Goal: Task Accomplishment & Management: Manage account settings

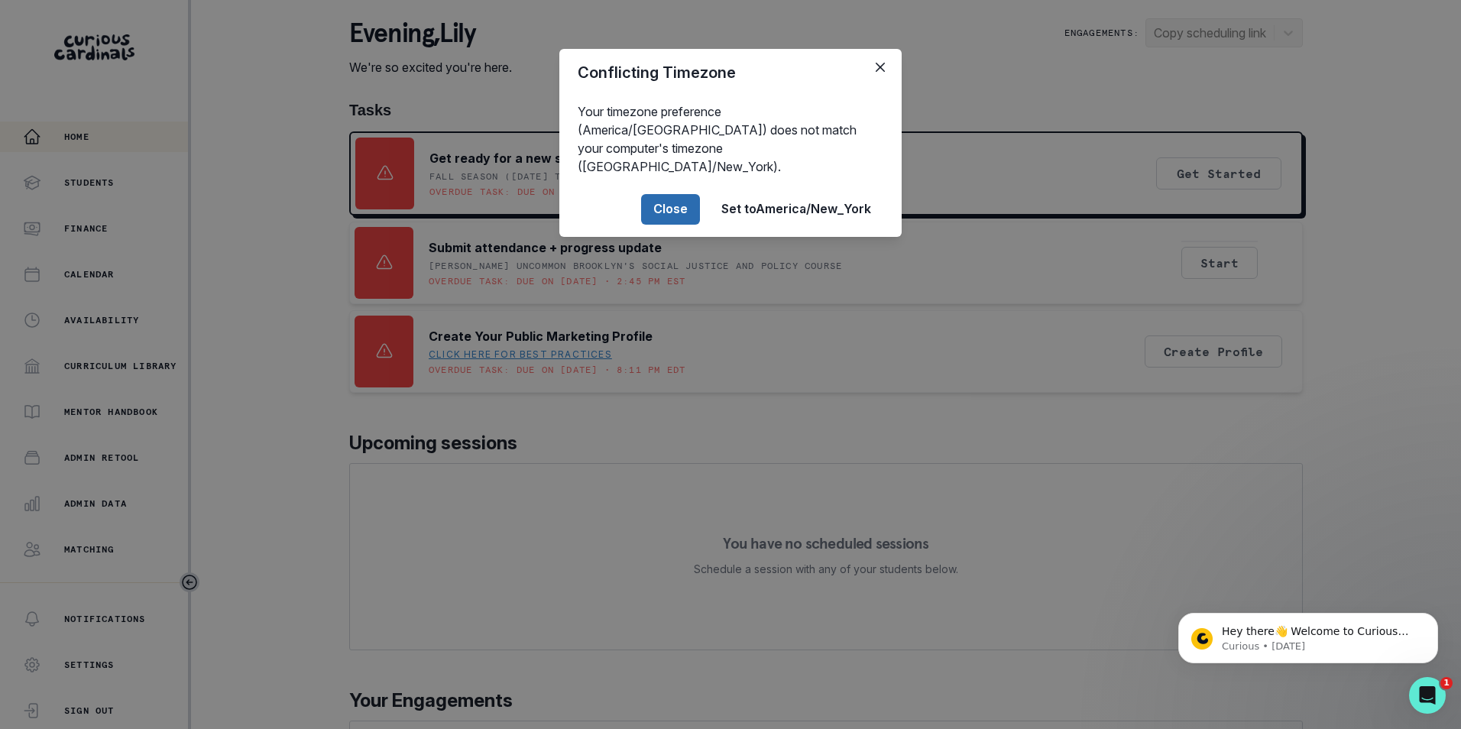
click at [672, 196] on button "Close" at bounding box center [670, 209] width 59 height 31
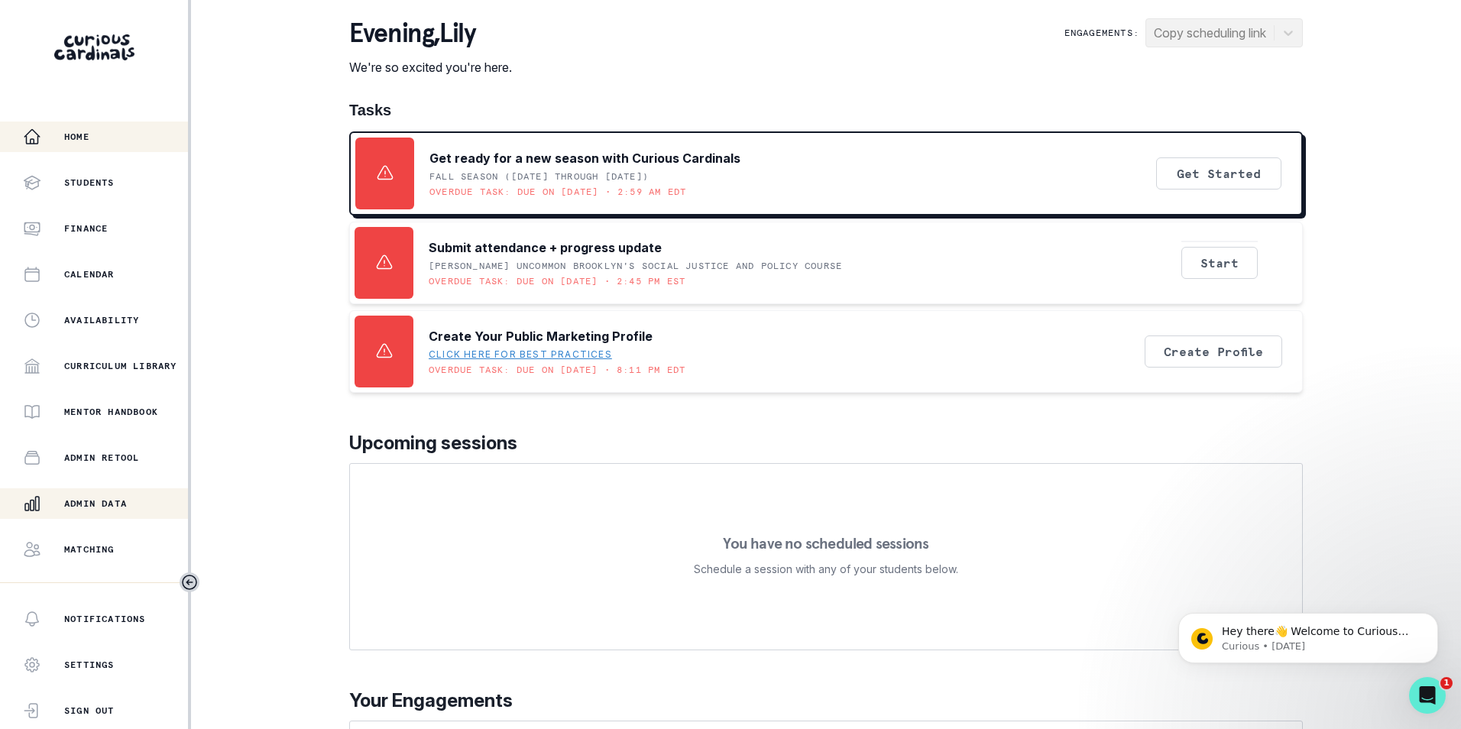
click at [86, 507] on p "Admin Data" at bounding box center [95, 503] width 63 height 12
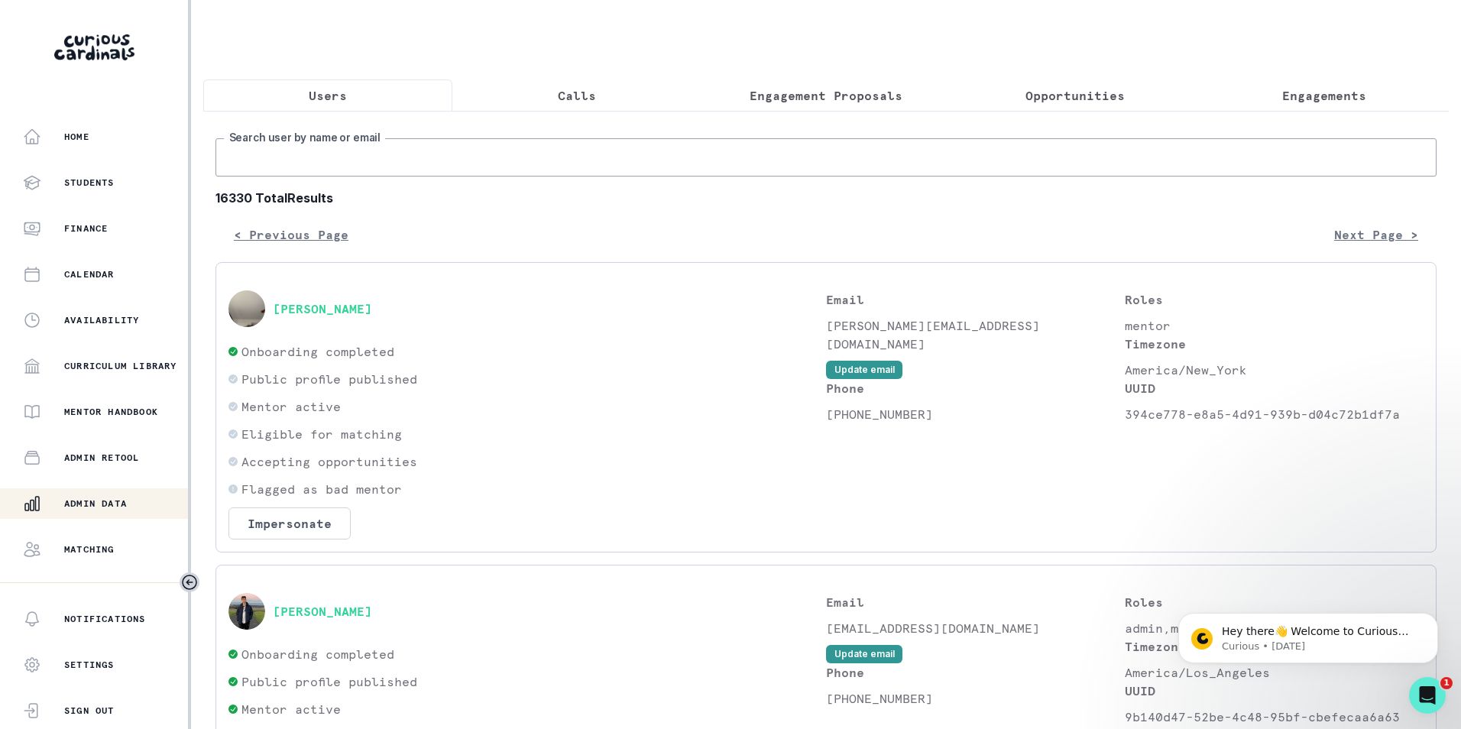
click at [391, 169] on input "Search user by name or email" at bounding box center [825, 157] width 1221 height 38
paste input "[PERSON_NAME][EMAIL_ADDRESS][DOMAIN_NAME]"
type input "[PERSON_NAME][EMAIL_ADDRESS][DOMAIN_NAME]"
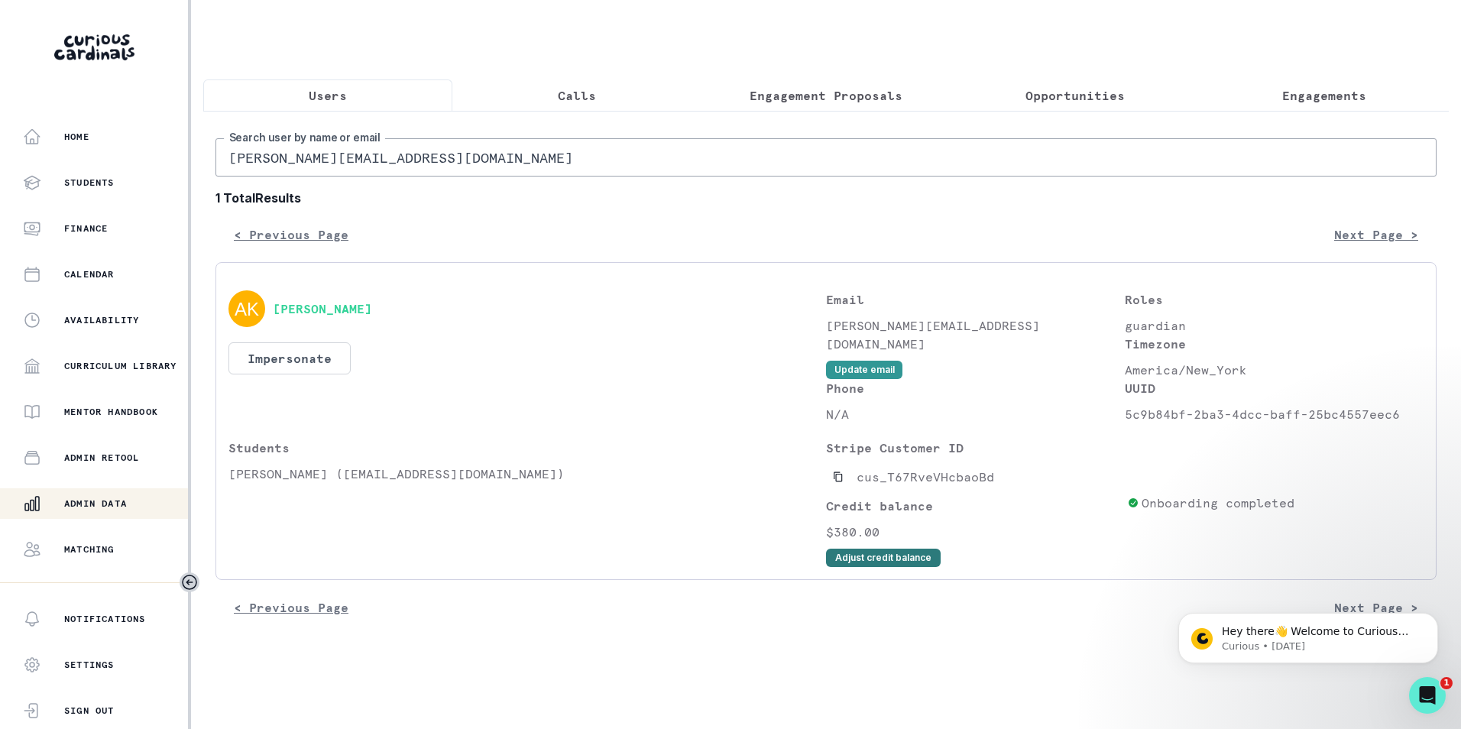
click at [874, 563] on button "Adjust credit balance" at bounding box center [883, 558] width 115 height 18
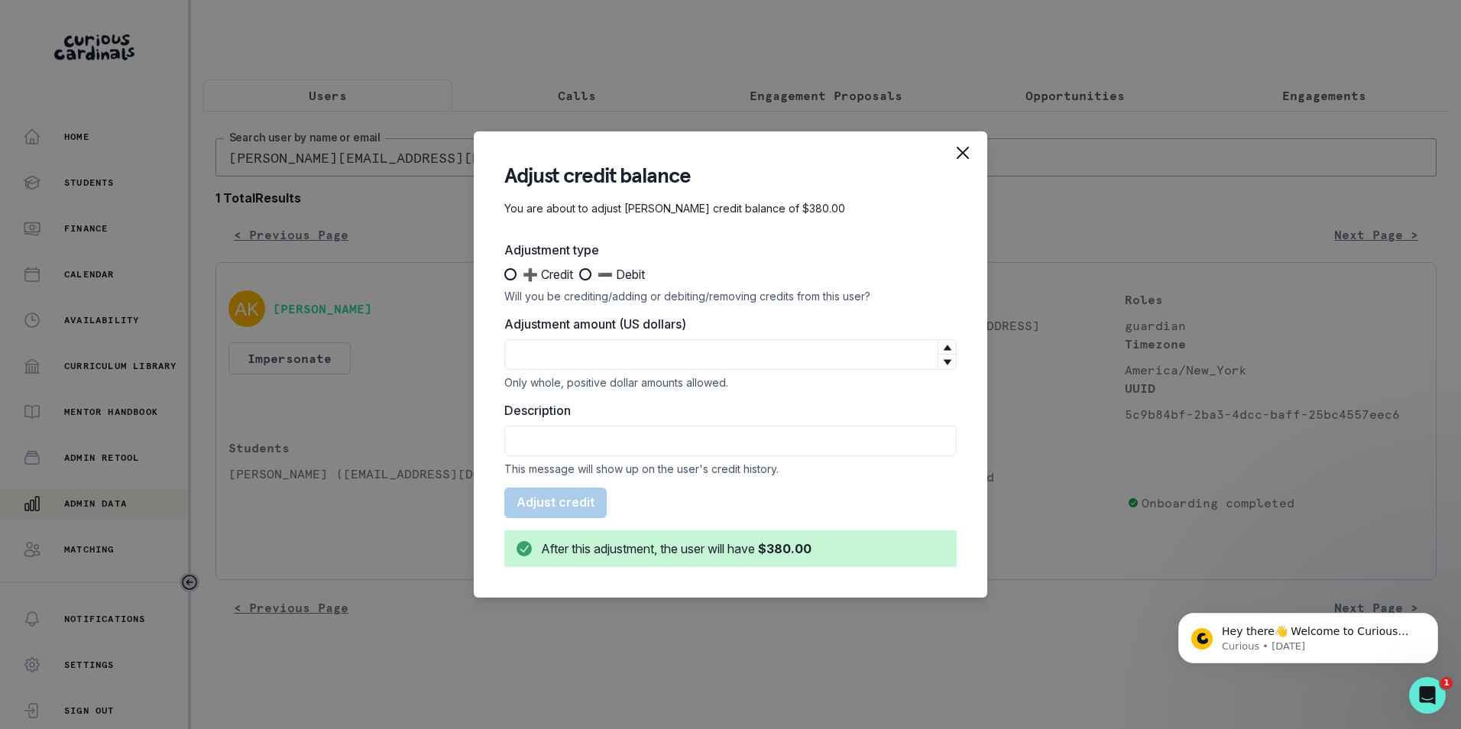
click at [510, 273] on span at bounding box center [510, 274] width 12 height 12
click at [504, 274] on input "➕ Credit" at bounding box center [503, 274] width 1 height 1
radio input "true"
click at [593, 346] on input "Adjustment amount (US dollars)" at bounding box center [730, 354] width 452 height 31
type input "95"
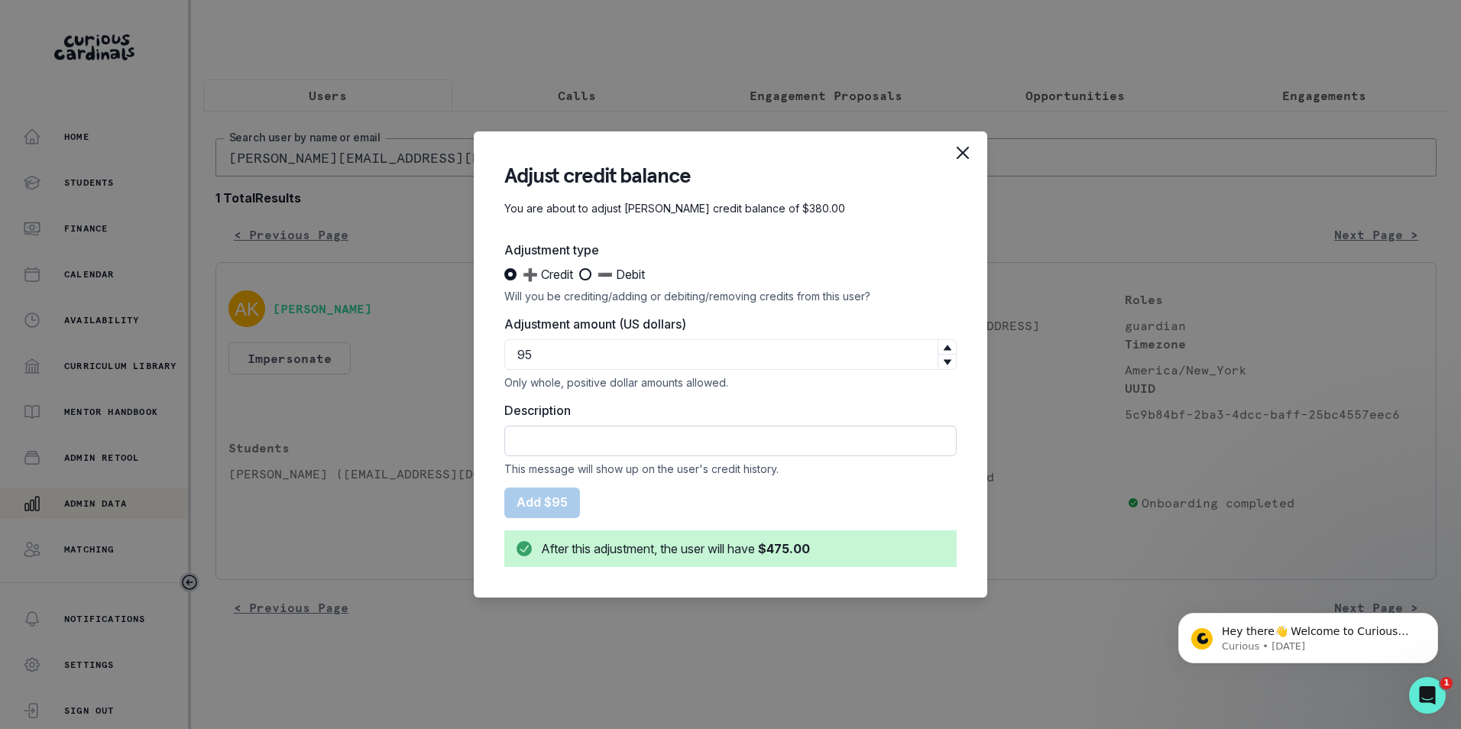
click at [597, 429] on input "Description" at bounding box center [730, 441] width 452 height 31
paste input "late cancellation"
click at [710, 440] on input "Courtesy Session Credit for late cancellation" at bounding box center [730, 441] width 452 height 31
click at [801, 442] on input "Courtesy Session Credit for late Cancellation" at bounding box center [730, 441] width 452 height 31
type input "Courtesy Session Credit for late Cancellation"
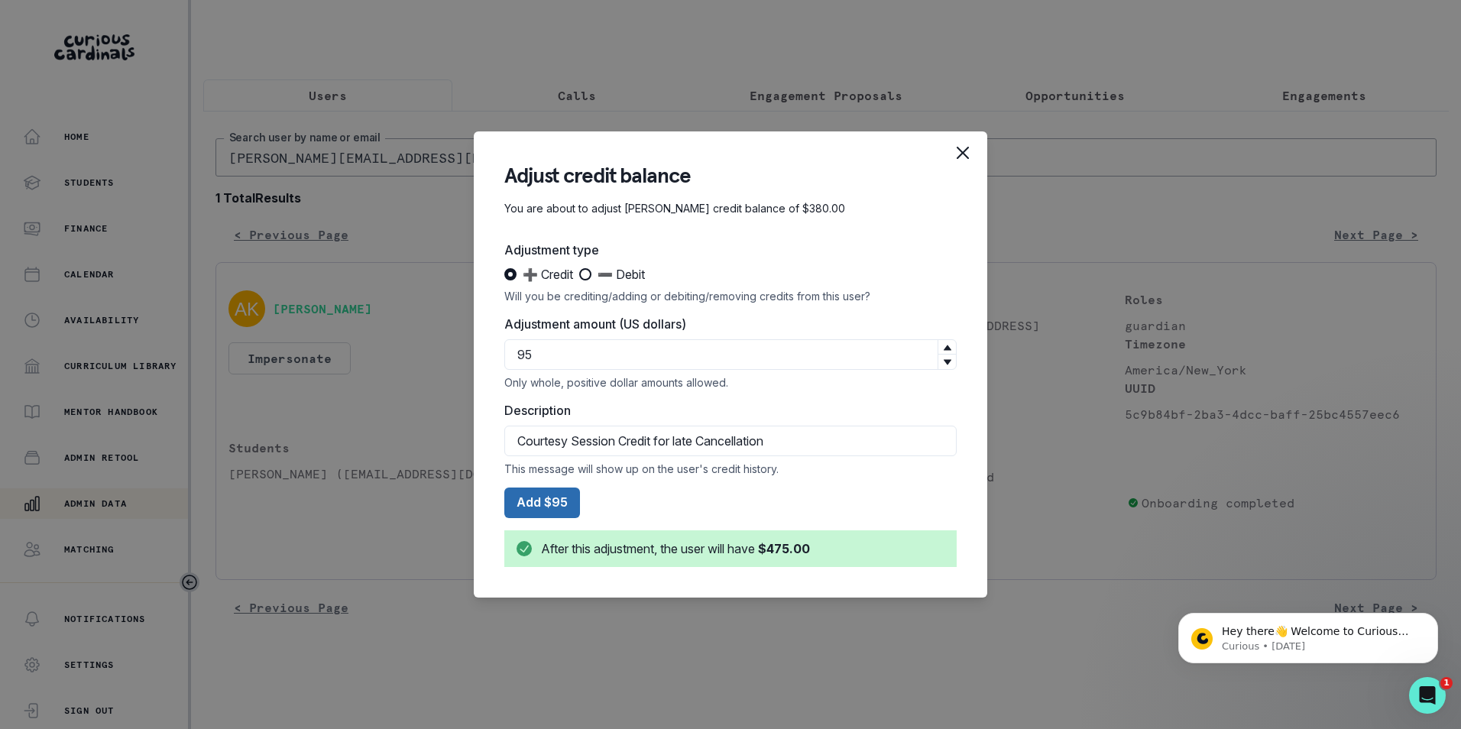
click at [532, 509] on button "Add $95" at bounding box center [542, 502] width 76 height 31
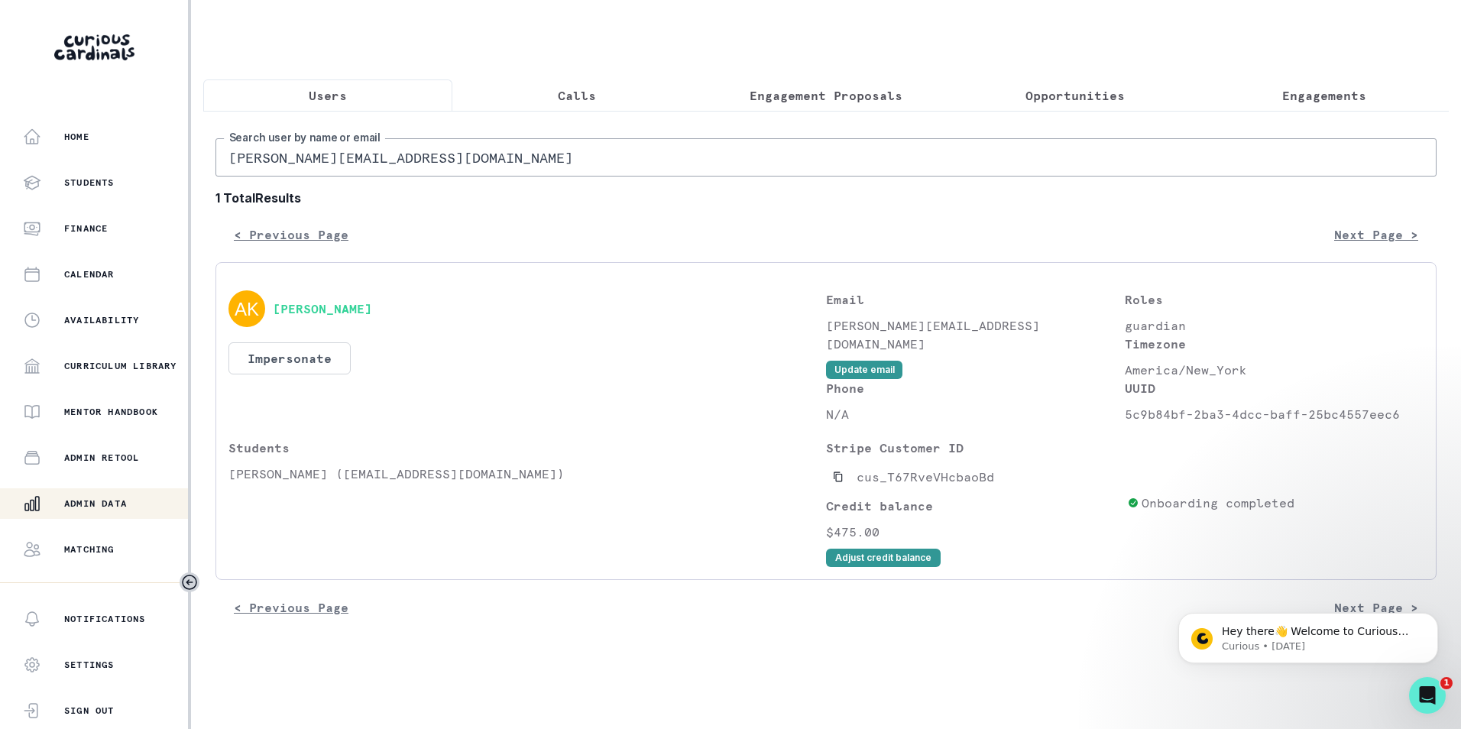
click at [372, 162] on input "[PERSON_NAME][EMAIL_ADDRESS][DOMAIN_NAME]" at bounding box center [825, 157] width 1221 height 38
paste input "kimangelam"
type input "[EMAIL_ADDRESS][DOMAIN_NAME]"
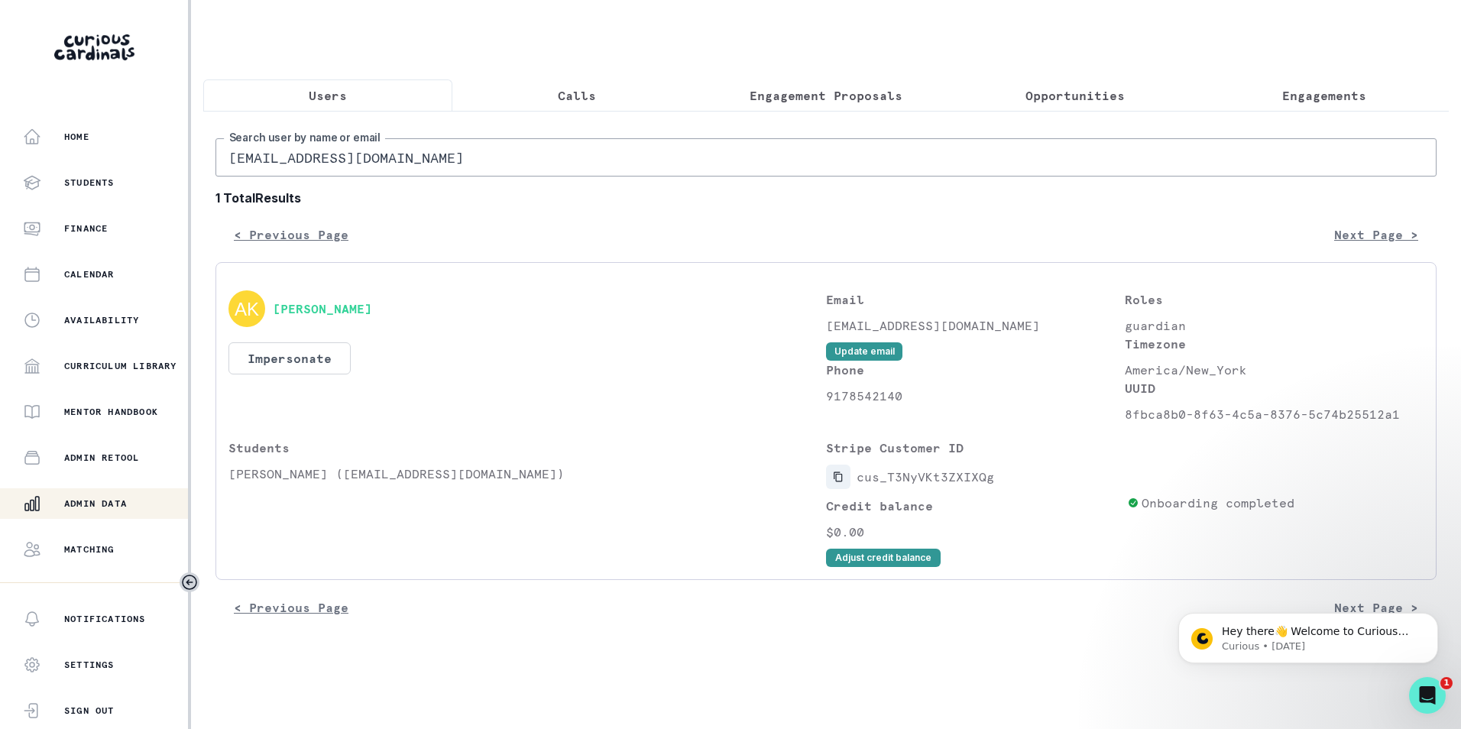
click at [834, 482] on icon "Copied to clipboard" at bounding box center [837, 477] width 8 height 10
click at [461, 160] on input "[EMAIL_ADDRESS][DOMAIN_NAME]" at bounding box center [825, 157] width 1221 height 38
paste input "sindhumadhavan"
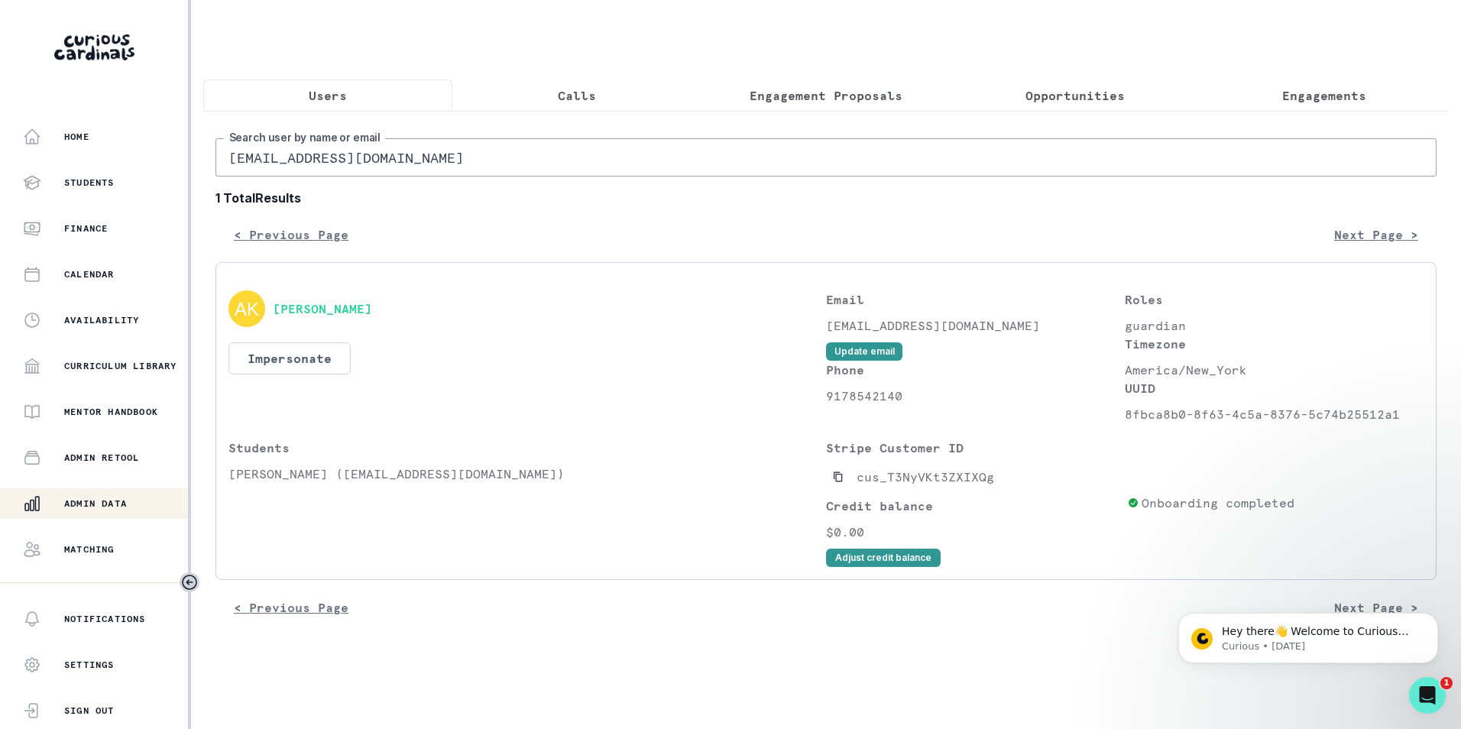
type input "[EMAIL_ADDRESS][DOMAIN_NAME]"
drag, startPoint x: 232, startPoint y: 486, endPoint x: 280, endPoint y: 489, distance: 47.5
click at [280, 483] on p "[PERSON_NAME] ([EMAIL_ADDRESS][DOMAIN_NAME])" at bounding box center [526, 473] width 597 height 18
drag, startPoint x: 280, startPoint y: 489, endPoint x: 254, endPoint y: 507, distance: 30.7
click at [257, 506] on div "Students [PERSON_NAME] ([EMAIL_ADDRESS][DOMAIN_NAME])" at bounding box center [526, 503] width 597 height 128
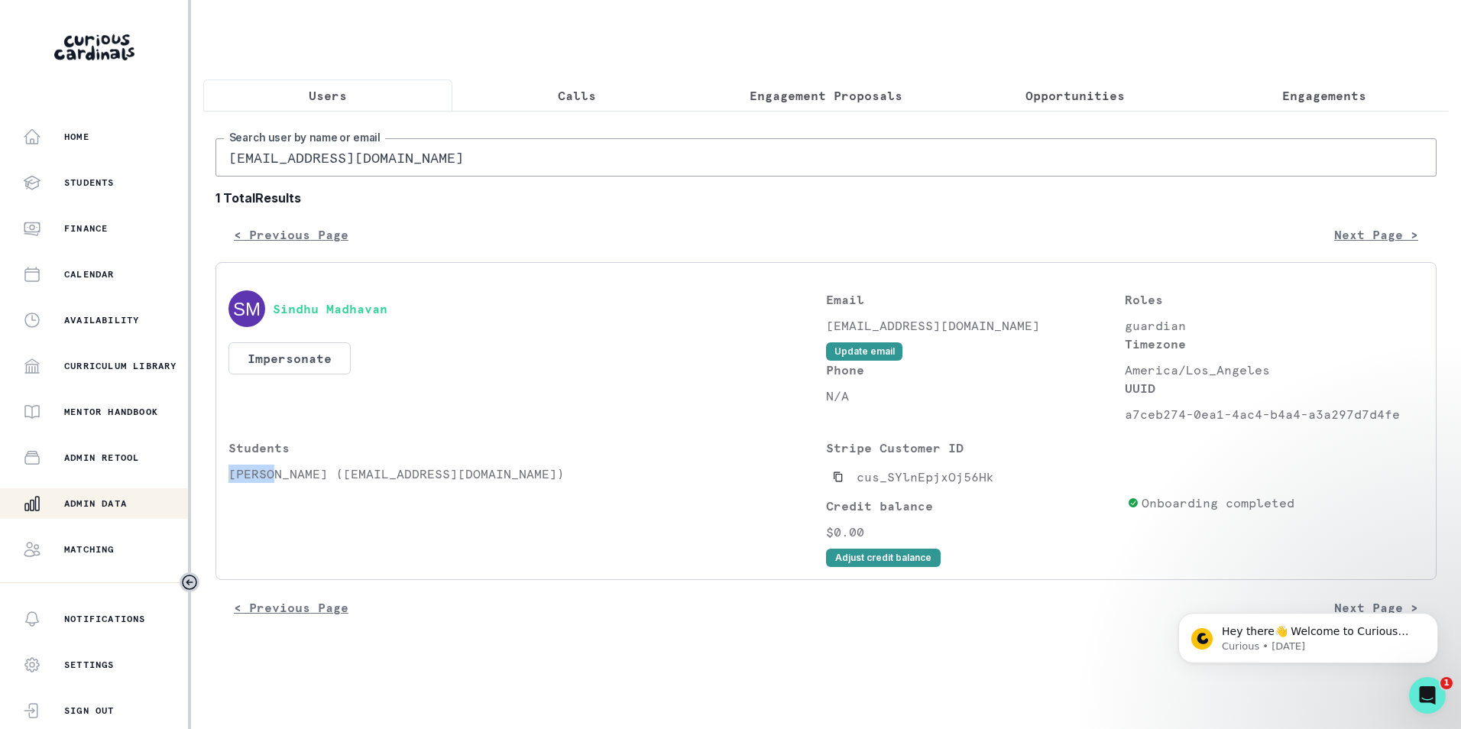
drag, startPoint x: 228, startPoint y: 487, endPoint x: 273, endPoint y: 486, distance: 44.3
click at [273, 483] on p "[PERSON_NAME] ([EMAIL_ADDRESS][DOMAIN_NAME])" at bounding box center [526, 473] width 597 height 18
copy p "[PERSON_NAME]"
click at [410, 158] on input "[EMAIL_ADDRESS][DOMAIN_NAME]" at bounding box center [825, 157] width 1221 height 38
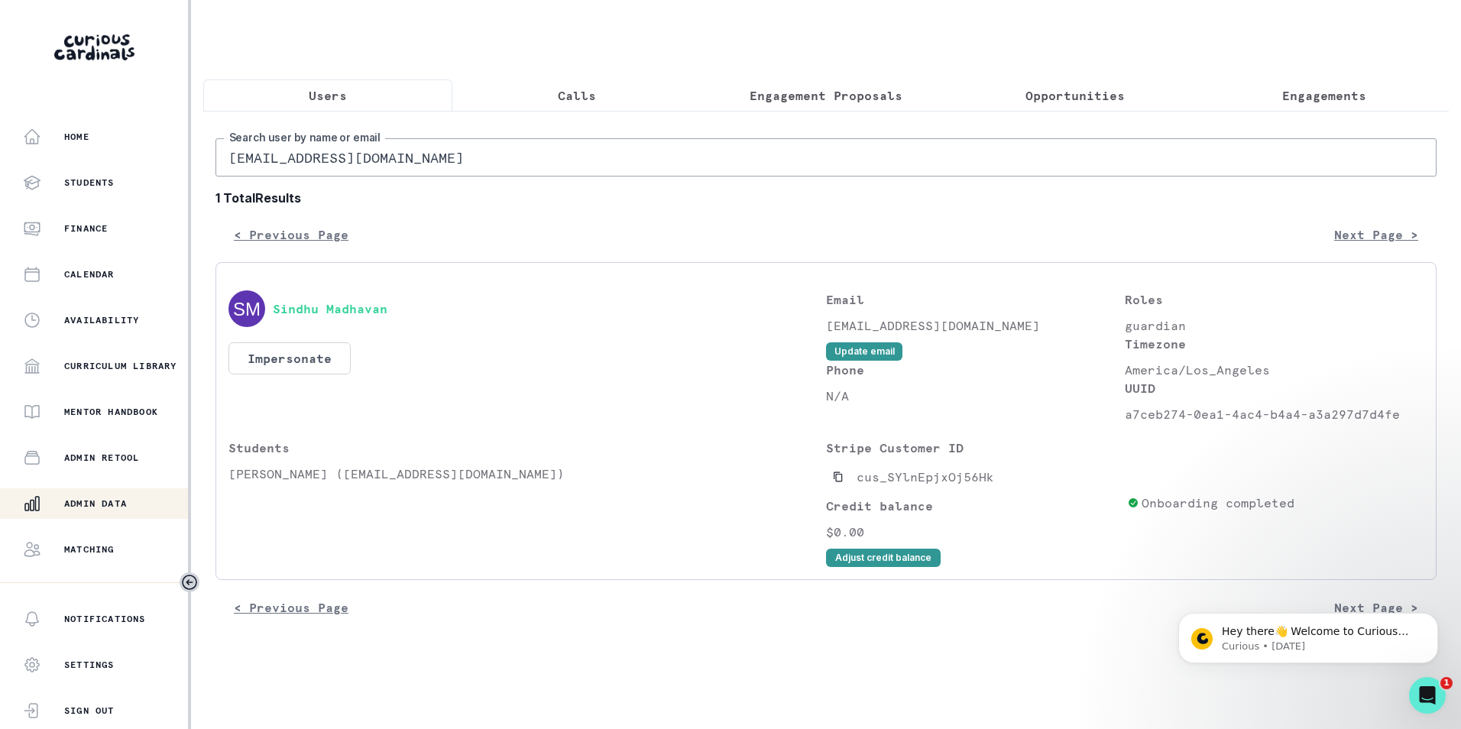
click at [410, 158] on input "[EMAIL_ADDRESS][DOMAIN_NAME]" at bounding box center [825, 157] width 1221 height 38
paste input "[PERSON_NAME]"
type input "[PERSON_NAME]"
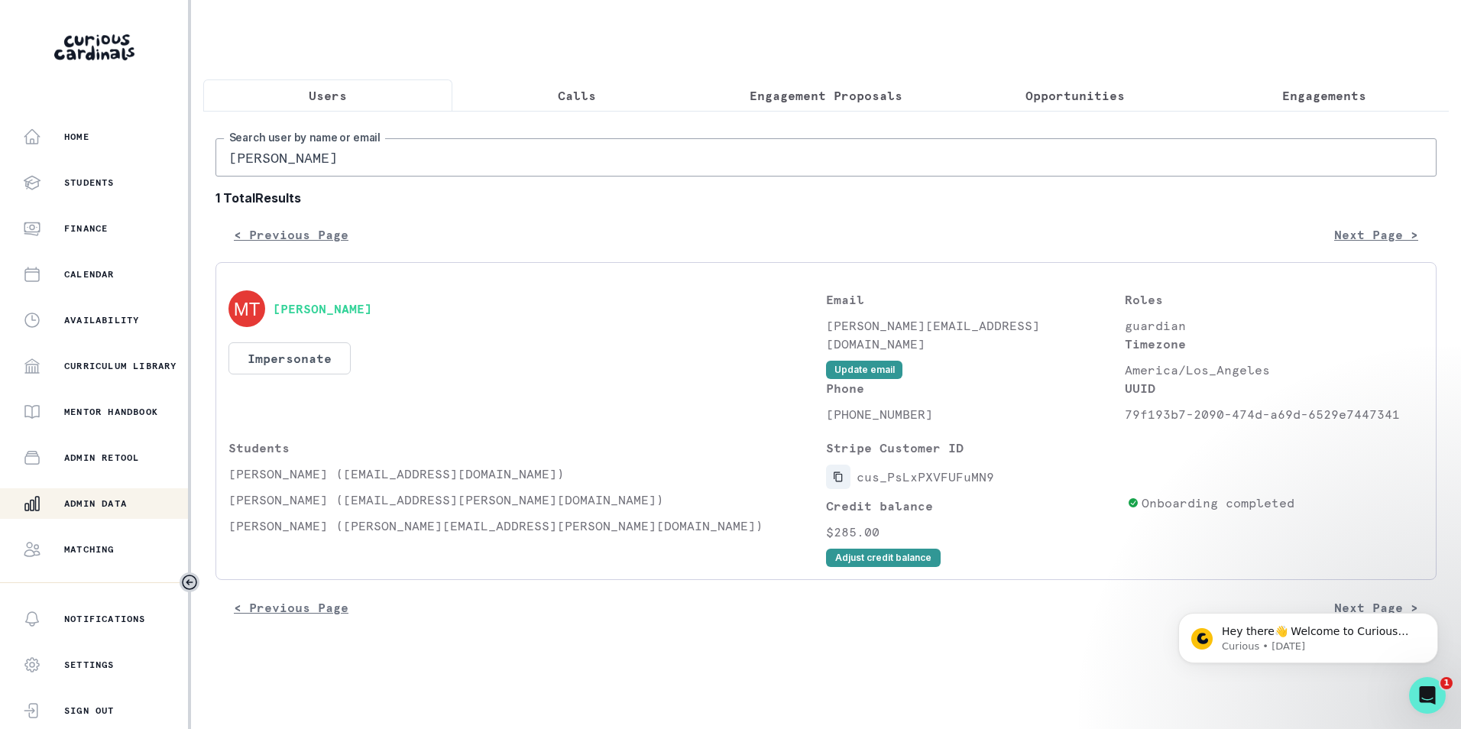
click at [837, 482] on icon "Copied to clipboard" at bounding box center [837, 477] width 8 height 10
click at [1306, 98] on p "Engagements" at bounding box center [1324, 95] width 84 height 18
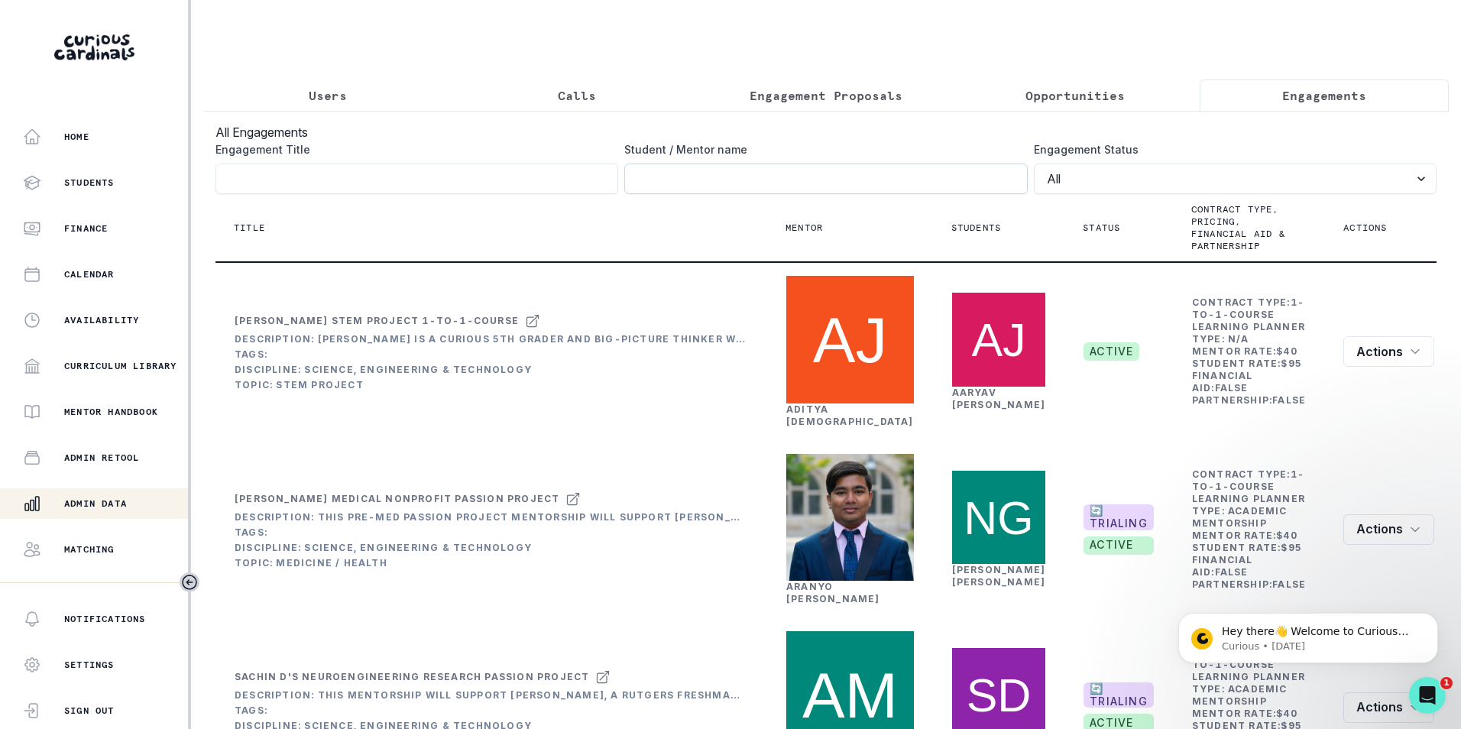
click at [706, 186] on input "Engagement Title" at bounding box center [825, 178] width 403 height 31
paste input "[PERSON_NAME] Developmental Economics Passion Project"
type input "[PERSON_NAME] Developmental Economics Passion Project"
click button "submit" at bounding box center [0, 0] width 0 height 0
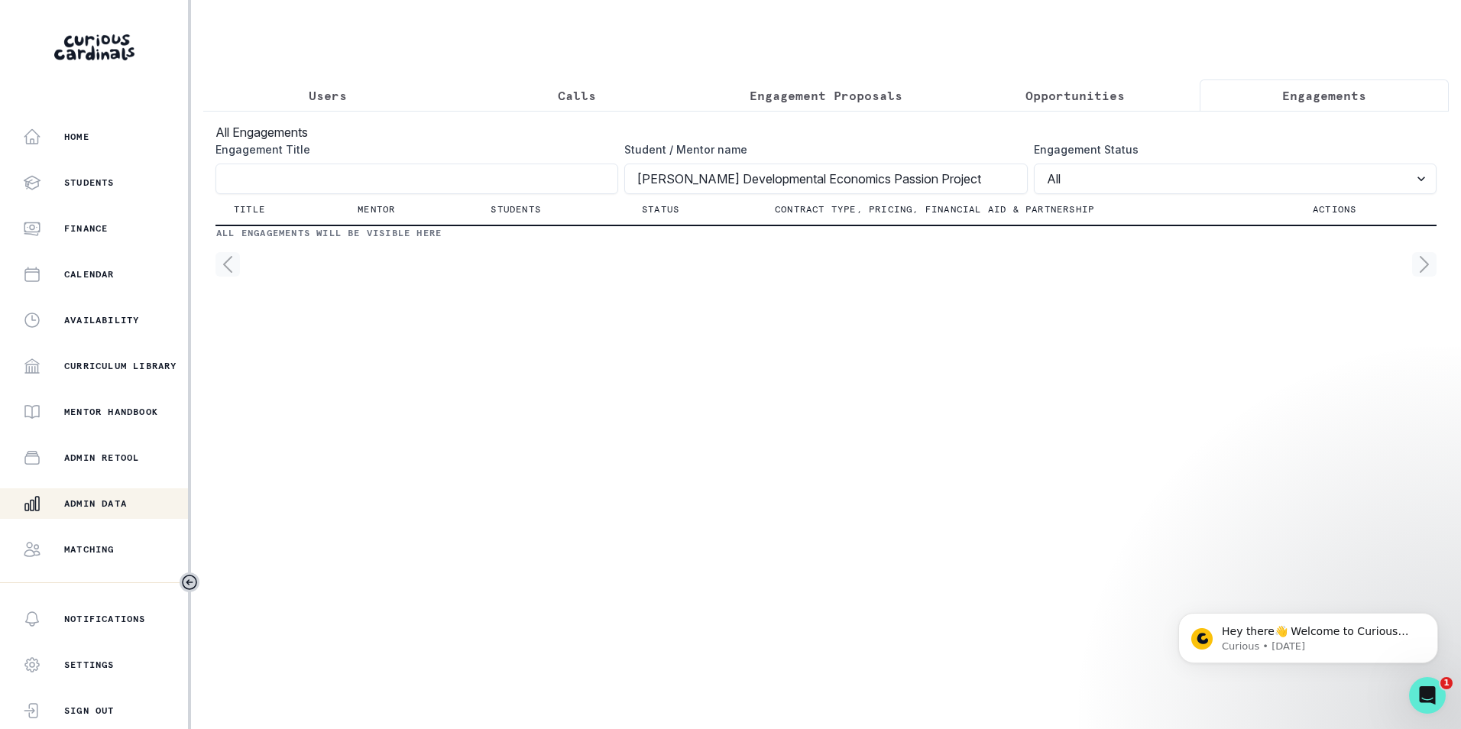
click at [1311, 97] on p "Engagements" at bounding box center [1324, 95] width 84 height 18
click at [752, 186] on input "[PERSON_NAME] Developmental Economics Passion Project" at bounding box center [825, 178] width 403 height 31
click at [753, 186] on input "[PERSON_NAME] Developmental Economics Passion Project" at bounding box center [825, 178] width 403 height 31
click at [555, 193] on input "Engagement Title" at bounding box center [416, 178] width 403 height 31
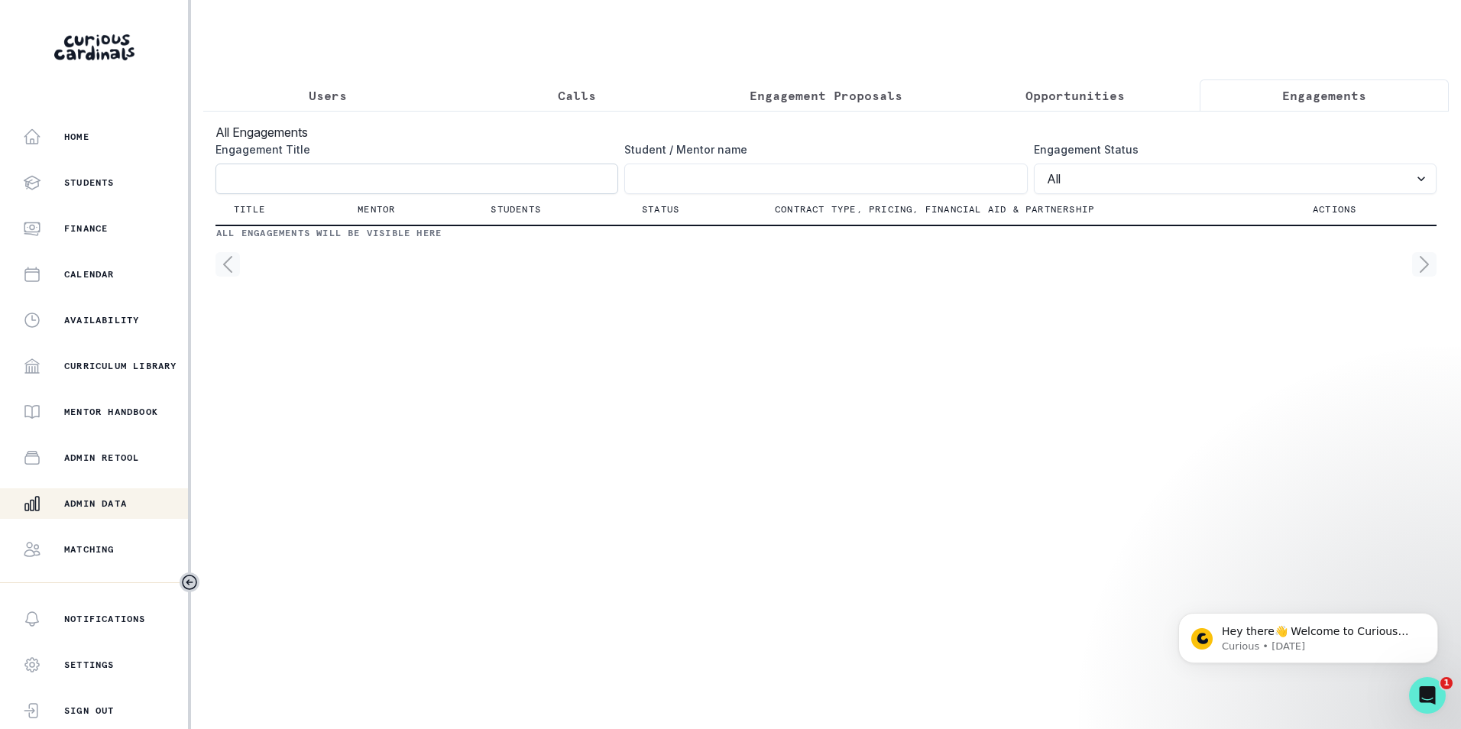
paste input "[PERSON_NAME] Developmental Economics Passion Project"
type input "[PERSON_NAME] Developmental Economics Passion Project"
click button "submit" at bounding box center [0, 0] width 0 height 0
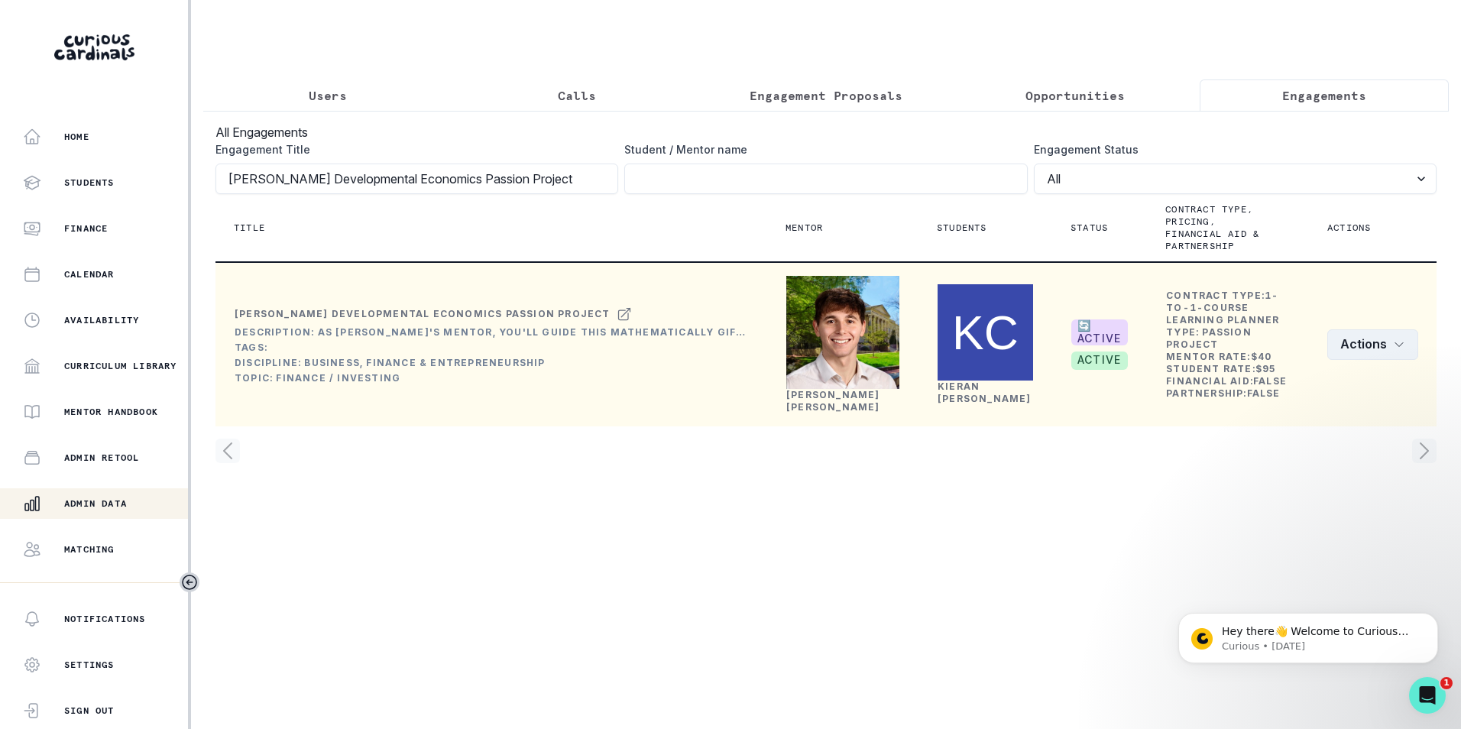
click at [1402, 351] on icon "row menu" at bounding box center [1399, 344] width 12 height 12
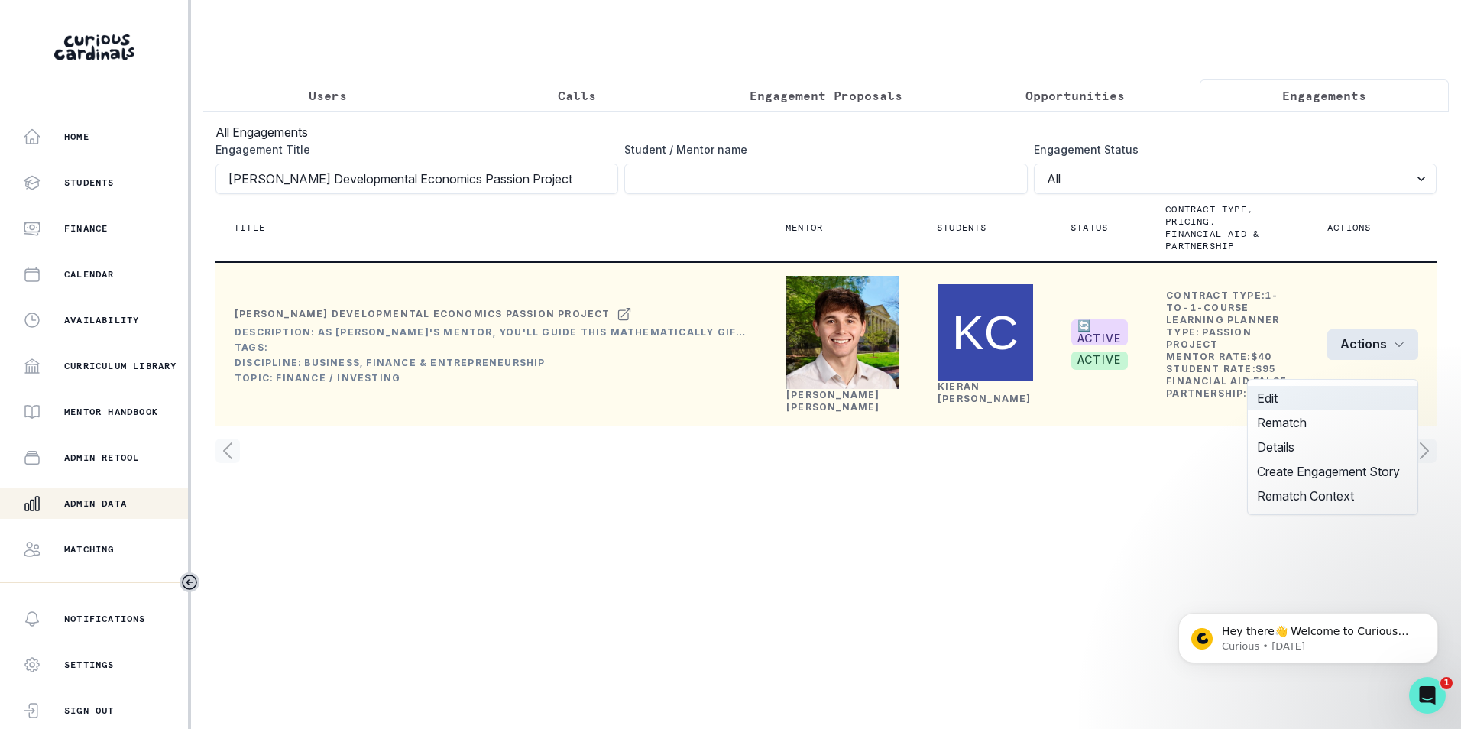
click at [1341, 397] on button "Edit" at bounding box center [1333, 398] width 170 height 24
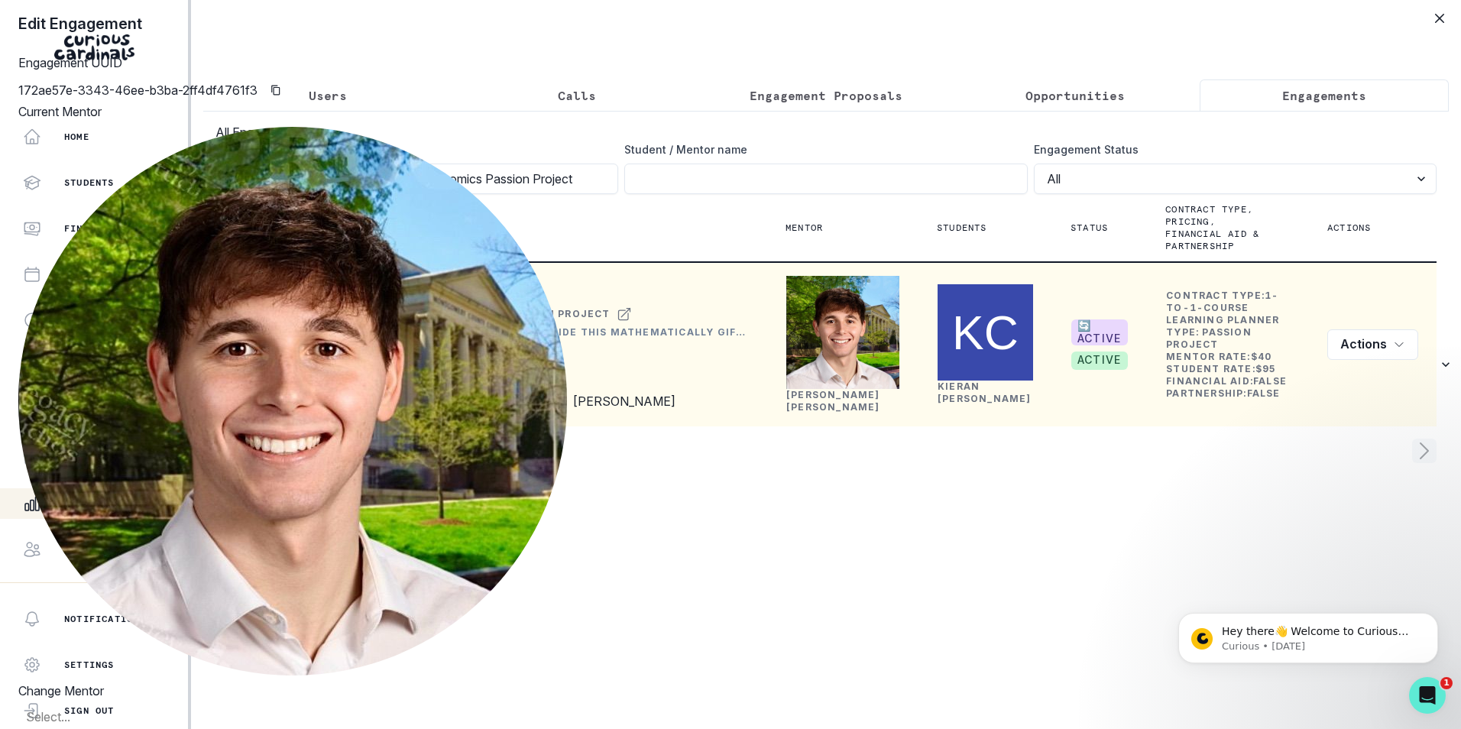
scroll to position [153, 0]
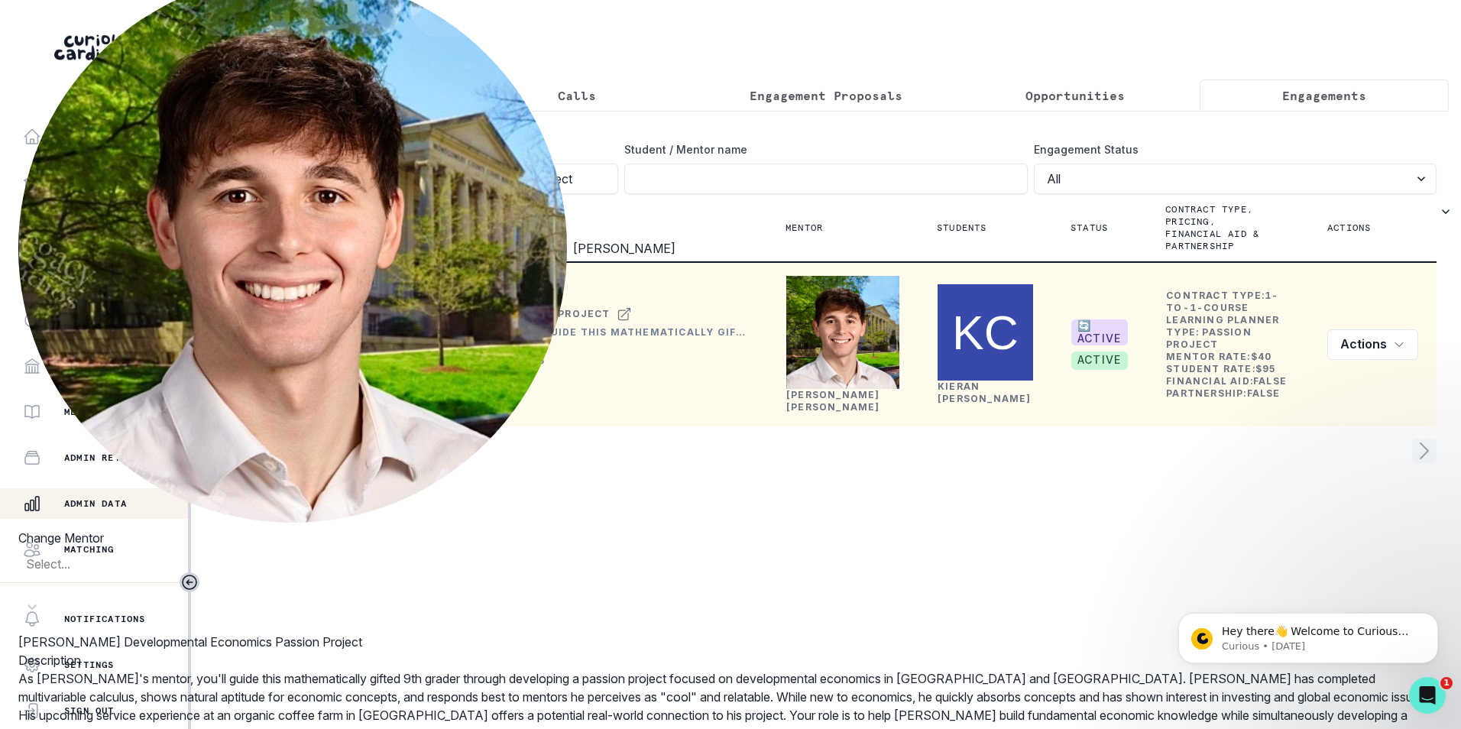
click at [283, 490] on div "Edit Engagement Engagement UUID 172ae57e-3343-46ee-b3ba-2ff4df4761f3 Current Me…" at bounding box center [730, 364] width 1461 height 729
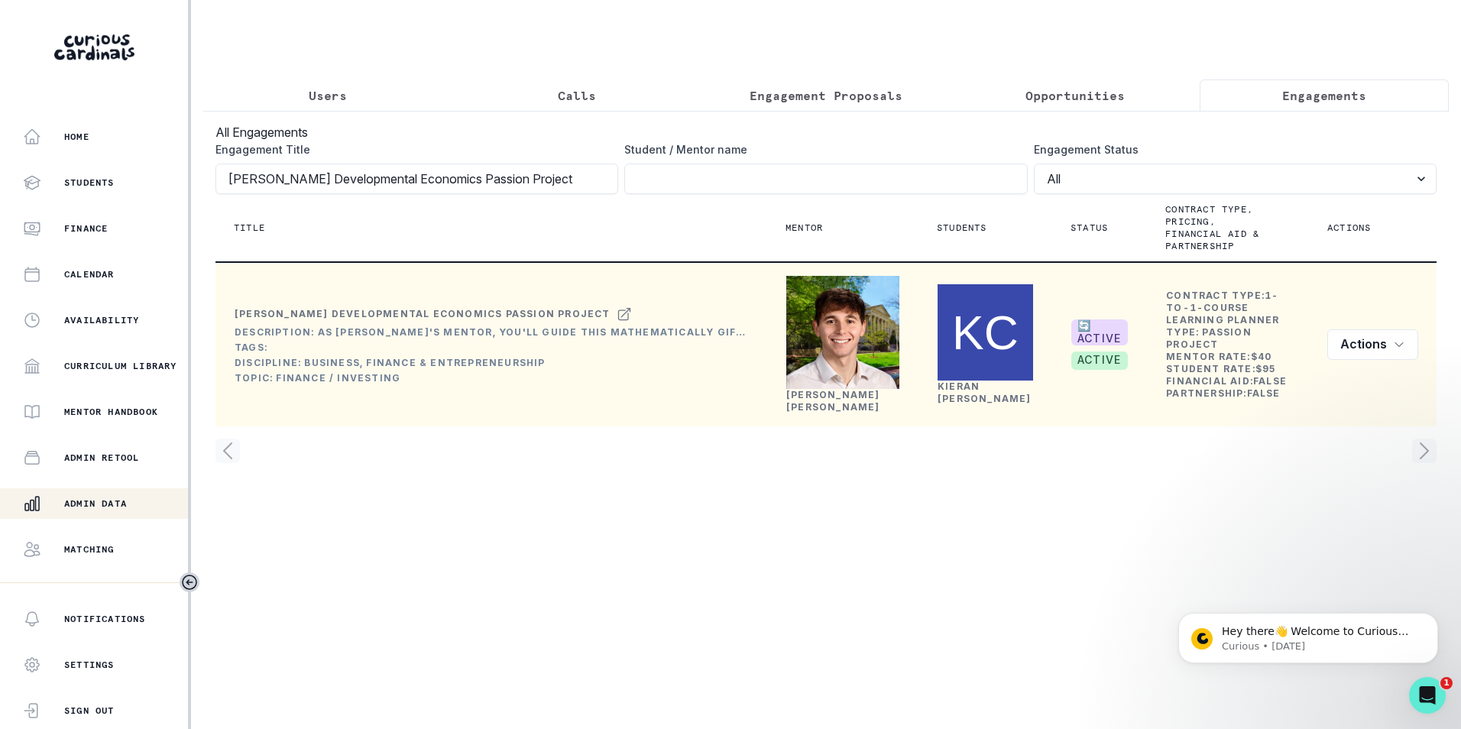
click at [323, 90] on p "Users" at bounding box center [328, 95] width 38 height 18
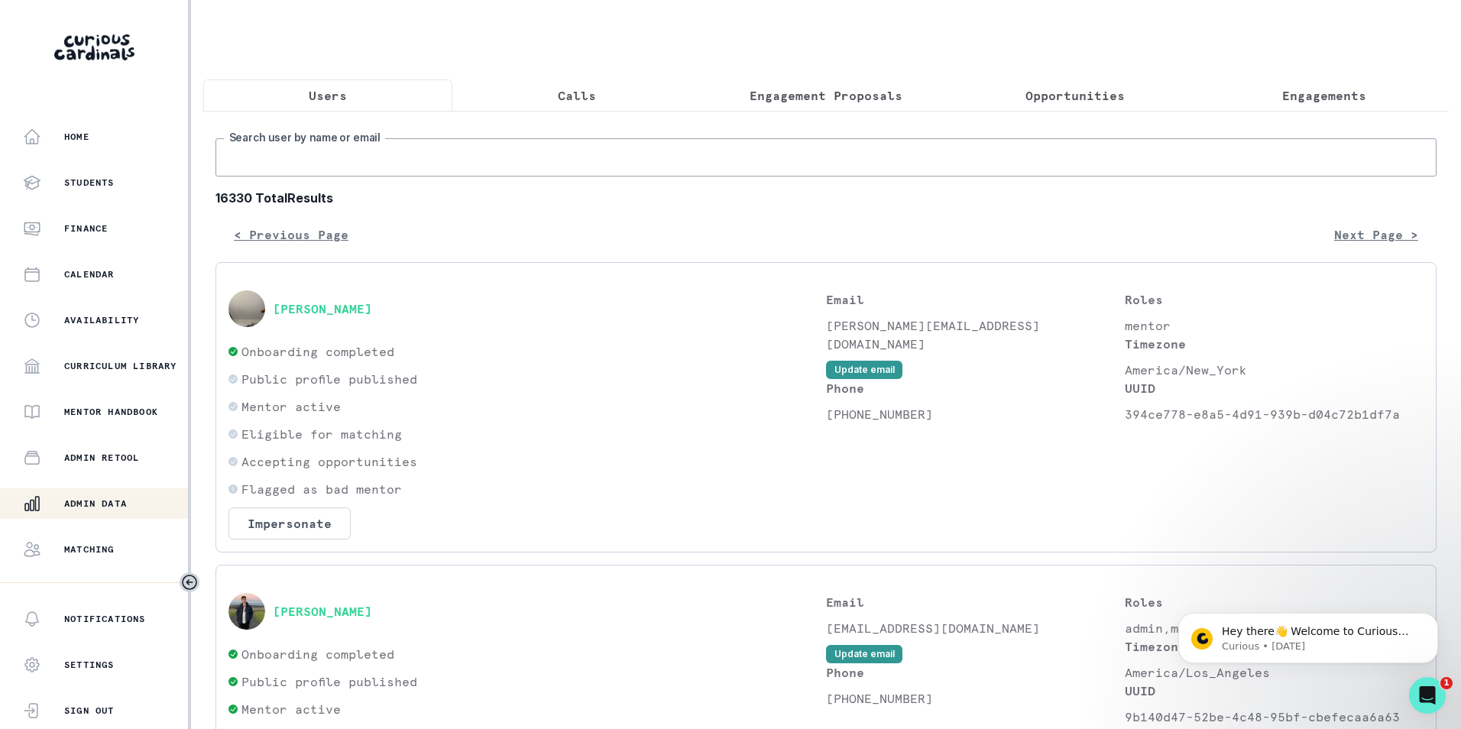
click at [350, 163] on input "Search user by name or email" at bounding box center [825, 157] width 1221 height 38
paste input "[PERSON_NAME]"
type input "[PERSON_NAME]"
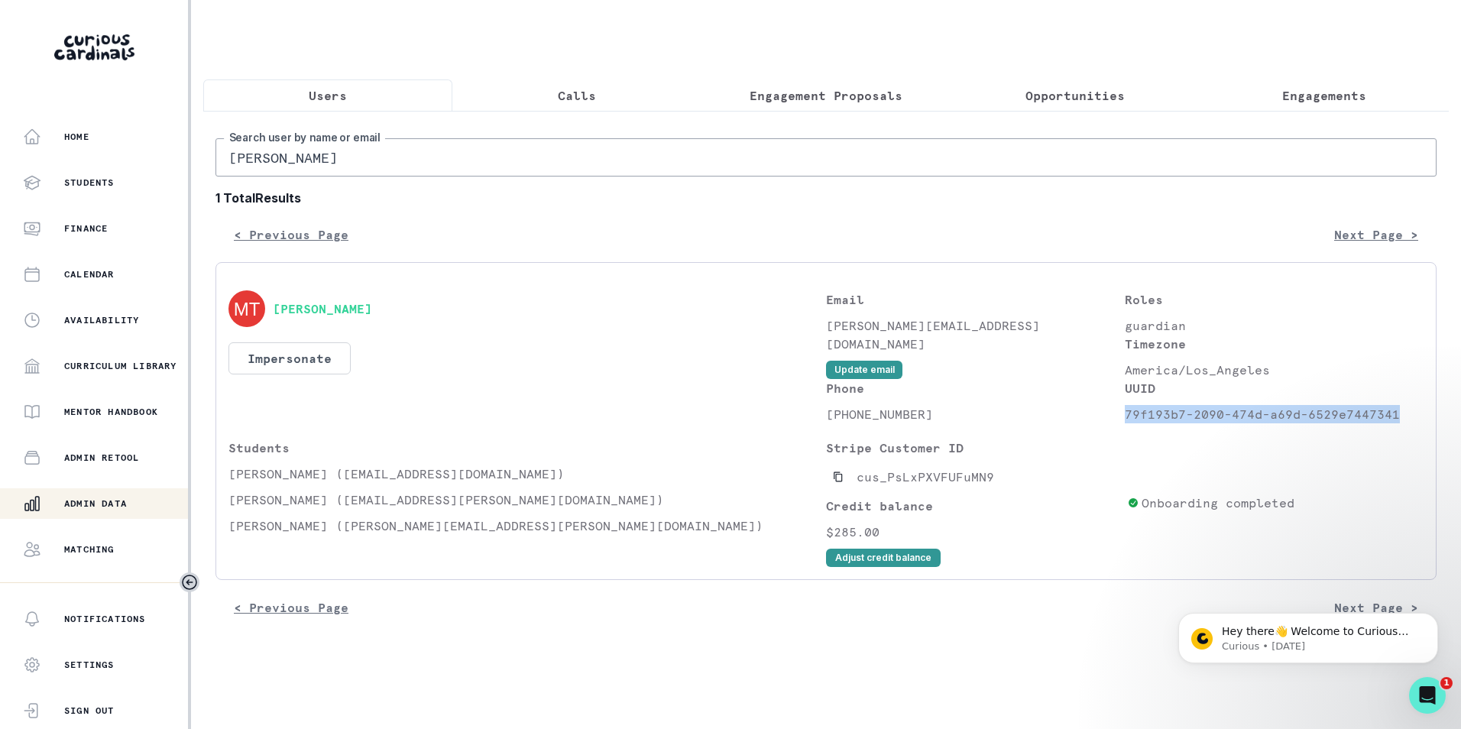
drag, startPoint x: 1125, startPoint y: 426, endPoint x: 1396, endPoint y: 426, distance: 271.2
click at [1396, 423] on p "79f193b7-2090-474d-a69d-6529e7447341" at bounding box center [1274, 414] width 299 height 18
copy p "79f193b7-2090-474d-a69d-6529e7447341"
click at [1348, 95] on button "Engagements" at bounding box center [1323, 95] width 249 height 32
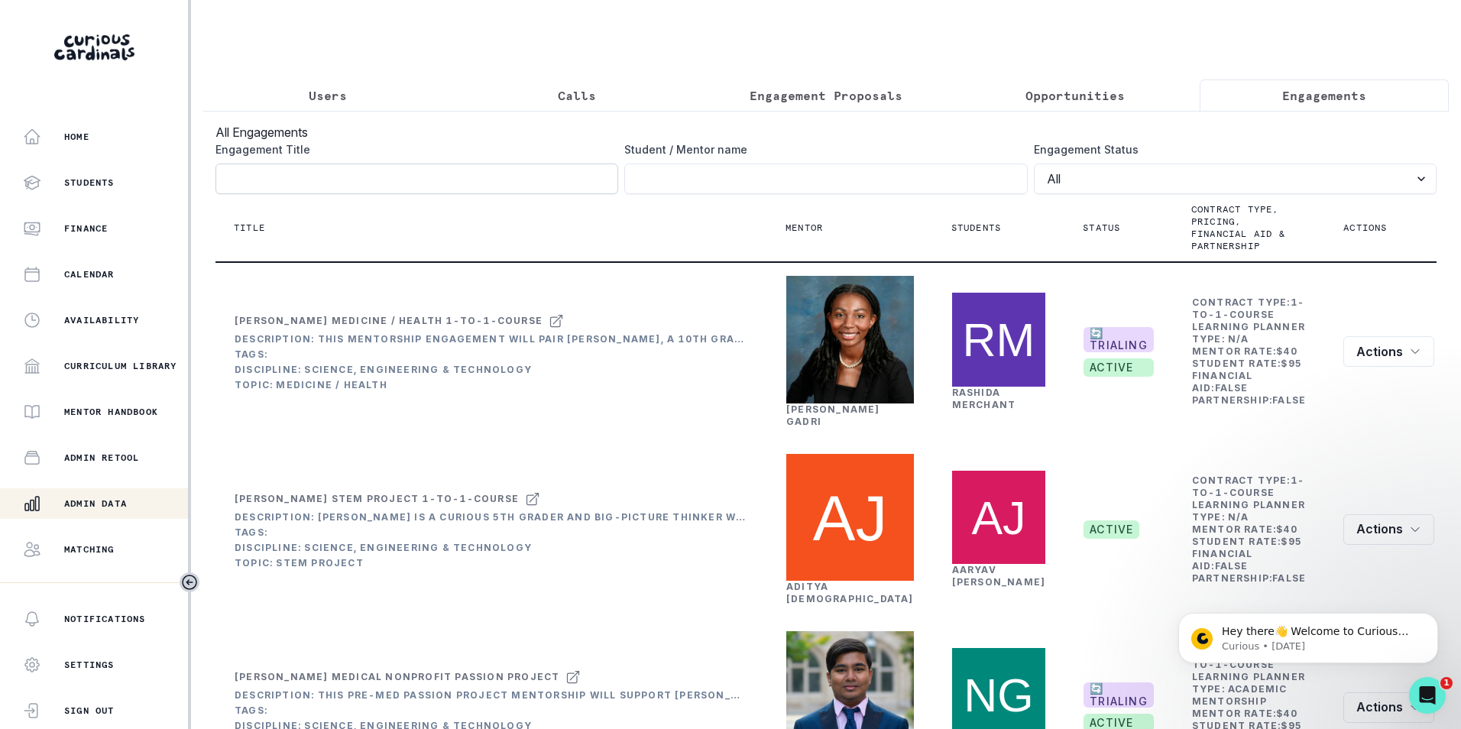
click at [436, 186] on input "Engagement Title" at bounding box center [416, 178] width 403 height 31
paste input "[PERSON_NAME] Developmental Economics Passion Project"
type input "[PERSON_NAME] Developmental Economics Passion Project"
click button "submit" at bounding box center [0, 0] width 0 height 0
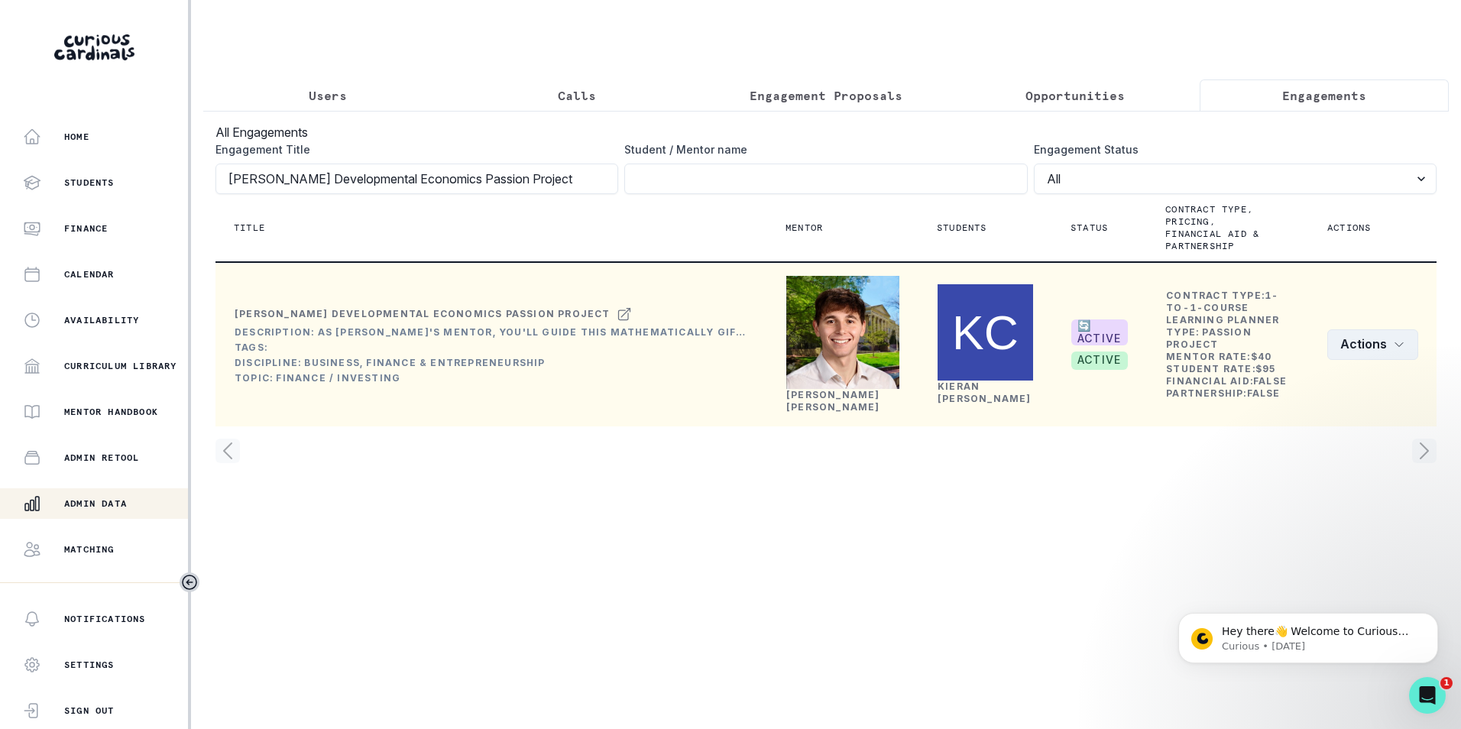
click at [1393, 351] on icon "row menu" at bounding box center [1399, 344] width 12 height 12
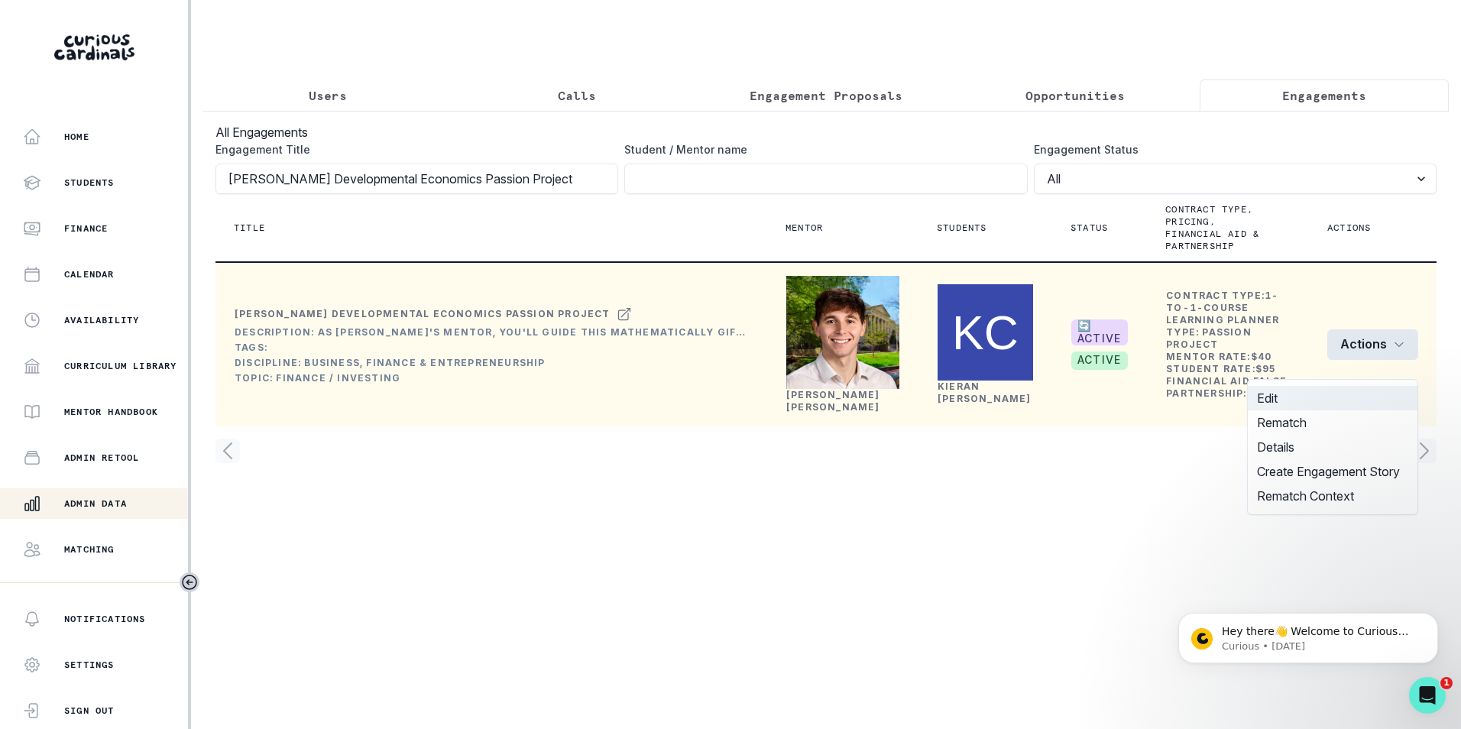
click at [1311, 399] on button "Edit" at bounding box center [1333, 398] width 170 height 24
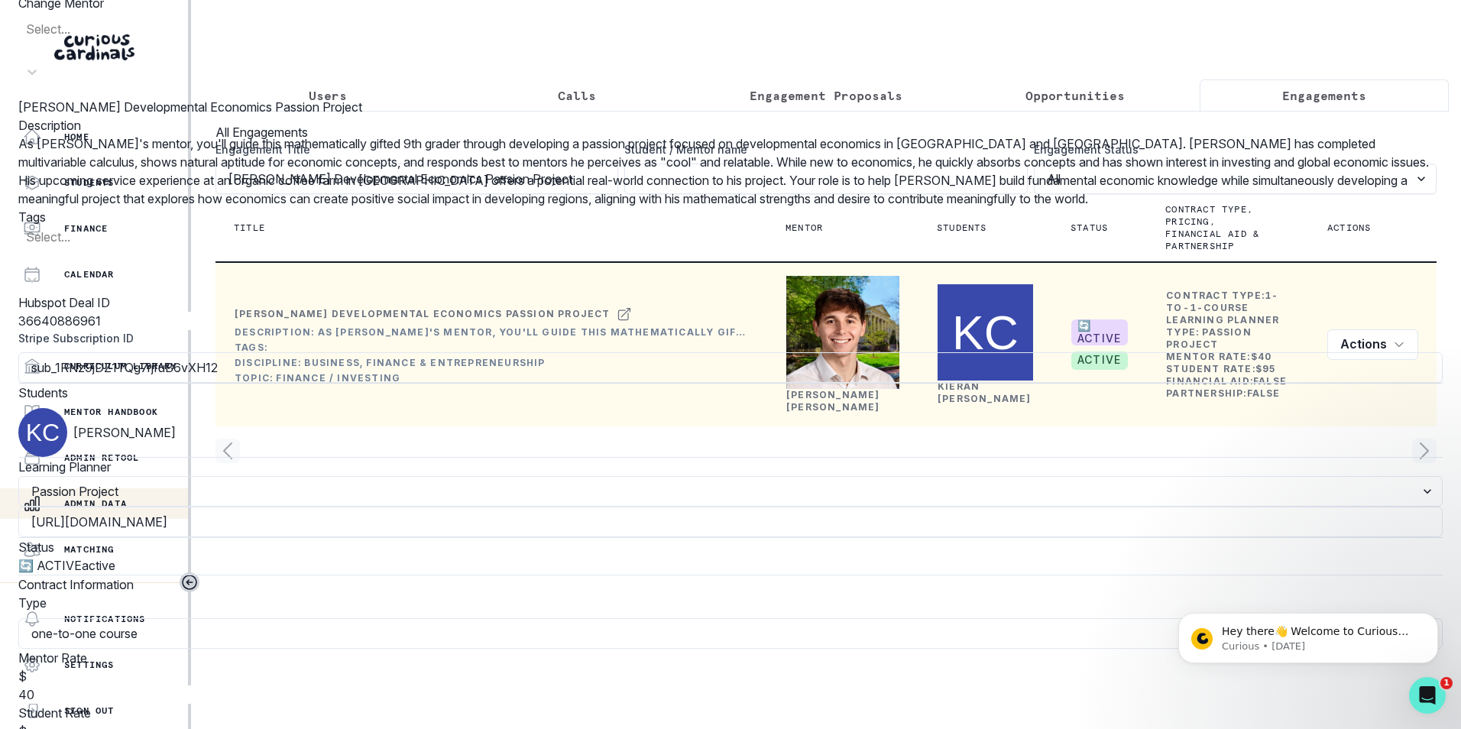
scroll to position [715, 0]
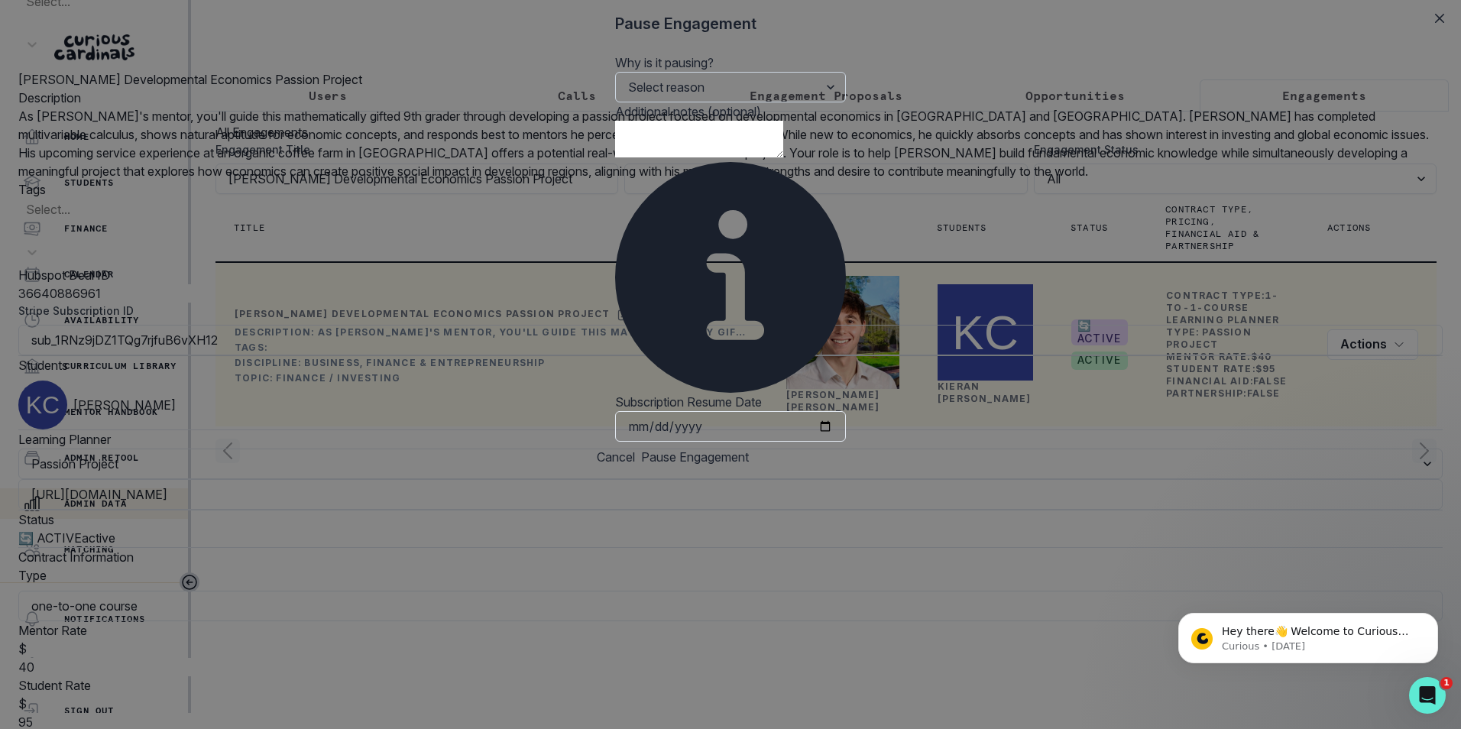
click at [655, 102] on select "Select reason Student busy Delayed start Mentor on vacation Other (please add a…" at bounding box center [730, 87] width 231 height 31
select select "Student busy"
click at [615, 102] on select "Select reason Student busy Delayed start Mentor on vacation Other (please add a…" at bounding box center [730, 87] width 231 height 31
click at [846, 411] on input "date" at bounding box center [730, 426] width 231 height 31
type input "[DATE]"
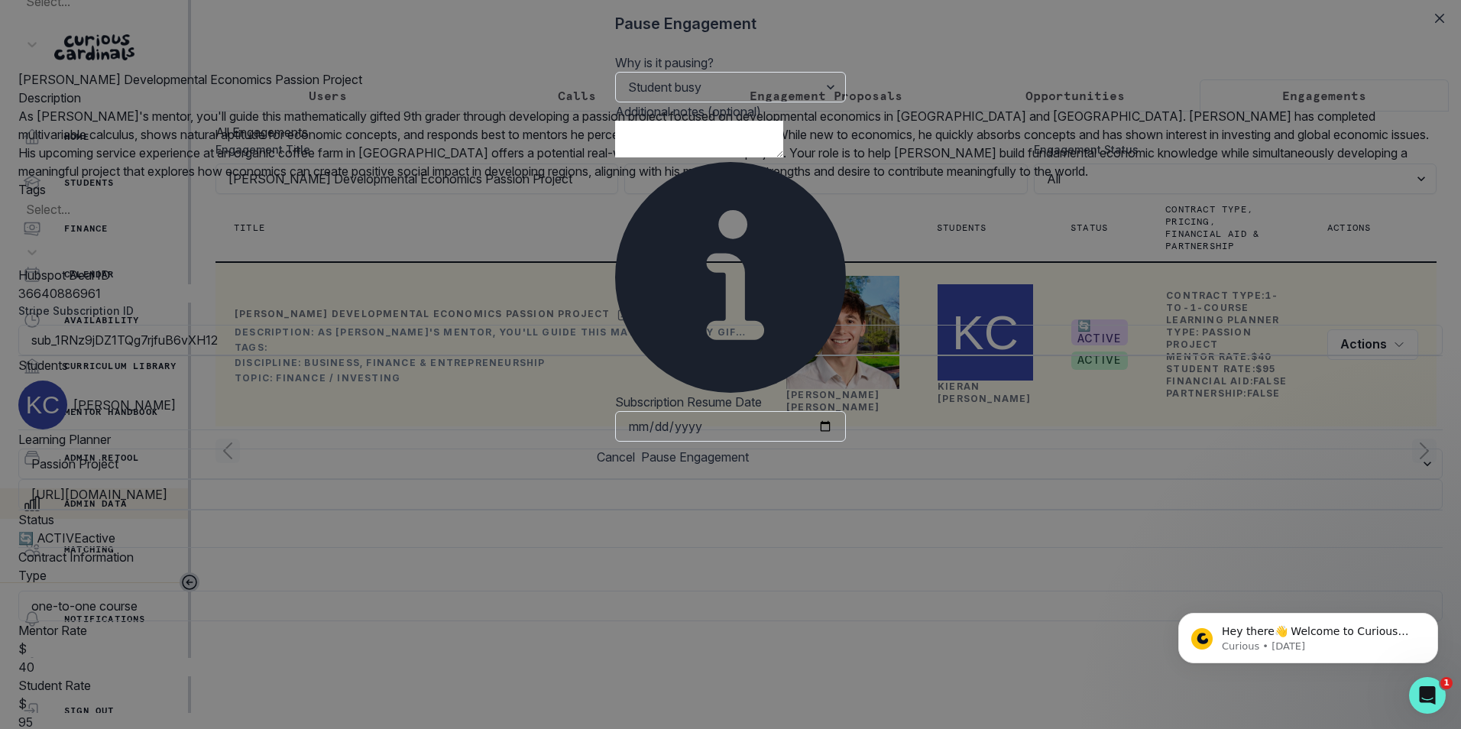
click at [749, 448] on button "Pause Engagement" at bounding box center [695, 457] width 108 height 18
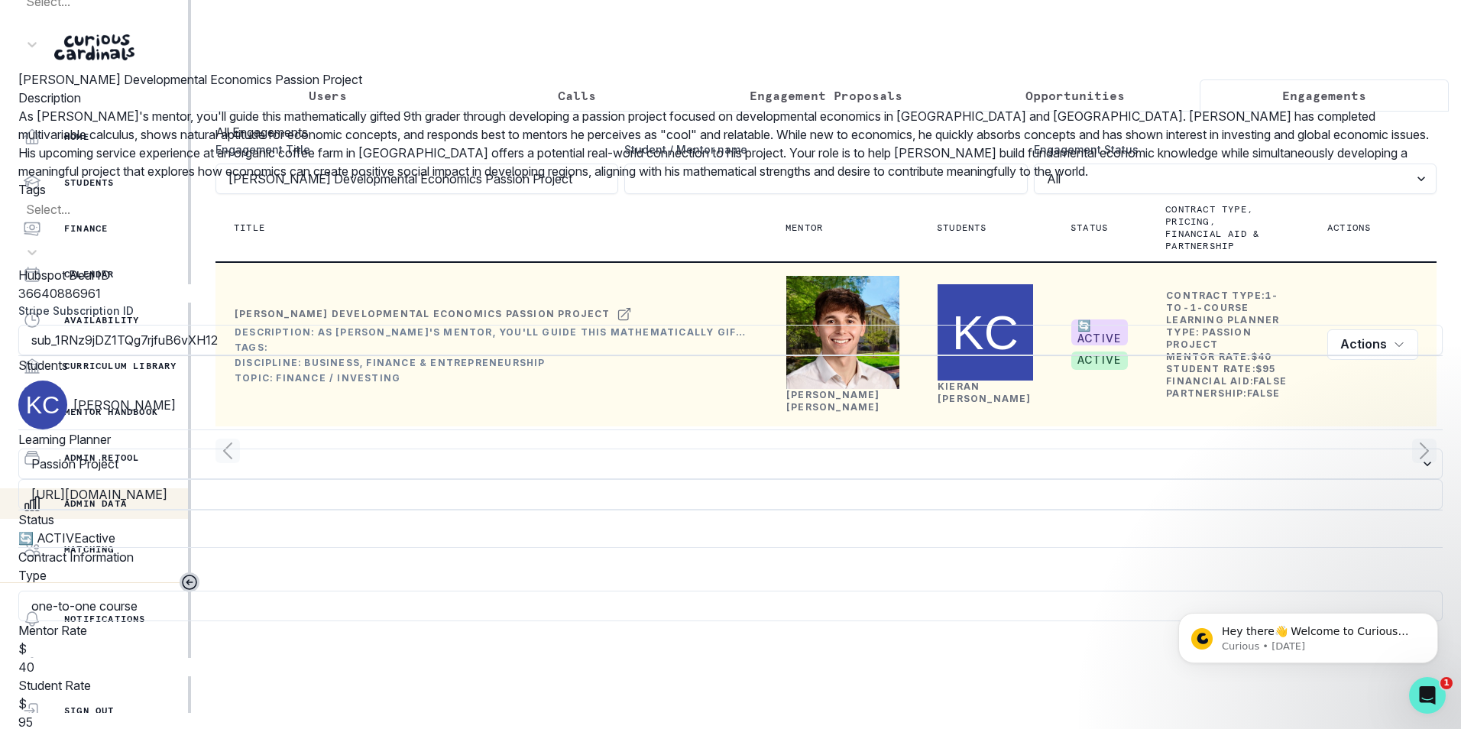
click at [353, 543] on div "Edit Engagement Engagement UUID 172ae57e-3343-46ee-b3ba-2ff4df4761f3 Current Me…" at bounding box center [730, 364] width 1461 height 729
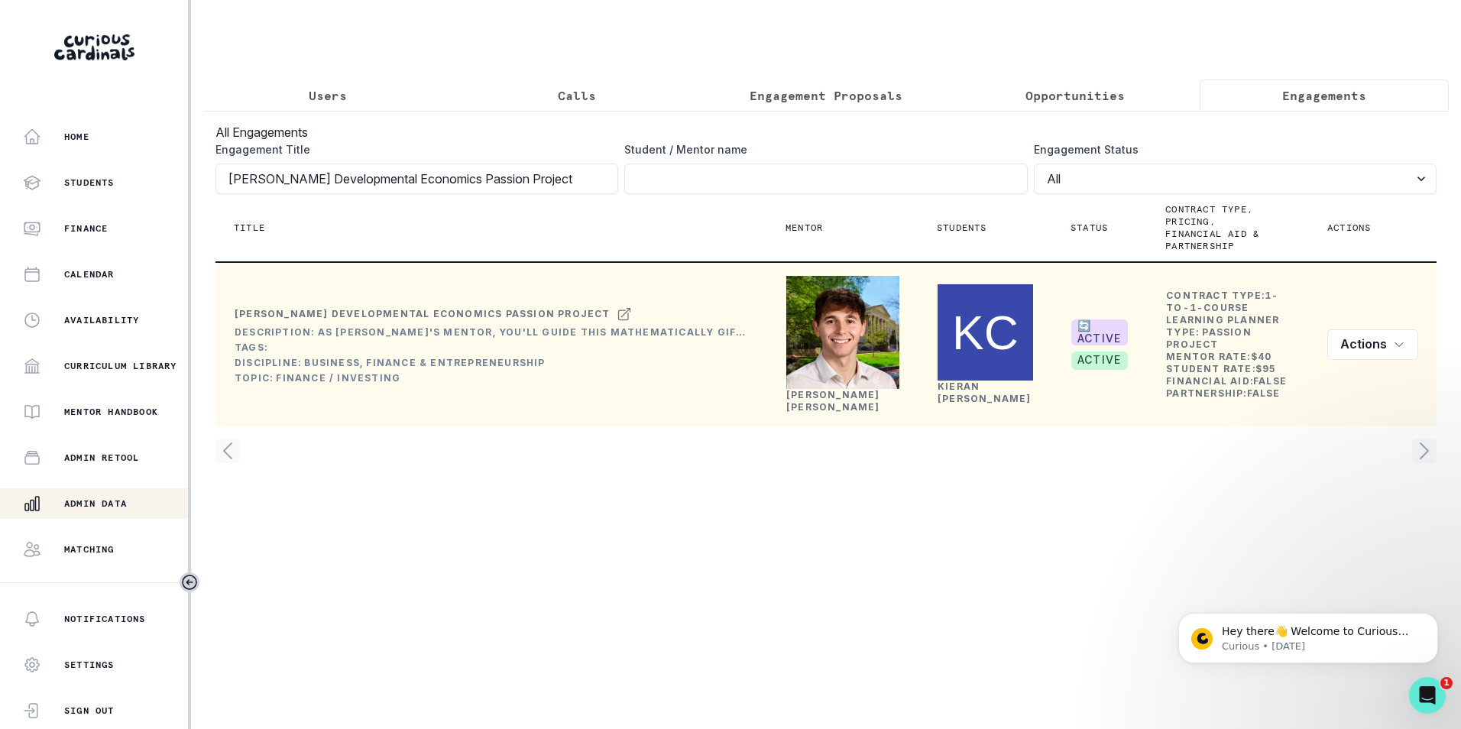
click at [1295, 92] on p "Engagements" at bounding box center [1324, 95] width 84 height 18
click at [513, 183] on input "[PERSON_NAME] Developmental Economics Passion Project" at bounding box center [416, 178] width 403 height 31
click at [587, 194] on input "[PERSON_NAME] Developmental Economics Passion Project" at bounding box center [416, 178] width 403 height 31
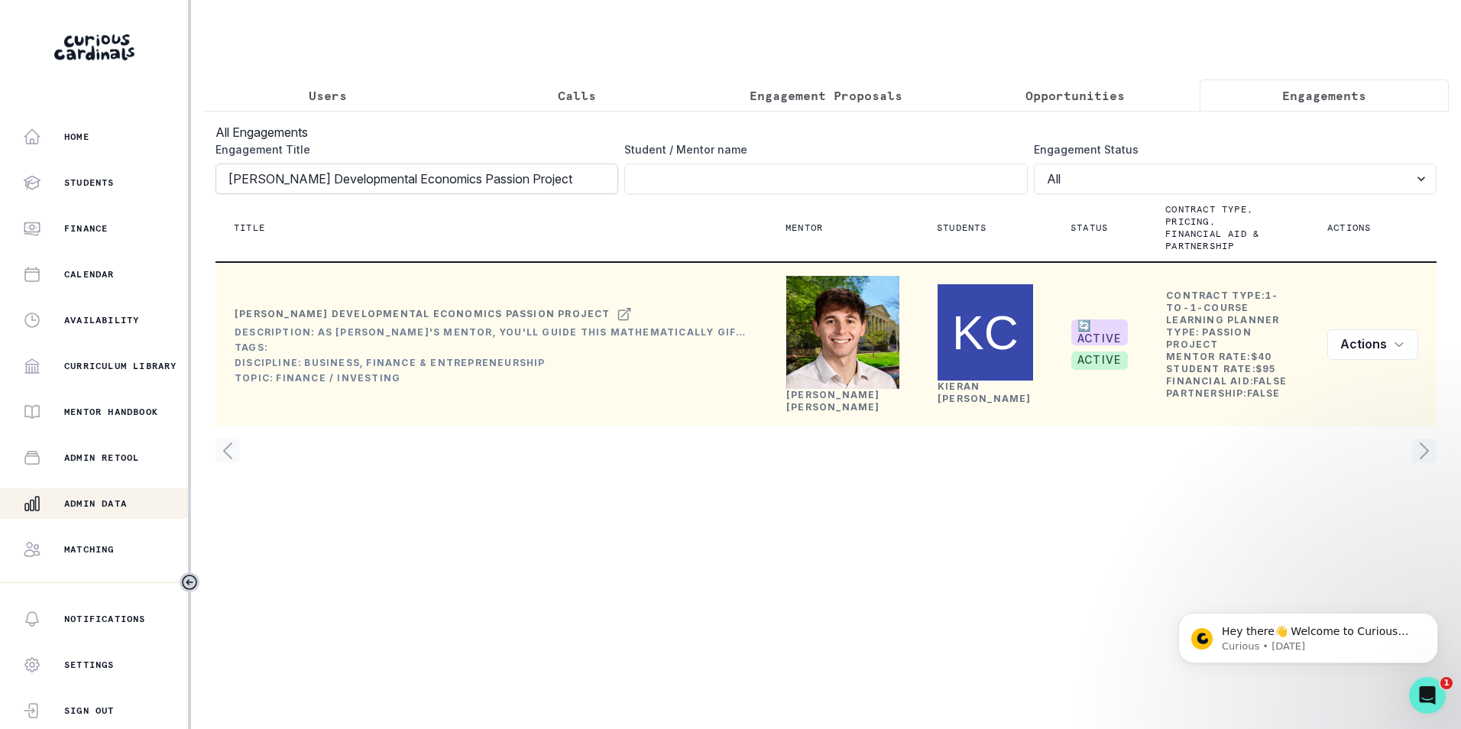
click button "submit" at bounding box center [0, 0] width 0 height 0
click at [587, 194] on input "[PERSON_NAME] Developmental Economics Passion Project" at bounding box center [416, 178] width 403 height 31
paste input "[PERSON_NAME]'s Engineering"
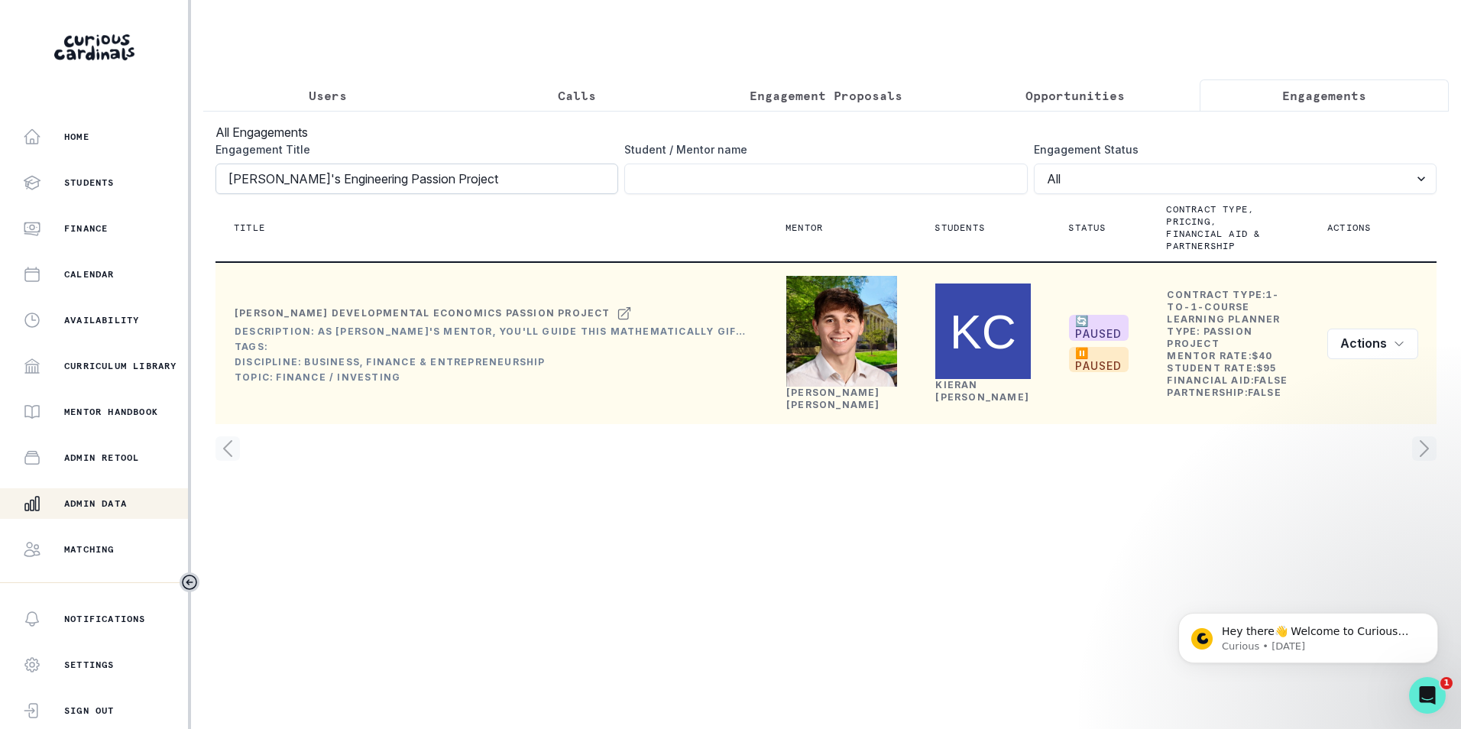
type input "[PERSON_NAME]'s Engineering Passion Project"
click button "submit" at bounding box center [0, 0] width 0 height 0
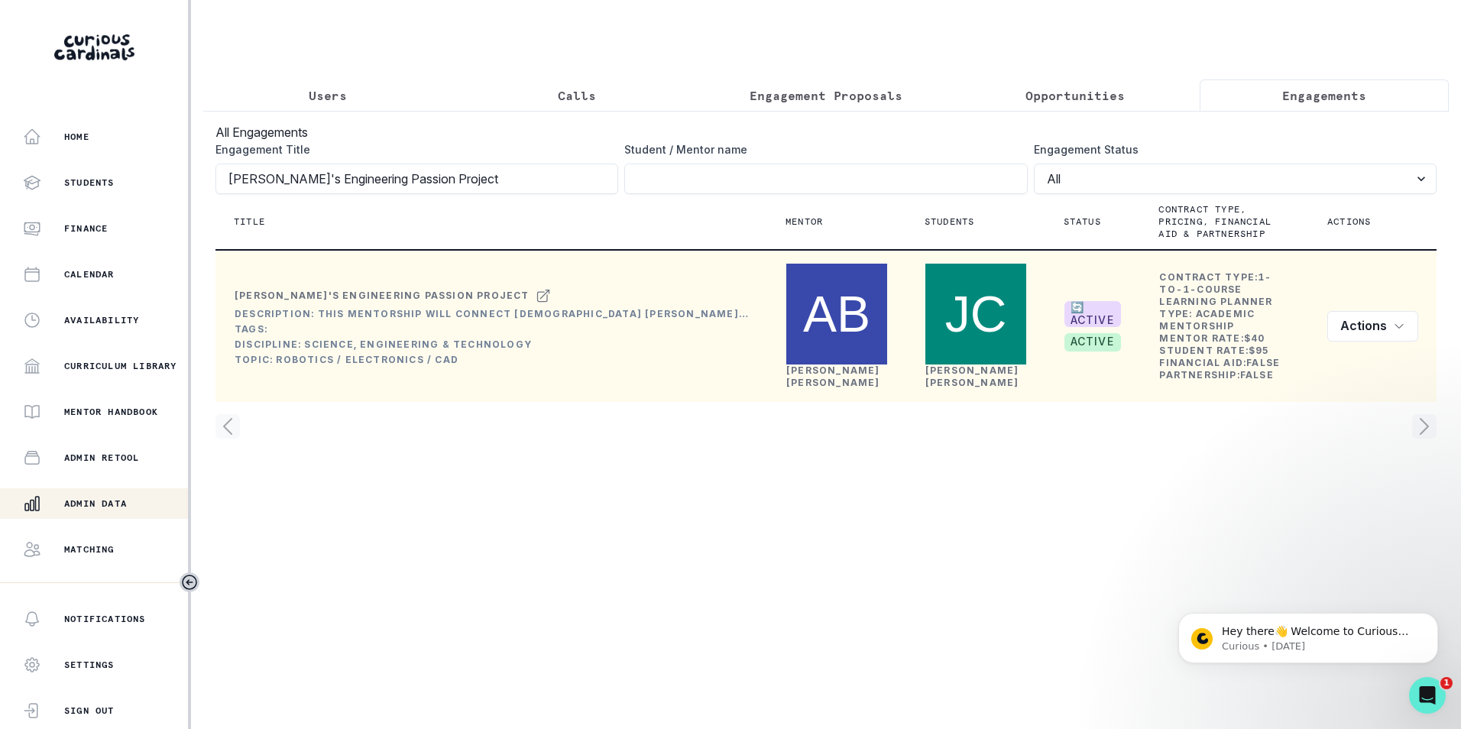
click at [963, 364] on link "[PERSON_NAME]" at bounding box center [972, 376] width 94 height 24
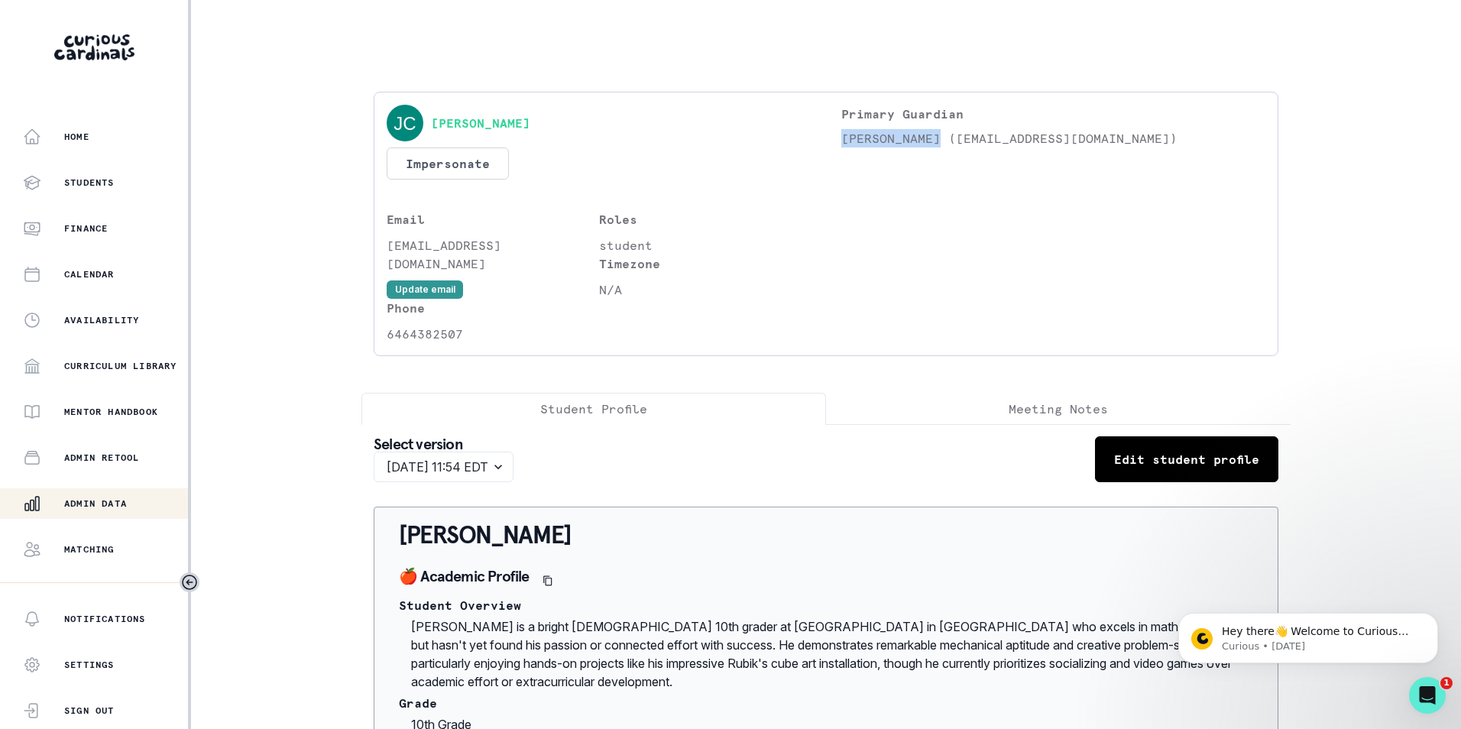
drag, startPoint x: 836, startPoint y: 138, endPoint x: 932, endPoint y: 141, distance: 96.3
click at [932, 141] on p "[PERSON_NAME] ([EMAIL_ADDRESS][DOMAIN_NAME])" at bounding box center [1053, 138] width 424 height 18
copy p "[PERSON_NAME]"
click at [90, 502] on p "Admin Data" at bounding box center [95, 503] width 63 height 12
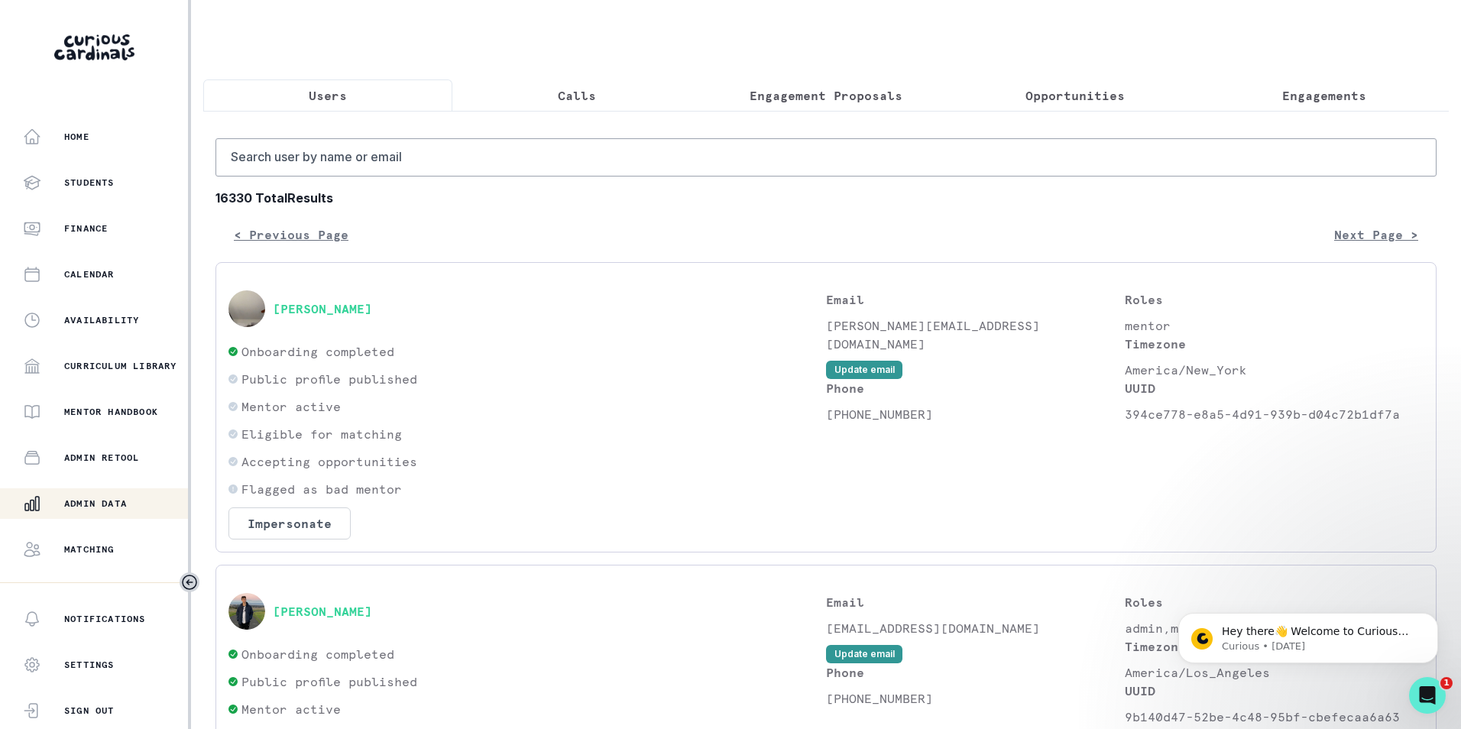
click at [1291, 95] on p "Engagements" at bounding box center [1324, 95] width 84 height 18
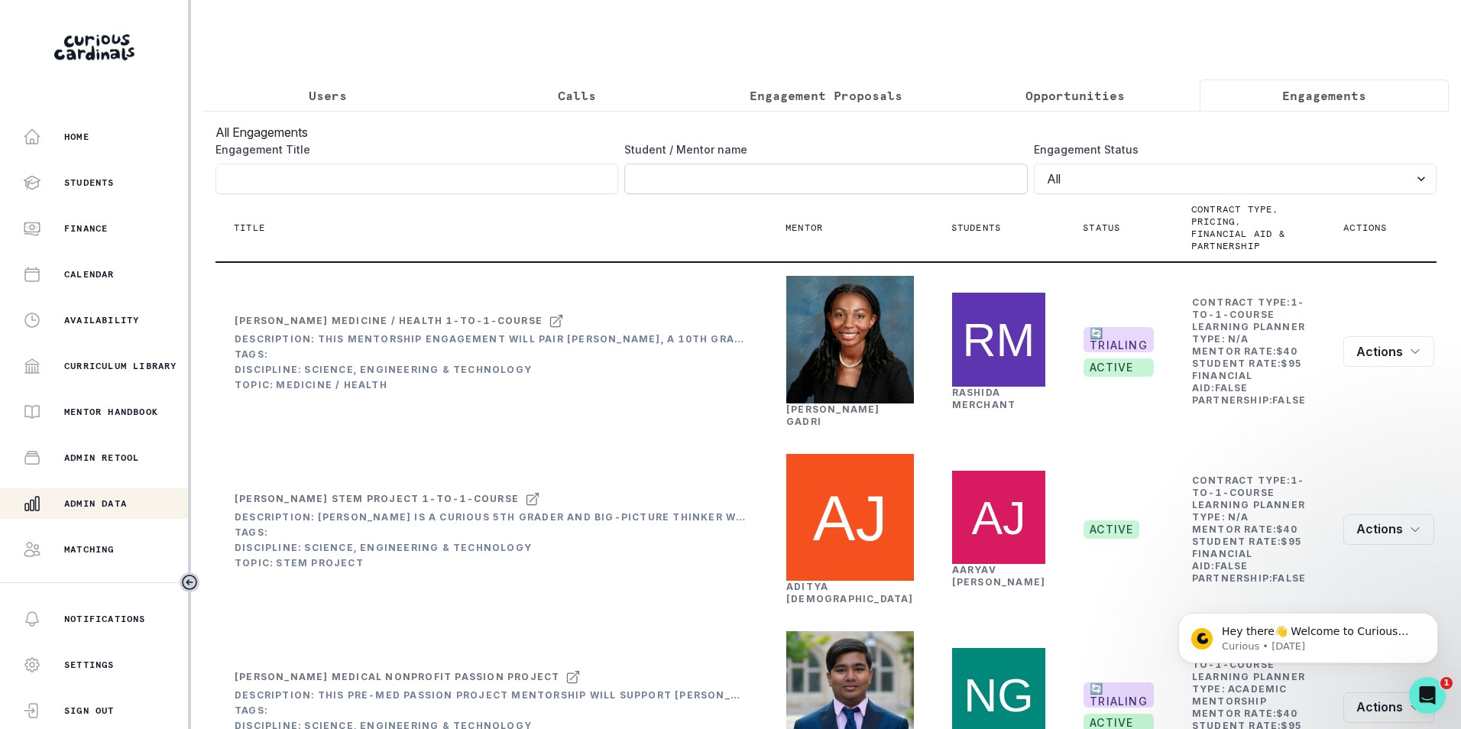
click at [684, 193] on input "Engagement Title" at bounding box center [825, 178] width 403 height 31
paste input "[PERSON_NAME]"
type input "[PERSON_NAME]"
click button "submit" at bounding box center [0, 0] width 0 height 0
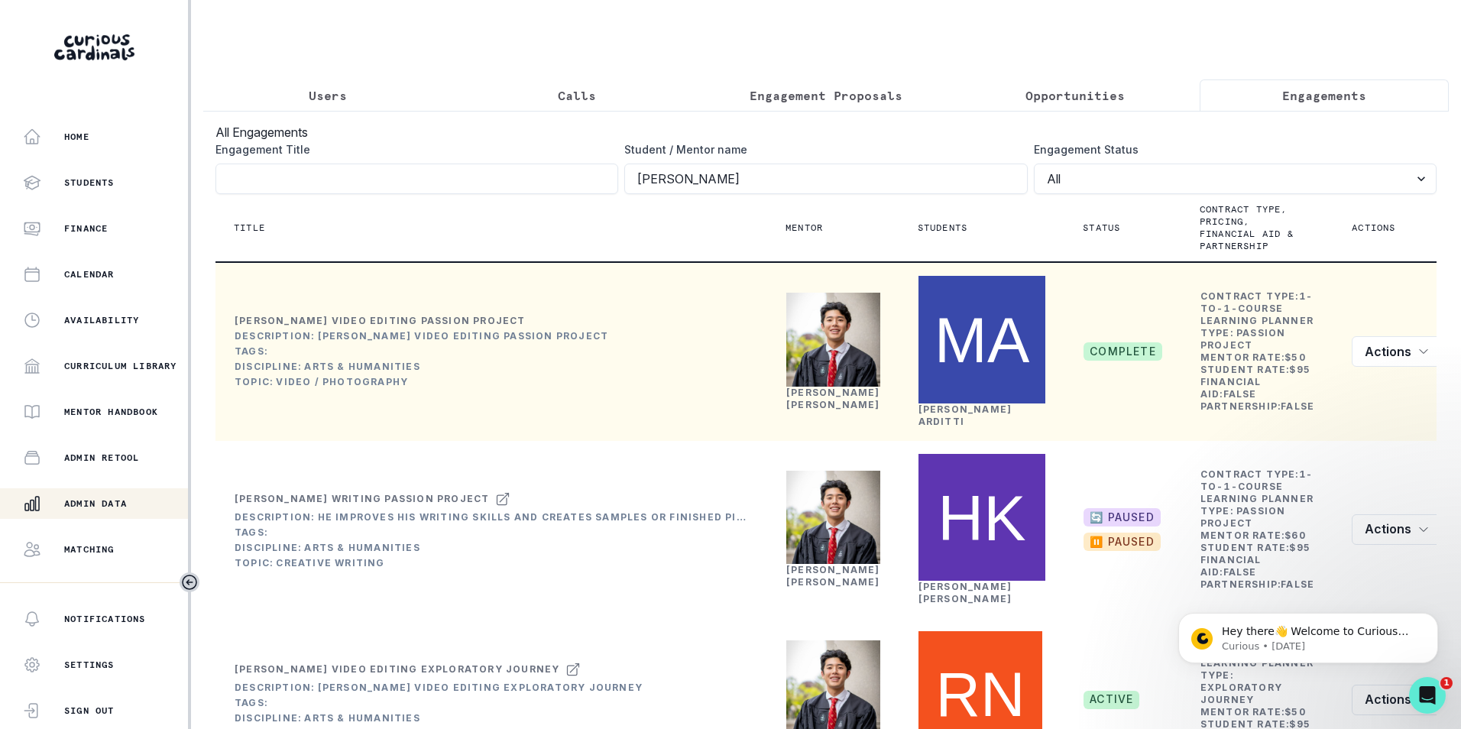
scroll to position [153, 0]
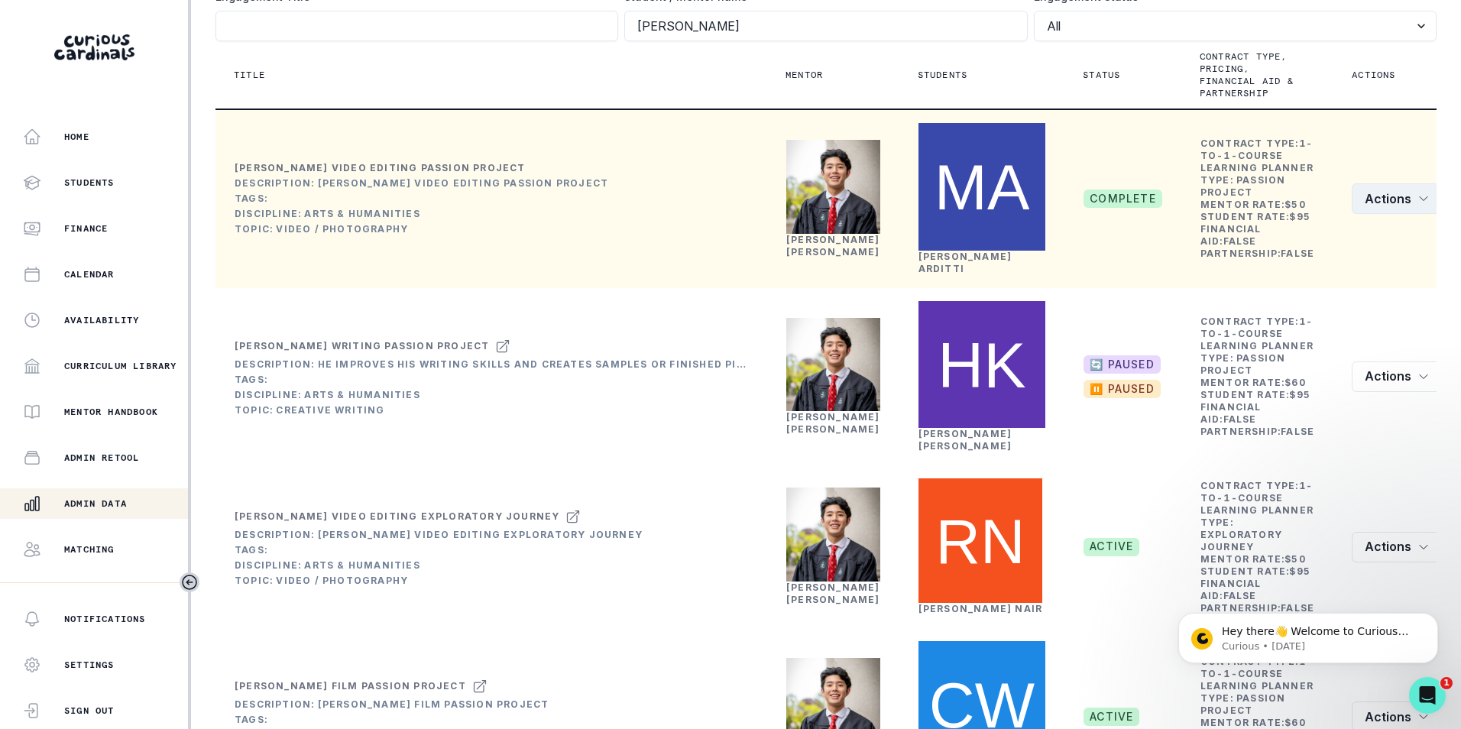
click at [1393, 192] on button "Actions" at bounding box center [1396, 198] width 91 height 31
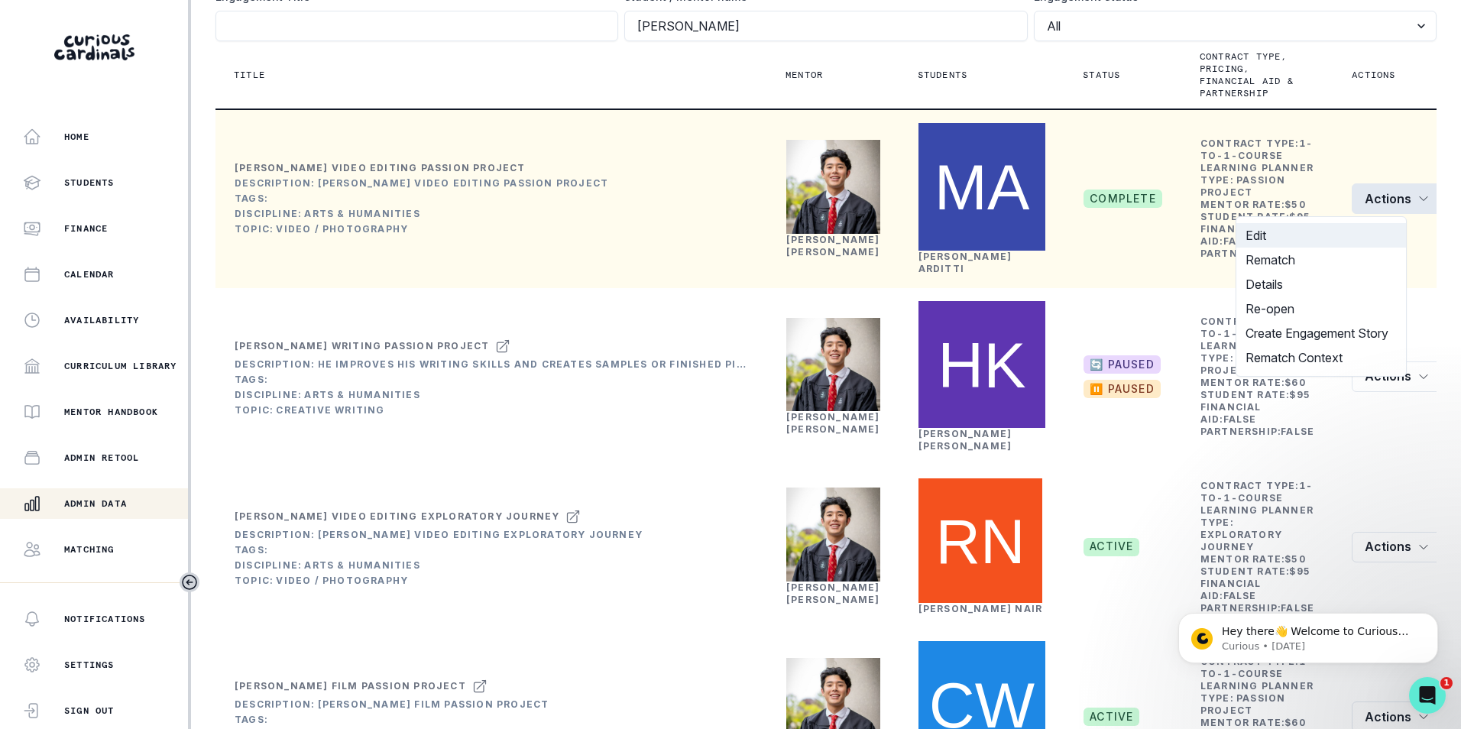
click at [1311, 238] on button "Edit" at bounding box center [1321, 235] width 170 height 24
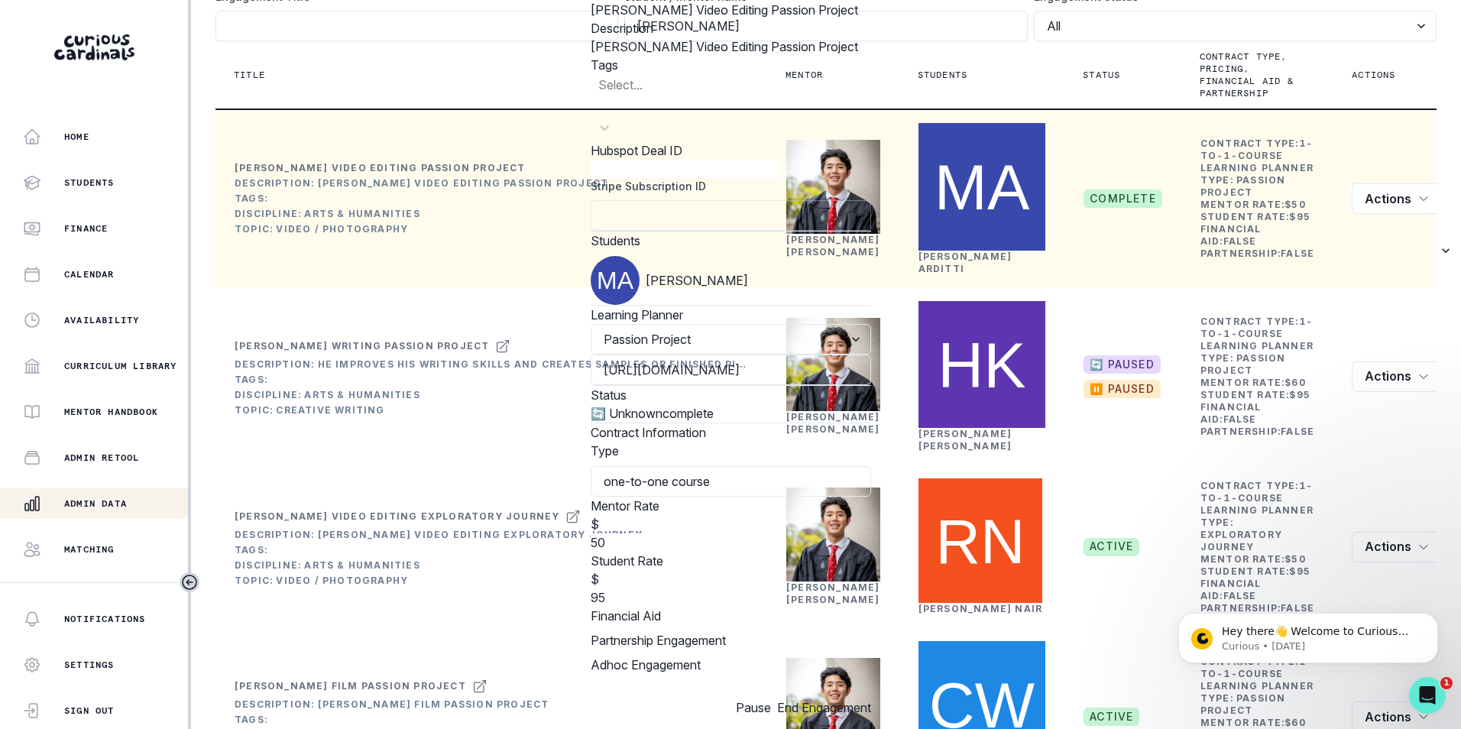
scroll to position [432, 0]
click at [591, 533] on input "50" at bounding box center [685, 542] width 189 height 18
type input "60"
click at [683, 631] on div "Partnership Engagement" at bounding box center [731, 643] width 280 height 24
click at [695, 698] on button "Update" at bounding box center [715, 707] width 40 height 18
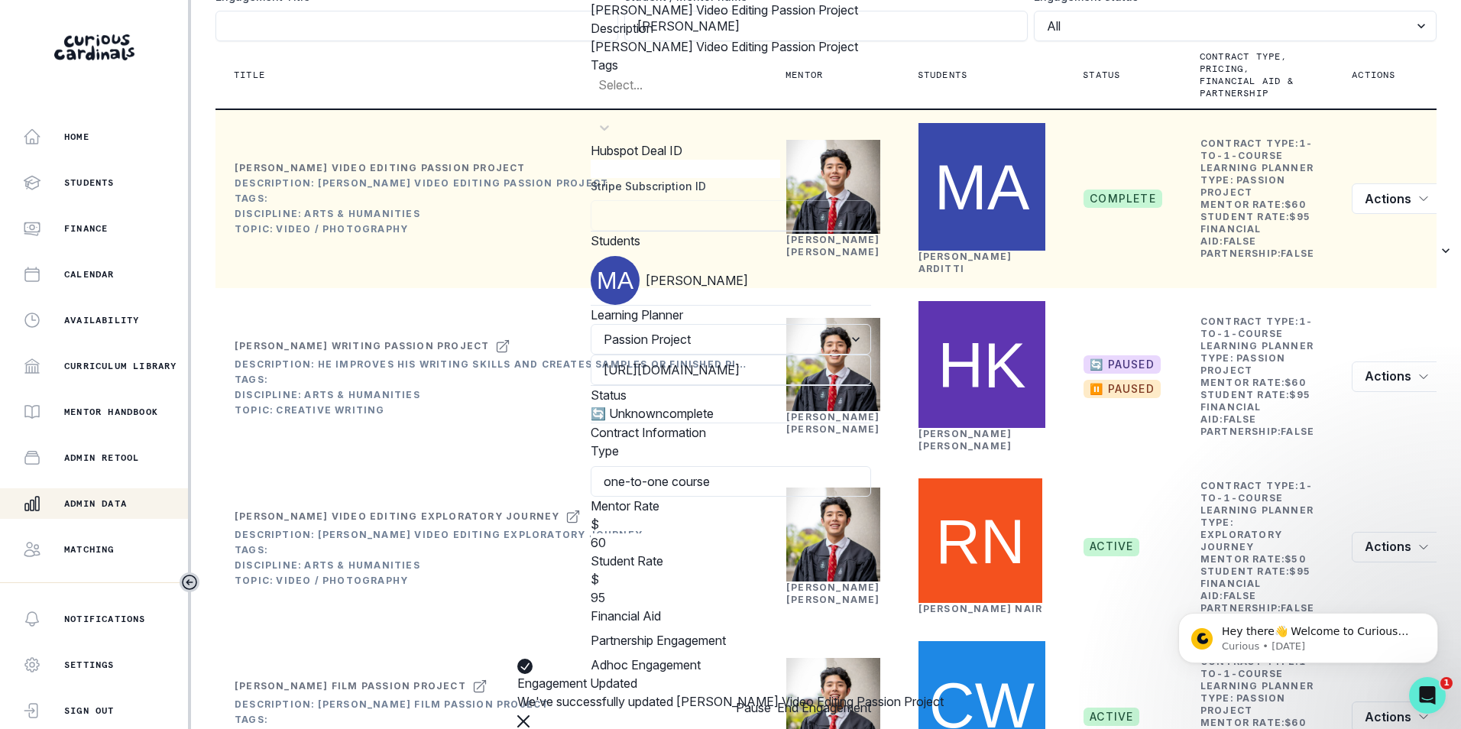
click at [225, 553] on div "Edit Engagement Engagement UUID f2132578-2a46-4ead-9297-813b09347d32 [PERSON_NA…" at bounding box center [730, 364] width 1461 height 729
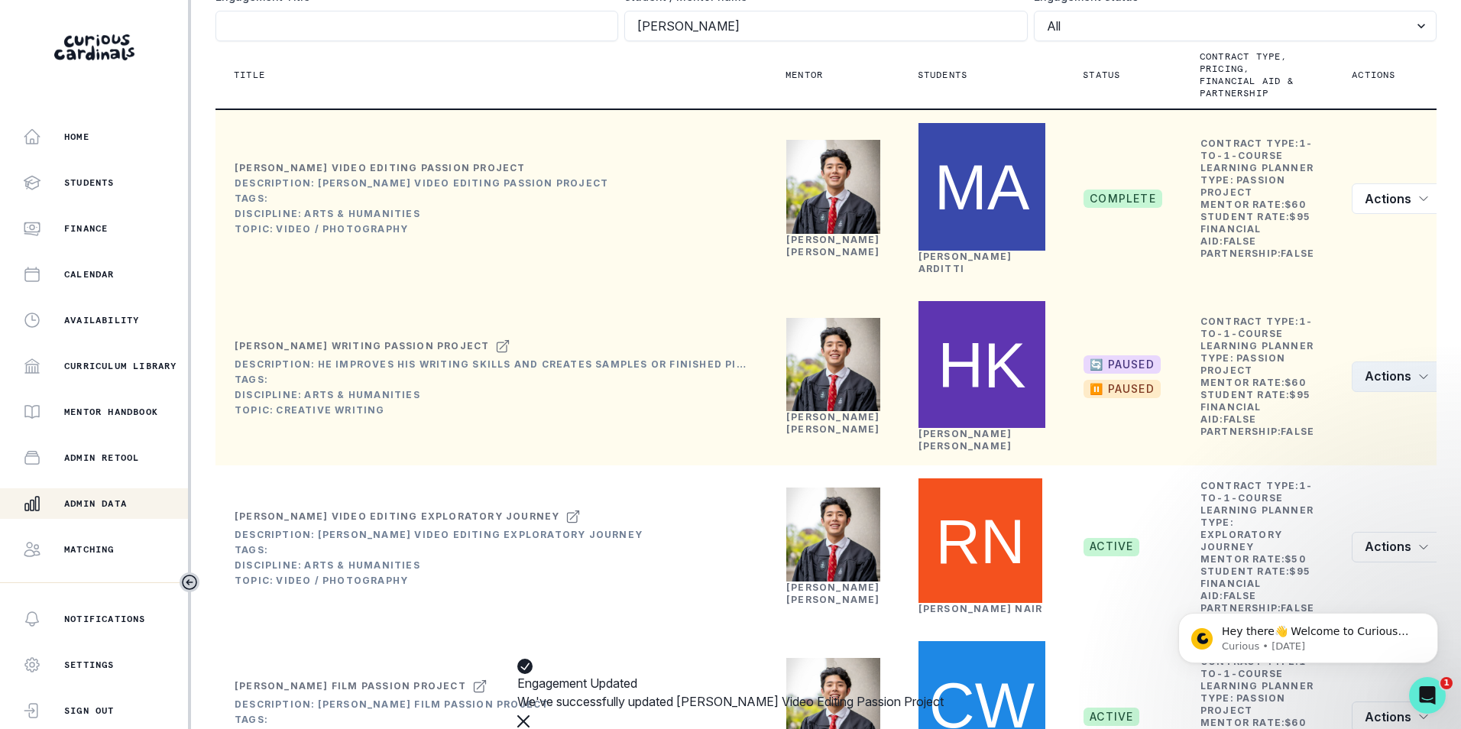
click at [1417, 371] on icon "row menu" at bounding box center [1423, 377] width 12 height 12
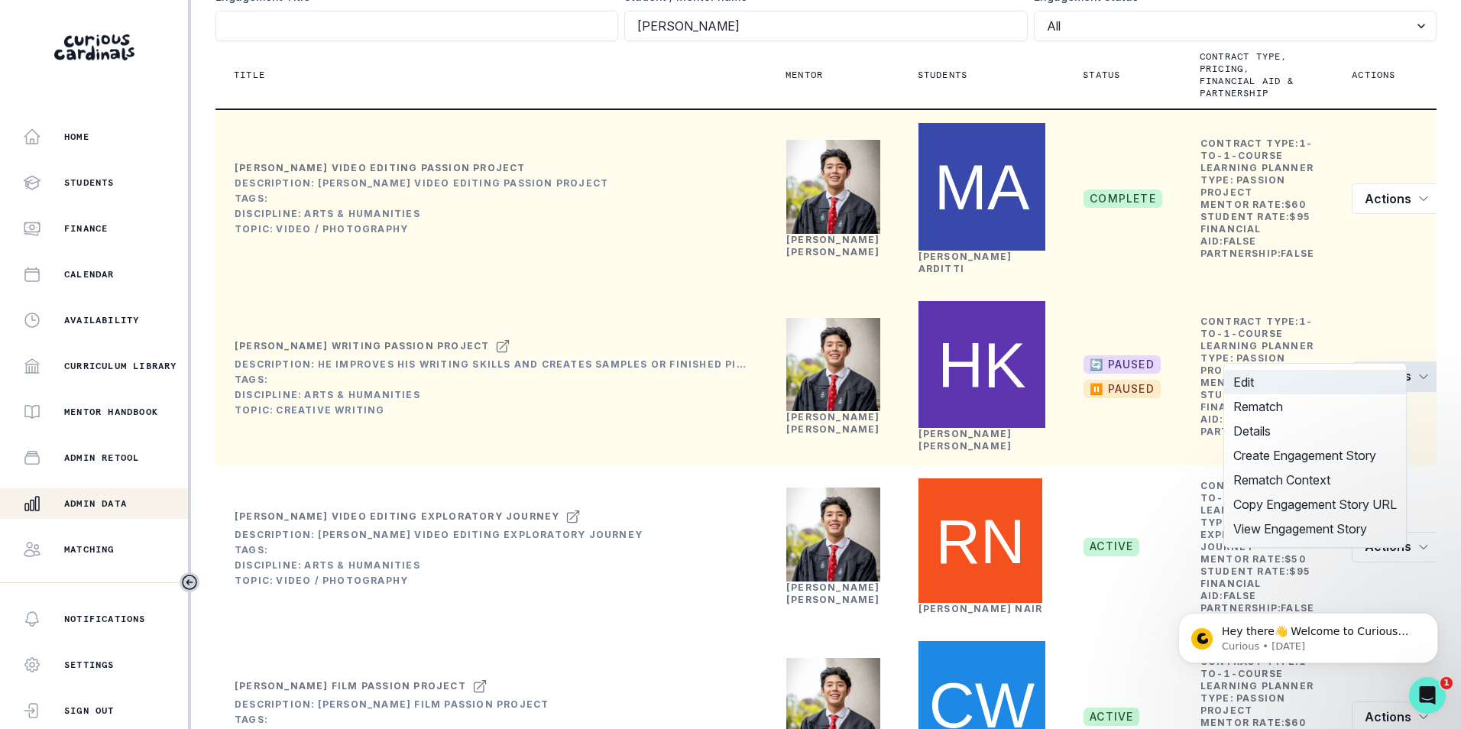
click at [1280, 379] on button "Edit" at bounding box center [1315, 382] width 182 height 24
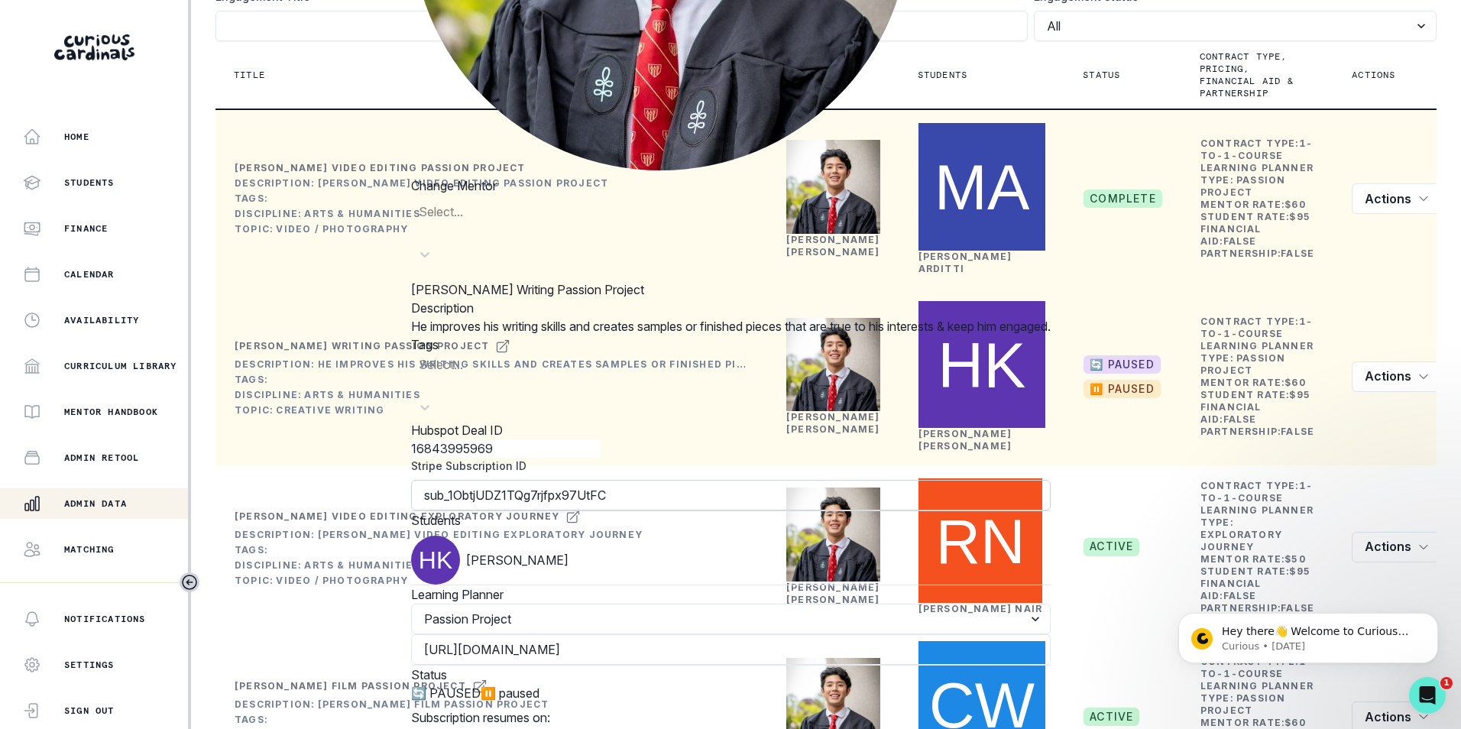
scroll to position [688, 0]
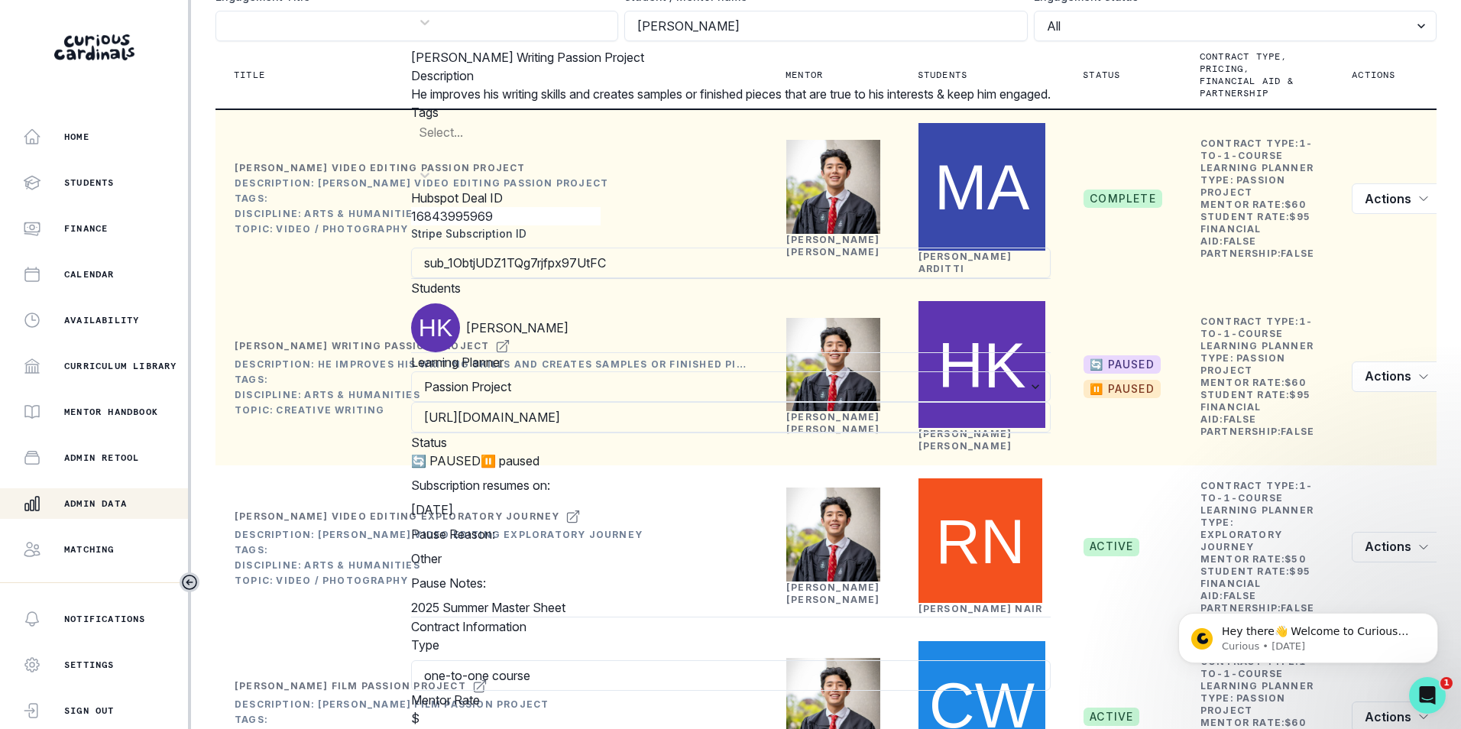
click at [215, 543] on div "Edit Engagement Engagement UUID 5e63c0f1-3bab-45ae-9a5d-382ffc5ef875 Current Me…" at bounding box center [730, 364] width 1461 height 729
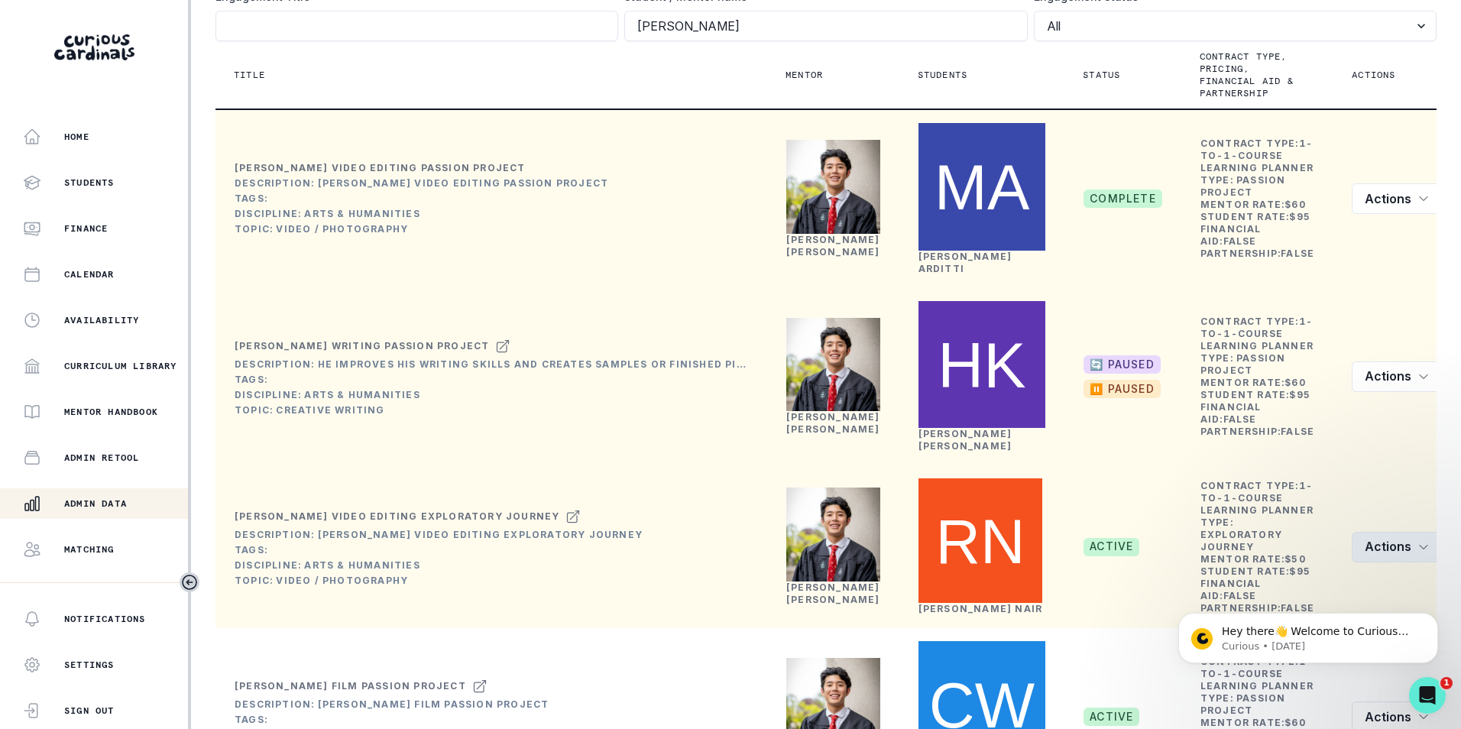
click at [1417, 541] on icon "row menu" at bounding box center [1423, 547] width 12 height 12
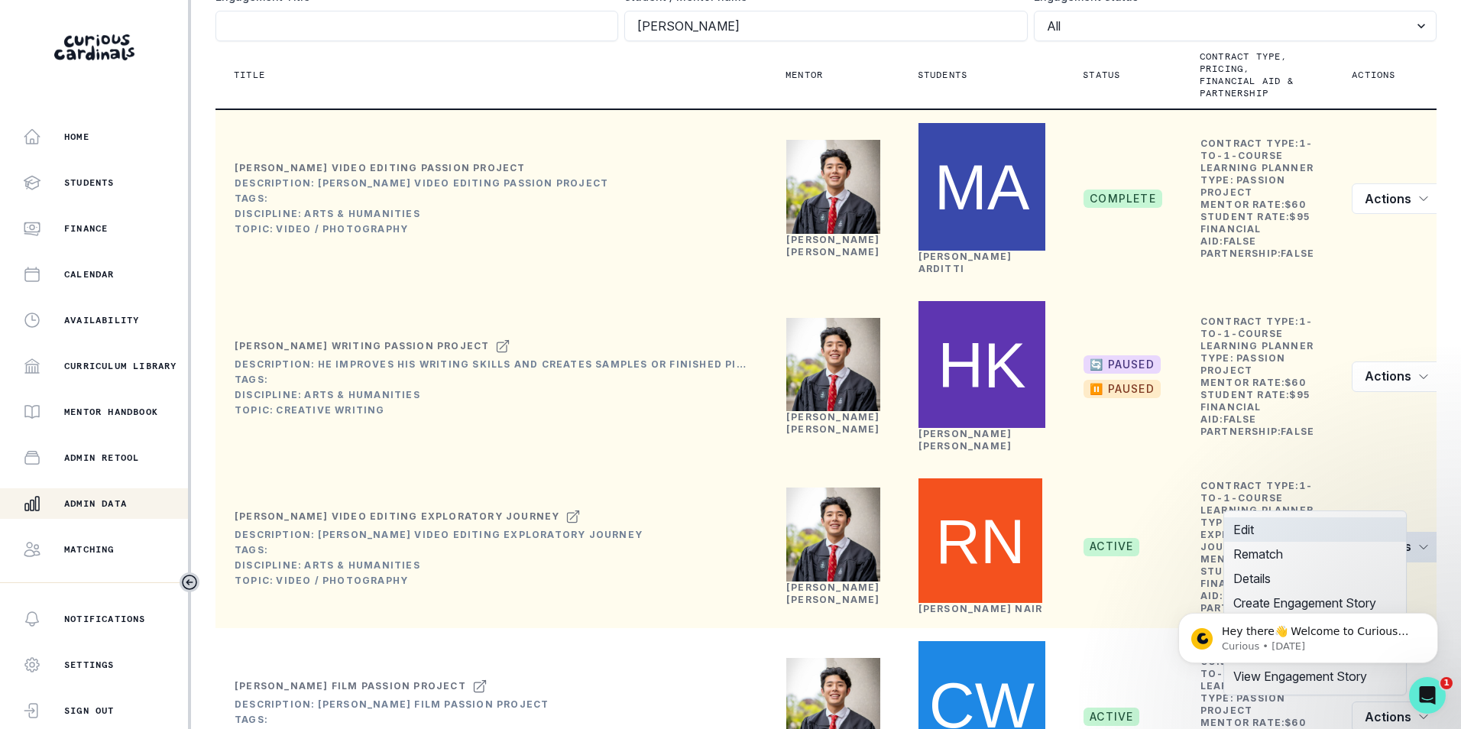
click at [1319, 520] on button "Edit" at bounding box center [1315, 529] width 182 height 24
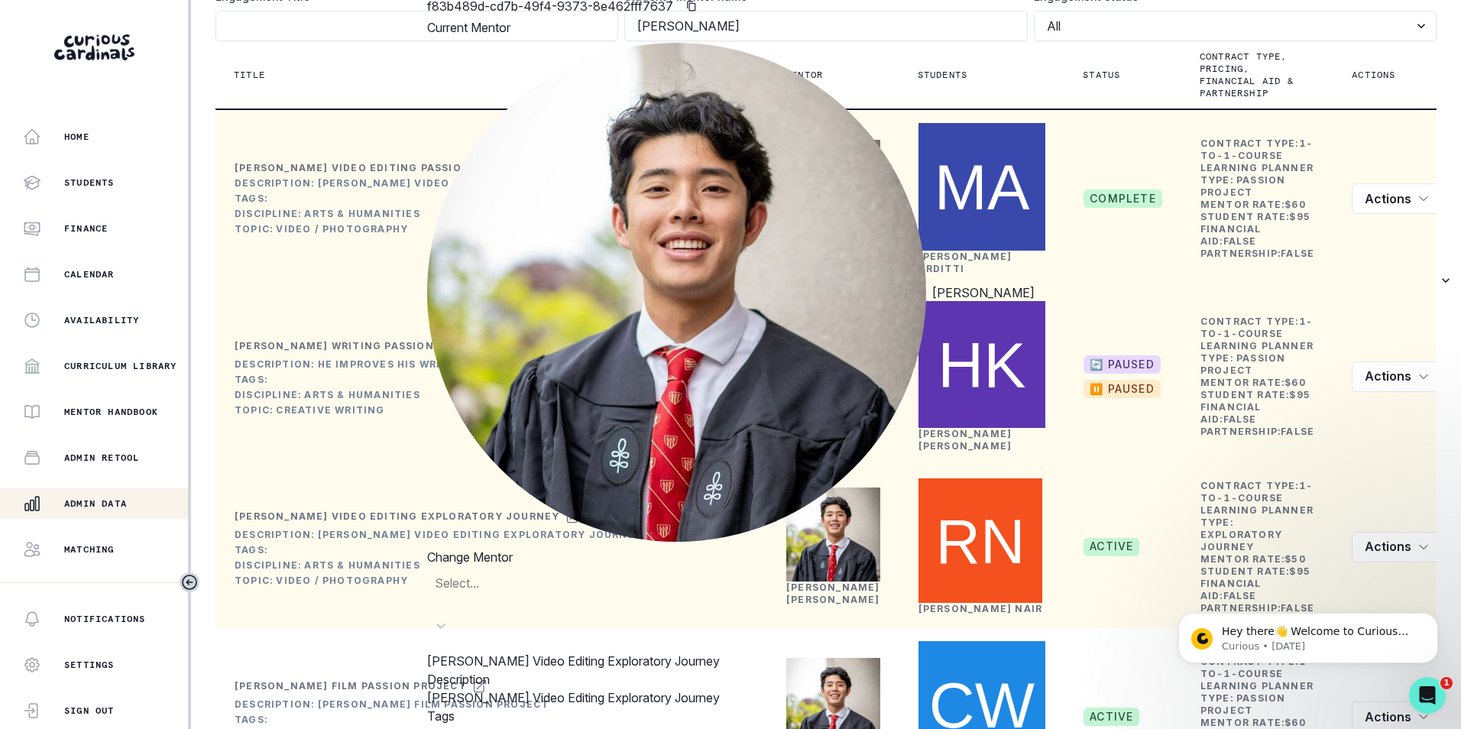
scroll to position [458, 0]
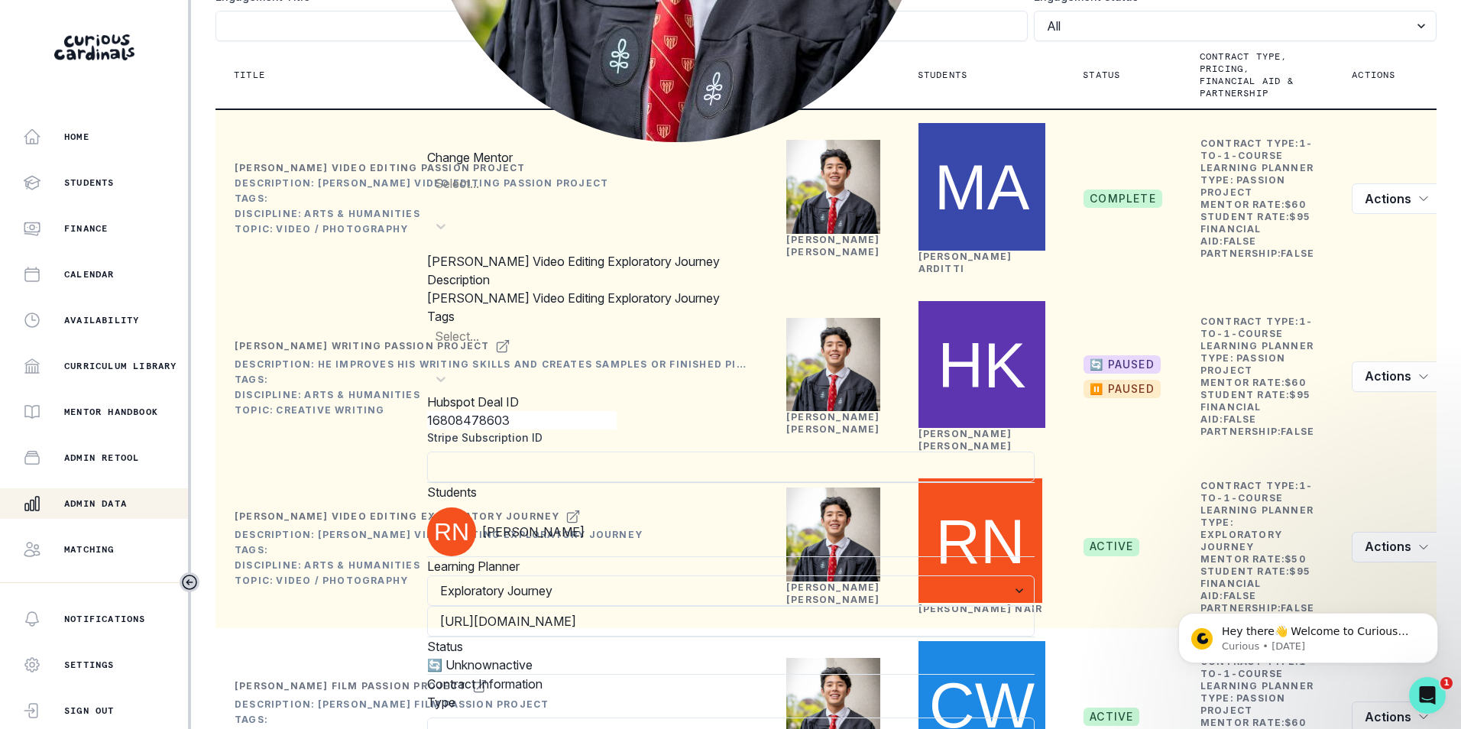
scroll to position [550, 0]
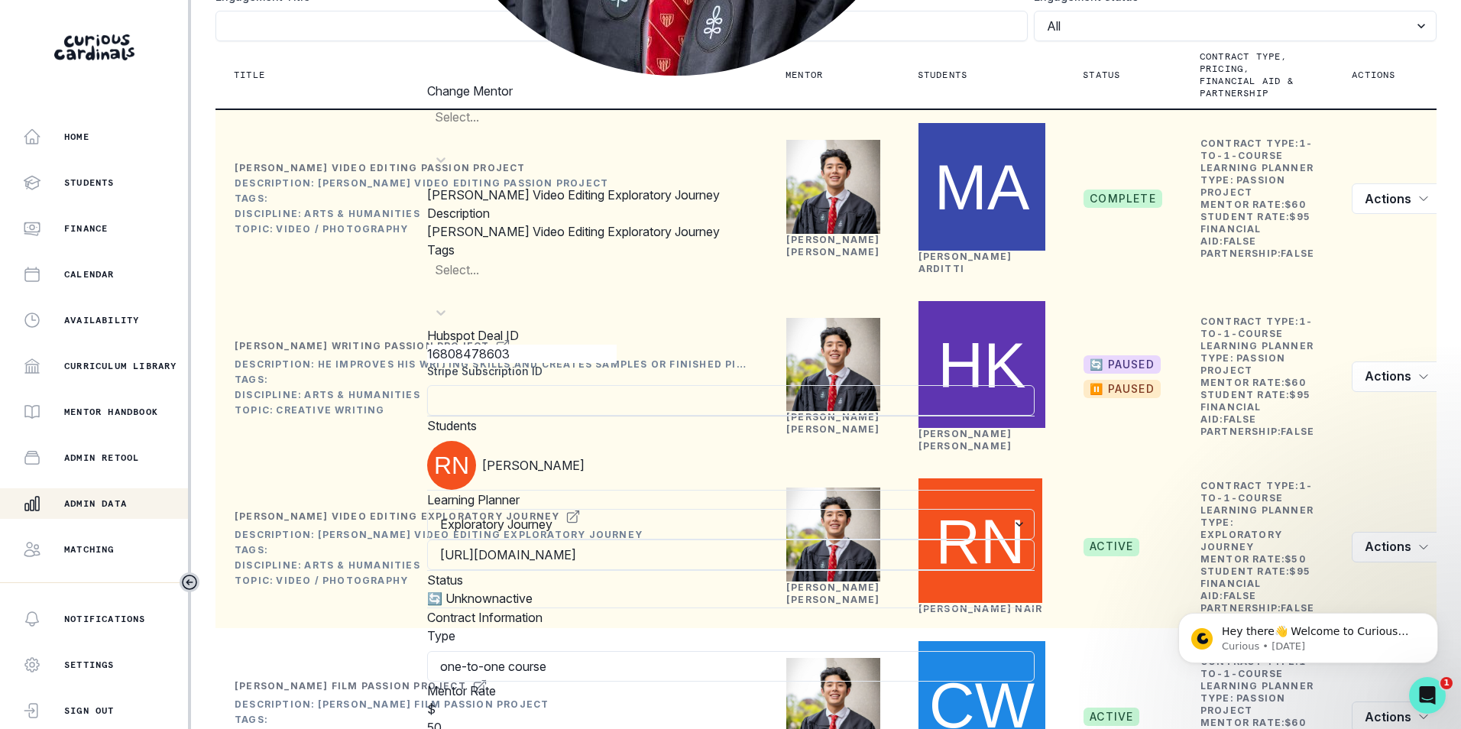
click at [478, 718] on input "50" at bounding box center [521, 727] width 189 height 18
type input "60"
click at [710, 700] on div "$ 60" at bounding box center [730, 718] width 607 height 37
click at [200, 475] on div "Edit Engagement Engagement UUID f83b489d-cd7b-49f4-9373-8e462fff7637 Current Me…" at bounding box center [730, 364] width 1461 height 729
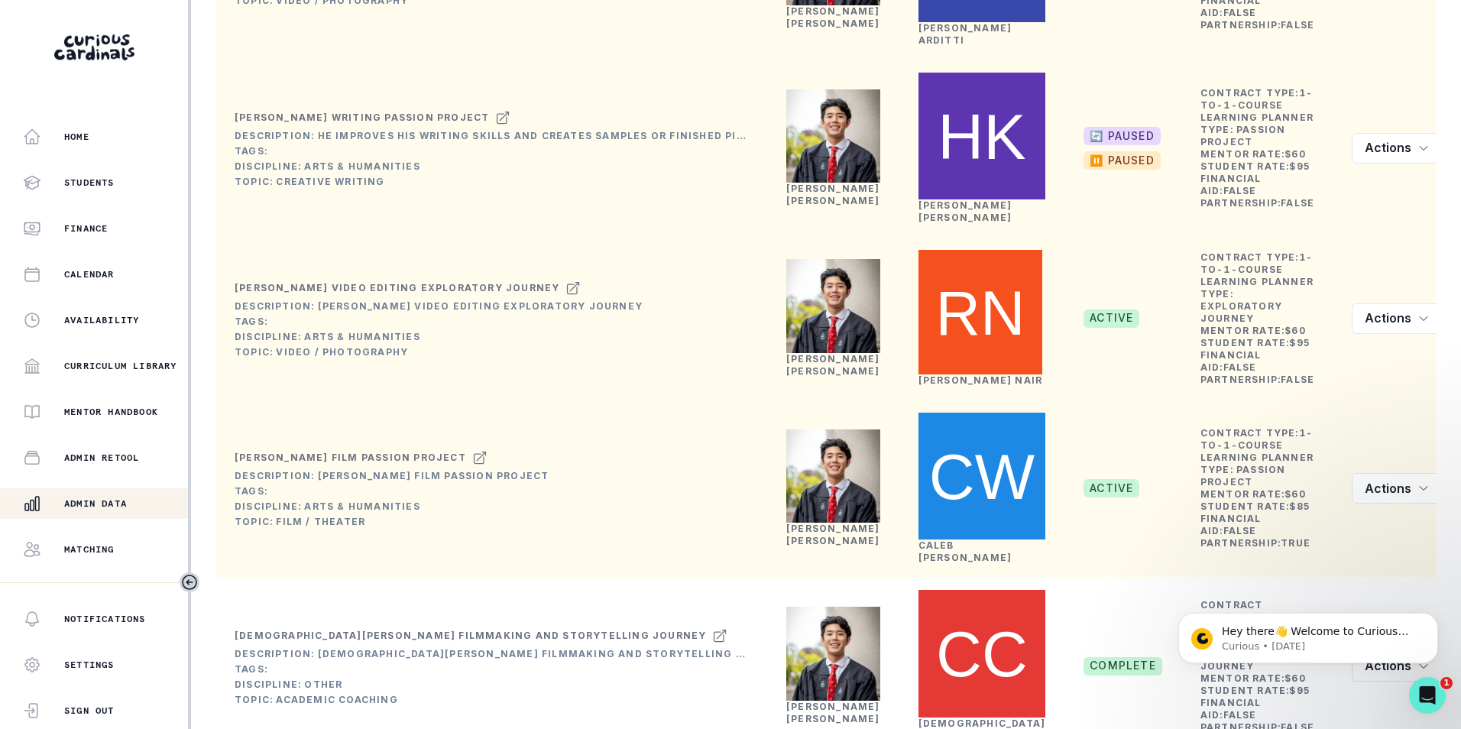
scroll to position [382, 0]
click at [1417, 481] on icon "row menu" at bounding box center [1423, 487] width 12 height 12
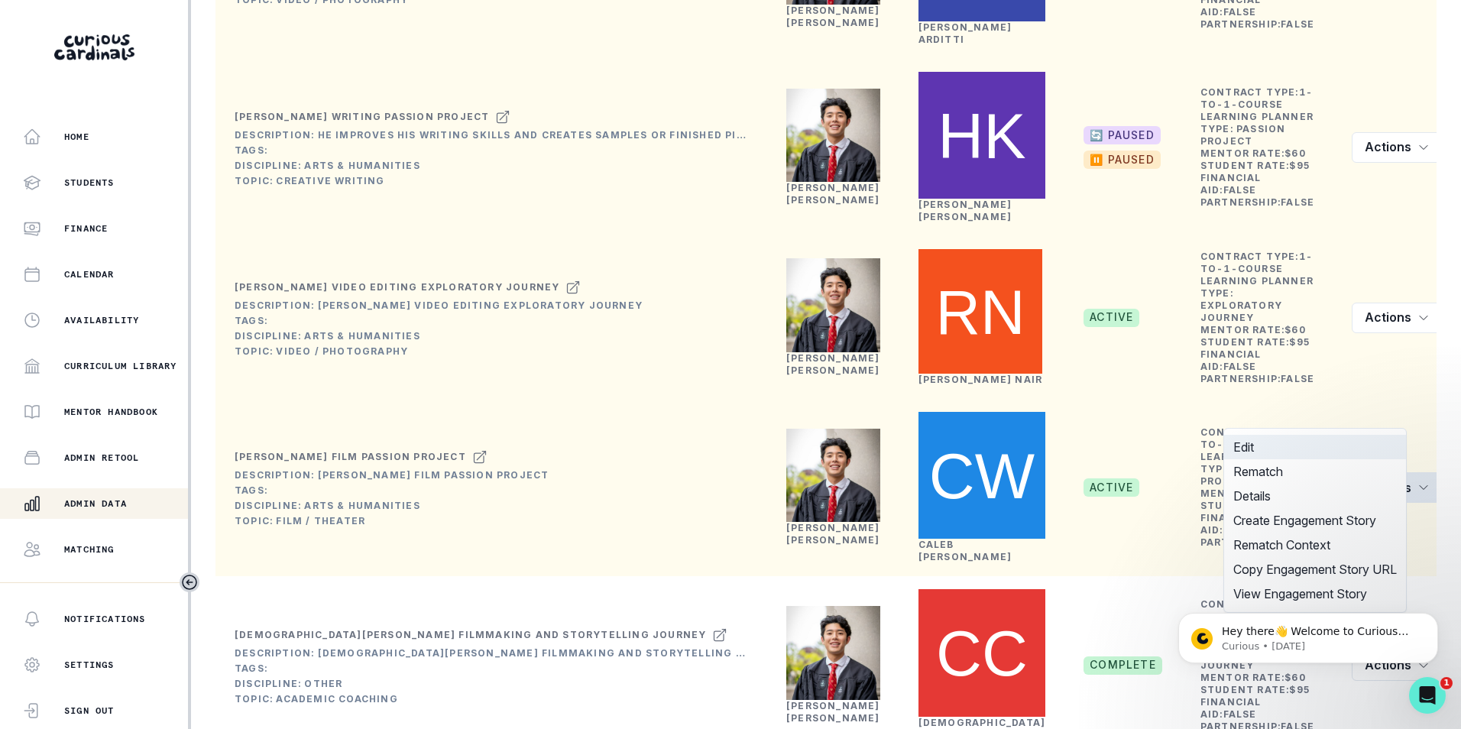
click at [1292, 448] on button "Edit" at bounding box center [1315, 447] width 182 height 24
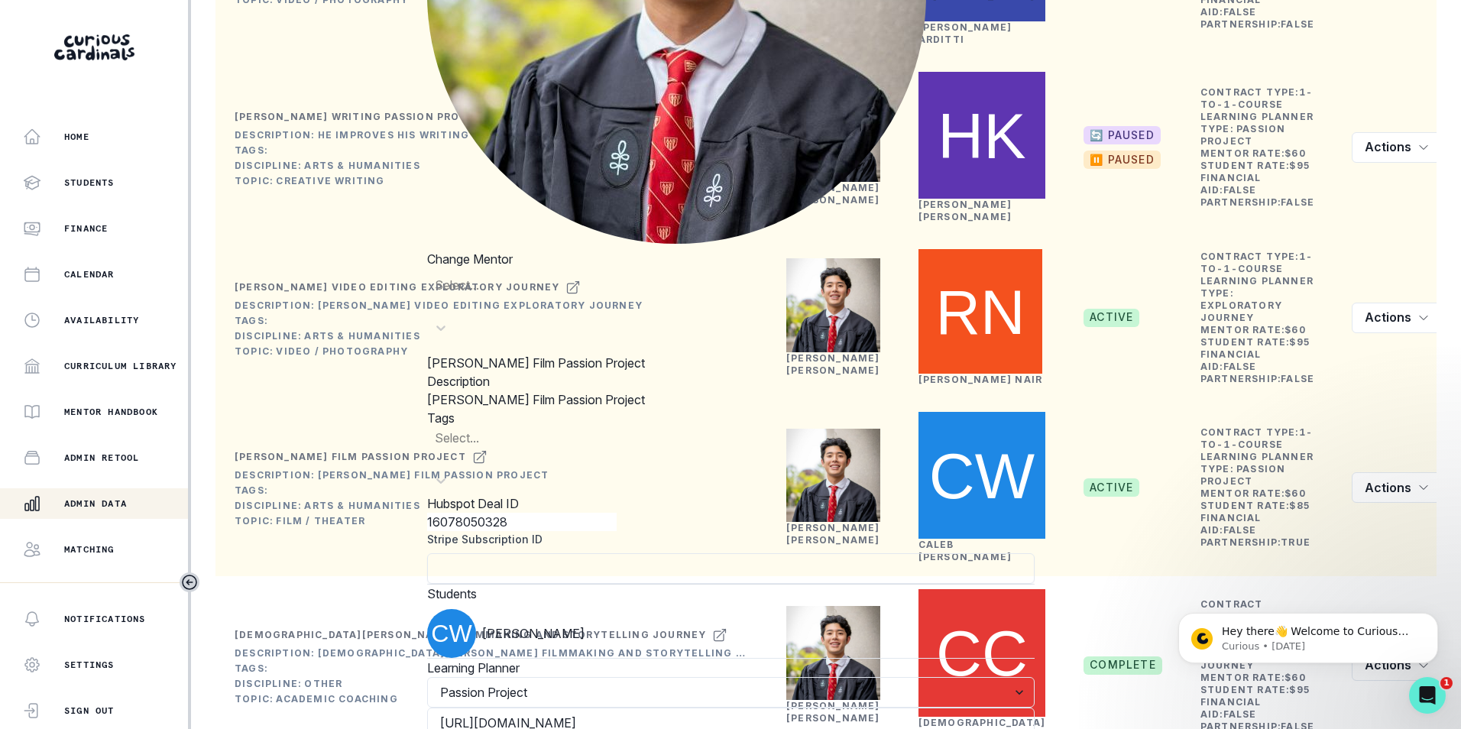
click at [202, 469] on div "Edit Engagement Engagement UUID 6472a45a-7ba1-47c3-bd4f-f2af49eb1a50 Current Me…" at bounding box center [730, 364] width 1461 height 729
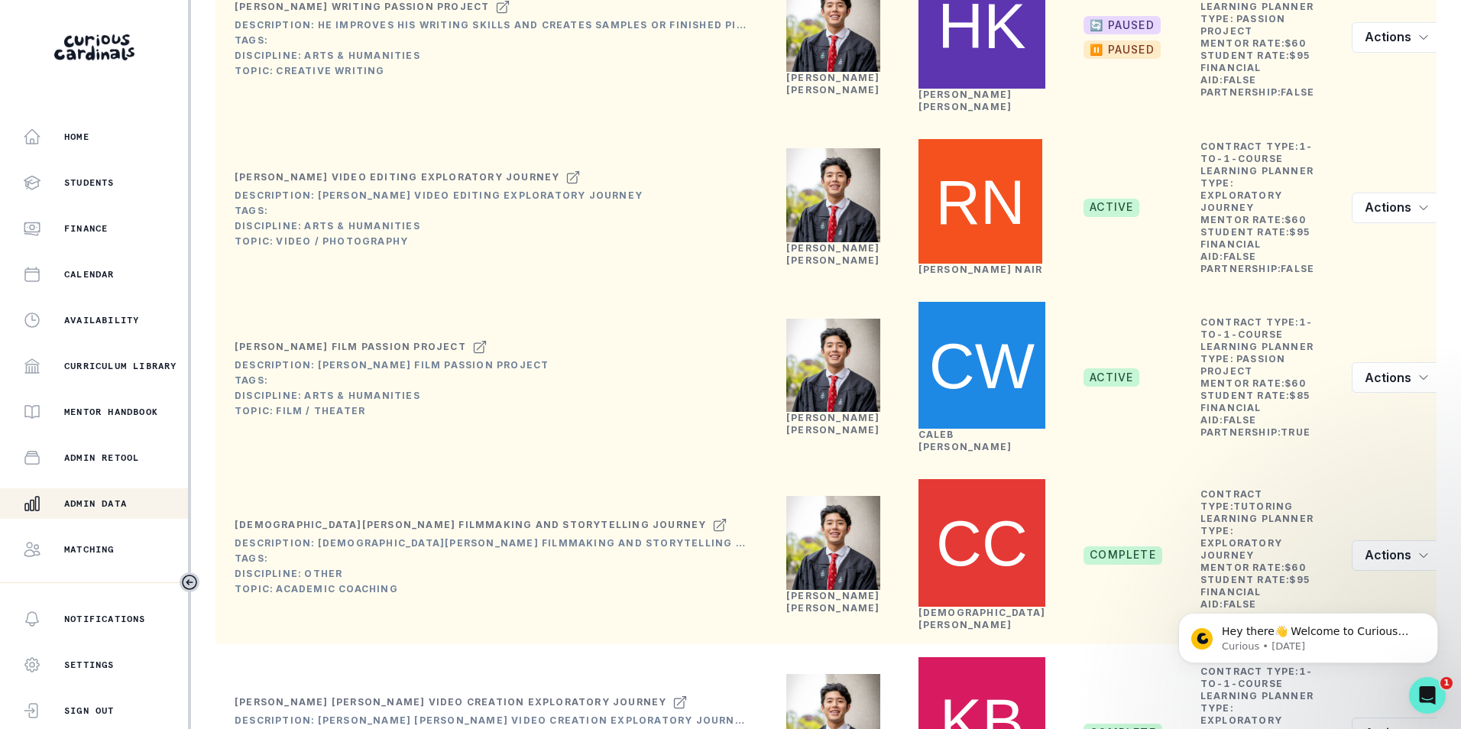
scroll to position [535, 0]
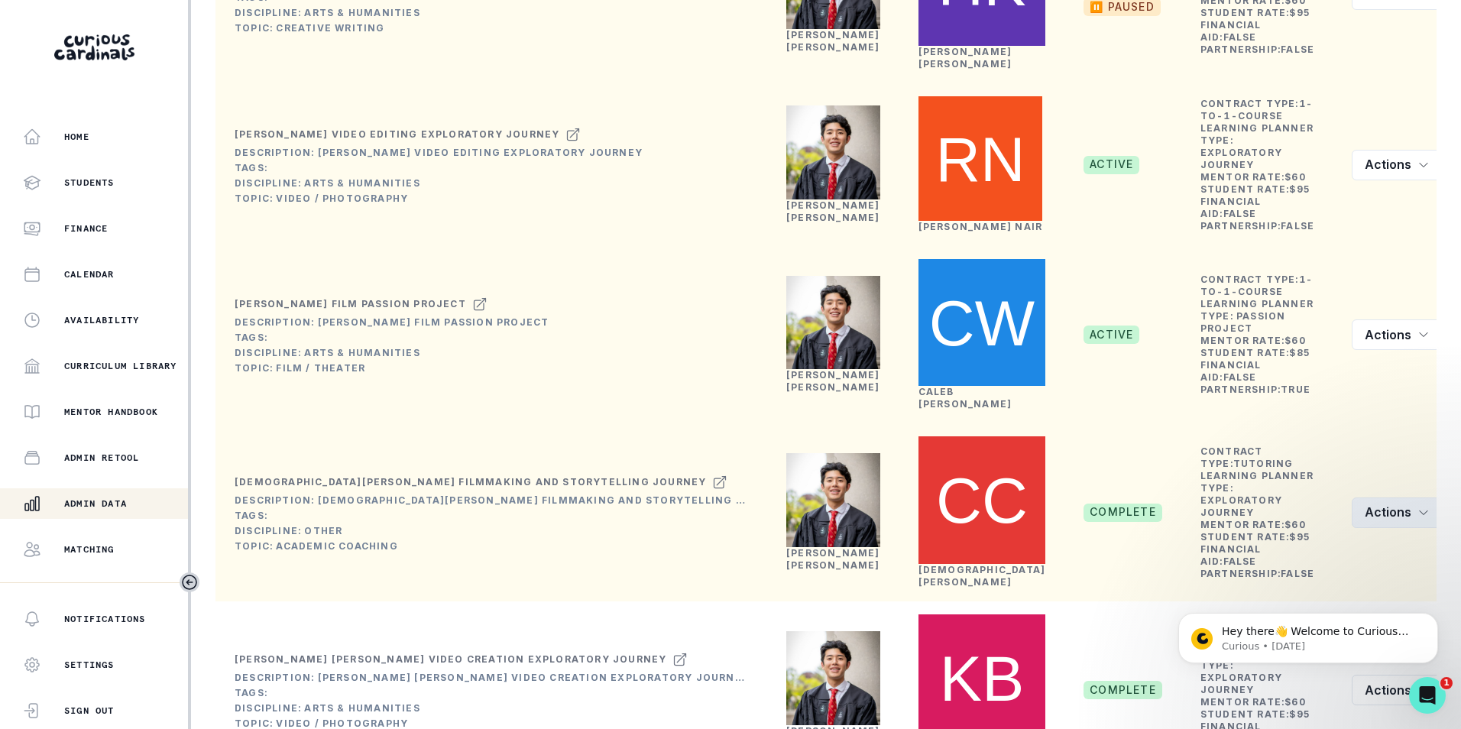
click at [1393, 497] on button "Actions" at bounding box center [1396, 512] width 91 height 31
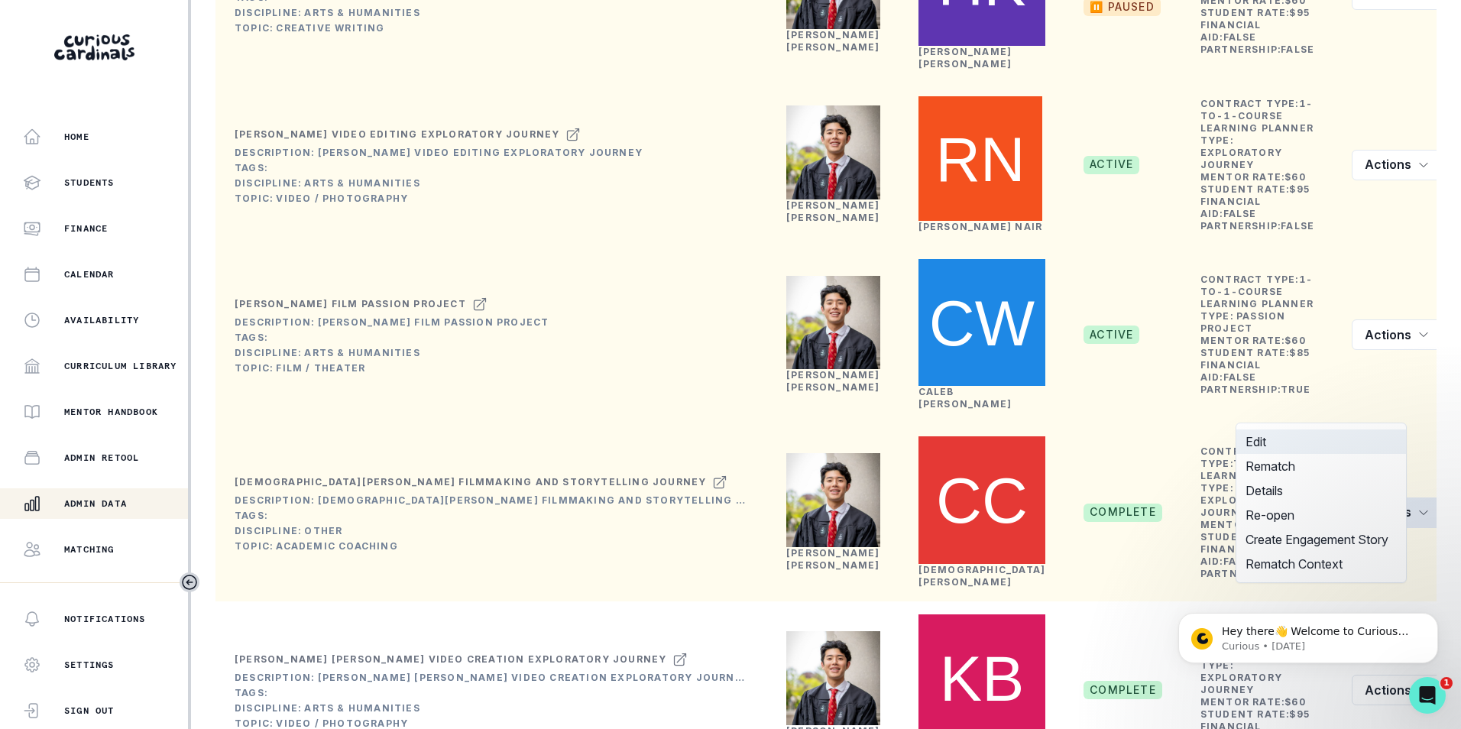
click at [1313, 442] on button "Edit" at bounding box center [1321, 441] width 170 height 24
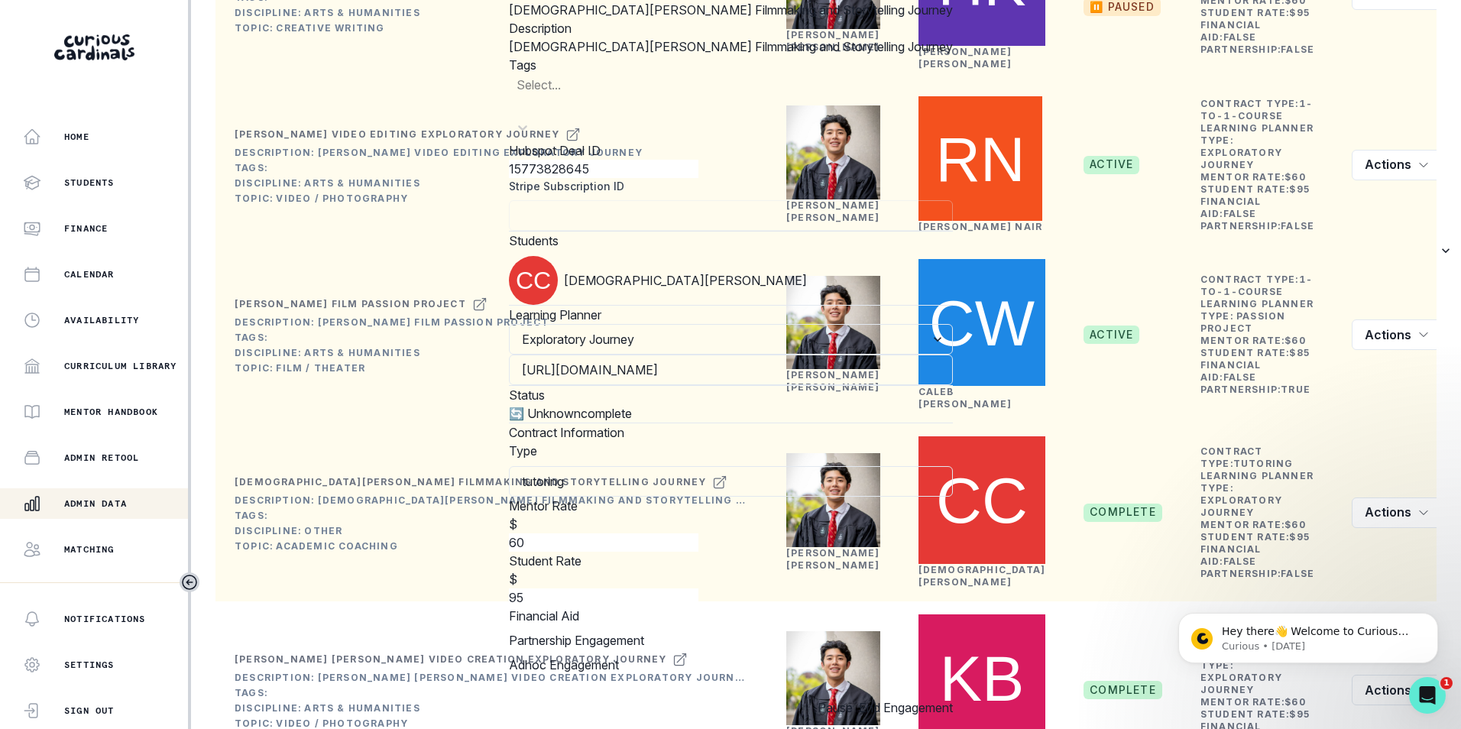
scroll to position [432, 0]
click at [215, 435] on div "Edit Engagement Engagement UUID 8b4a87b7-92ff-400f-9024-74dbf585ddfd [DEMOGRAPH…" at bounding box center [730, 364] width 1461 height 729
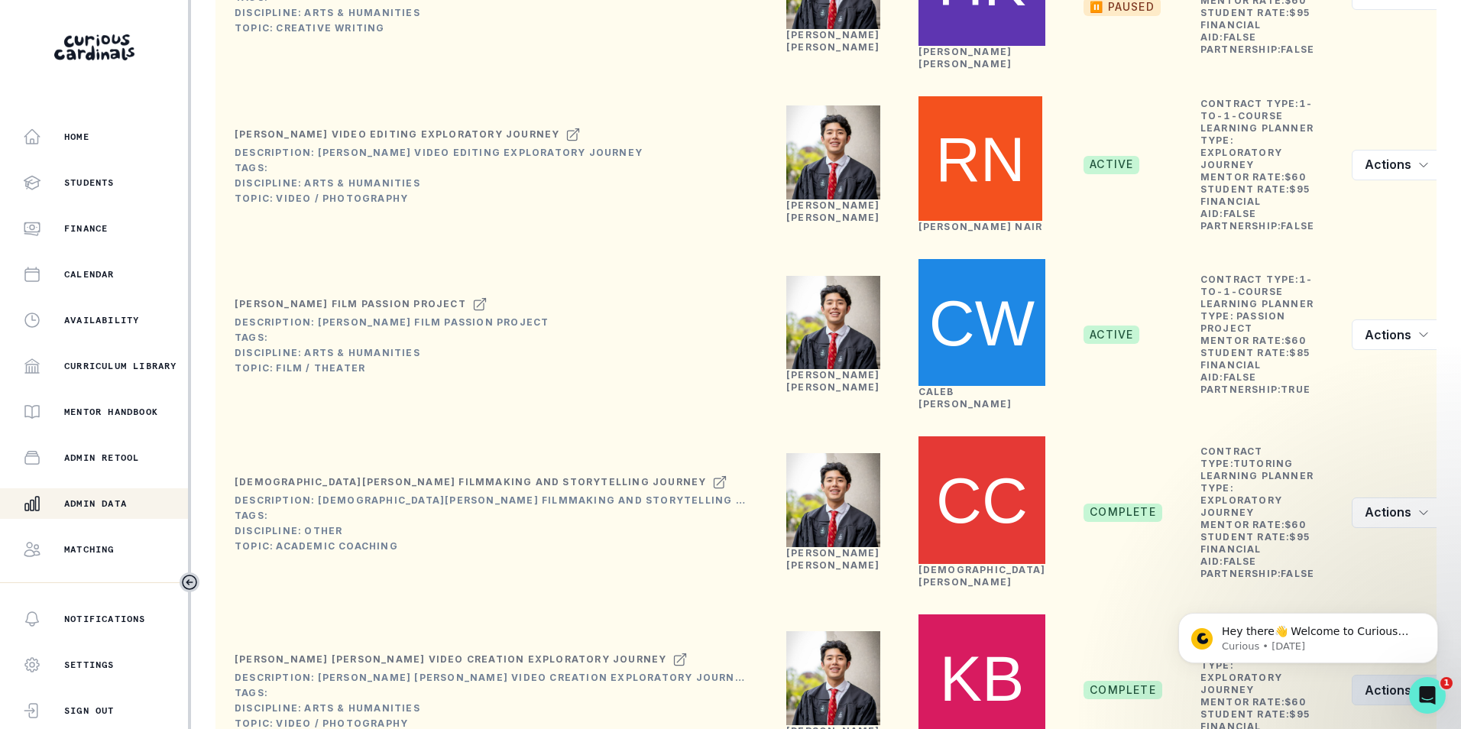
click at [1417, 684] on icon "row menu" at bounding box center [1423, 690] width 12 height 12
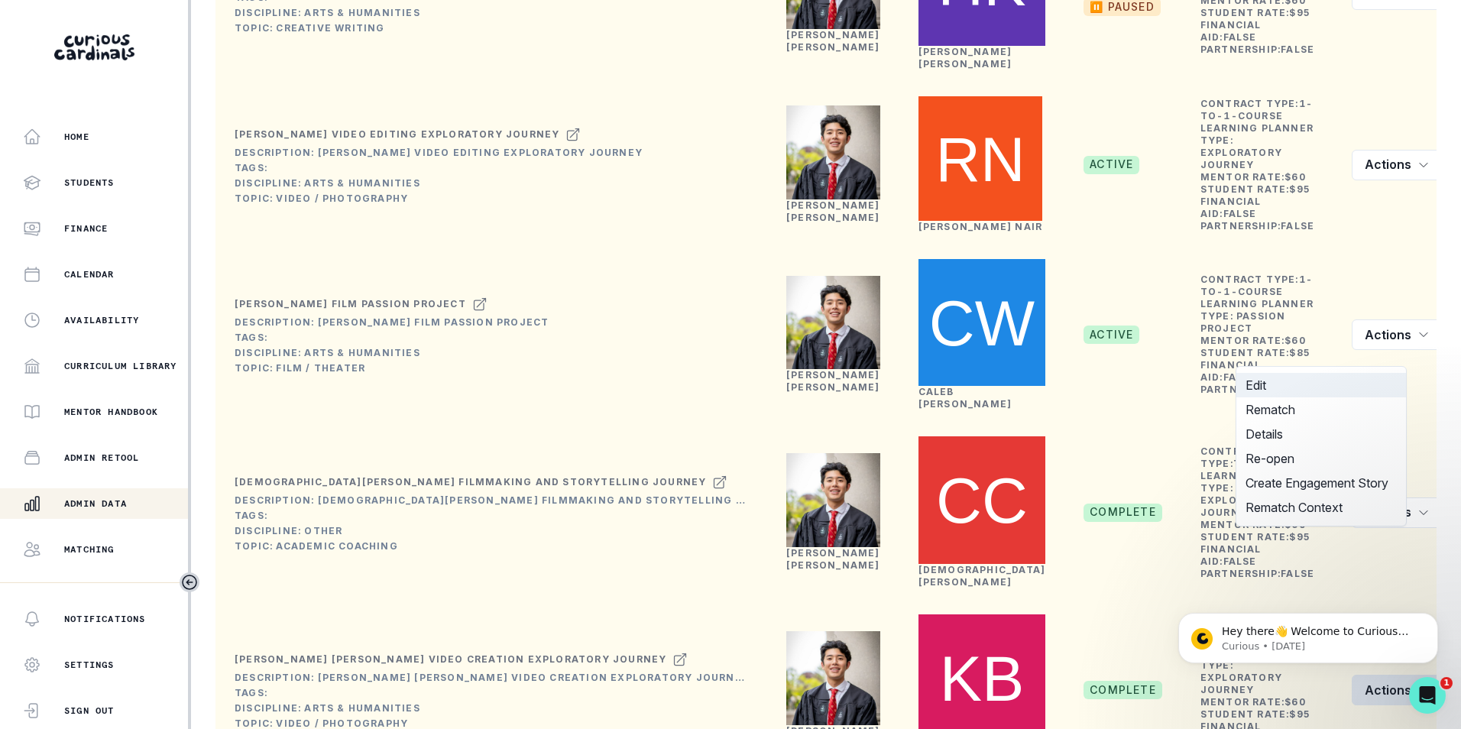
click at [1299, 385] on button "Edit" at bounding box center [1321, 385] width 170 height 24
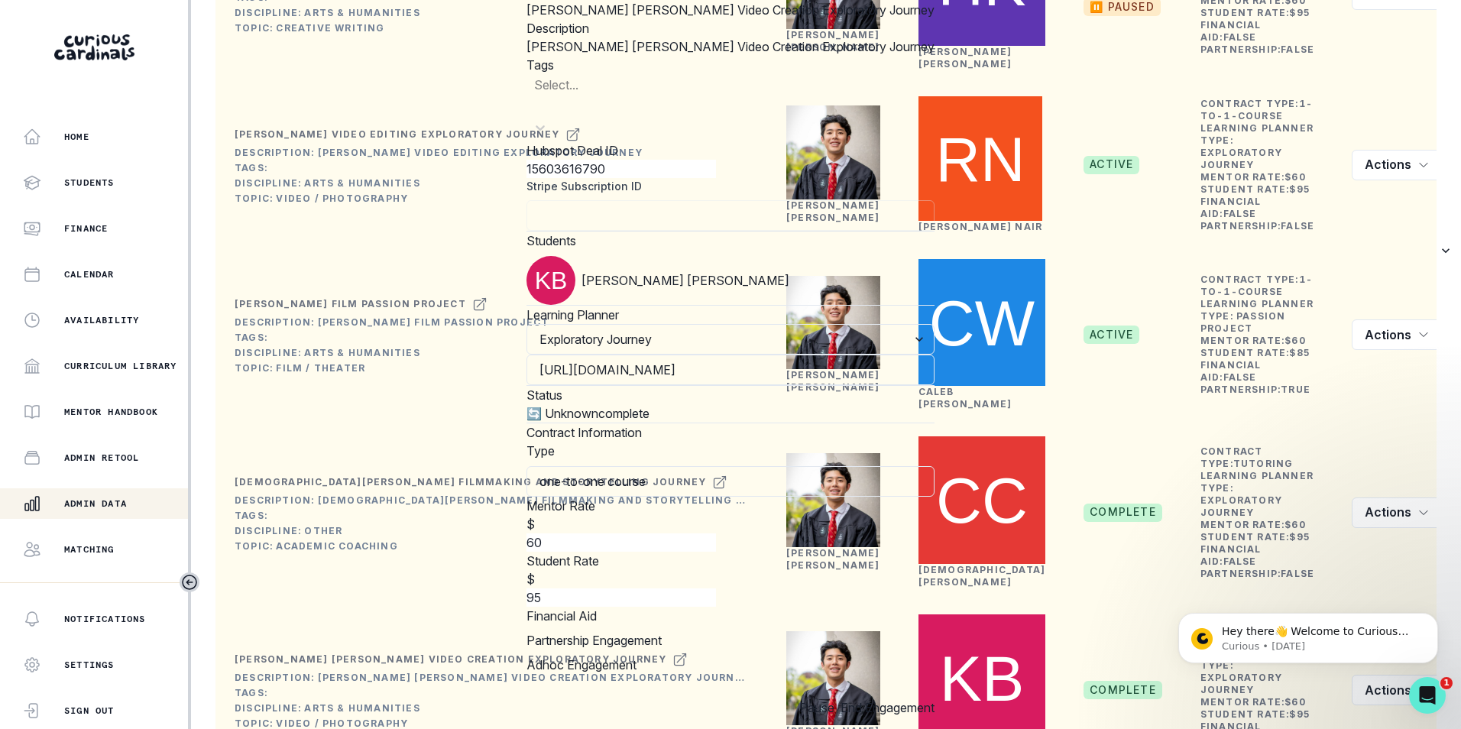
click at [231, 445] on div "Edit Engagement Engagement UUID 8767f42a-42cf-43e1-8fb1-d3b4462deea0 [PERSON_NA…" at bounding box center [730, 364] width 1461 height 729
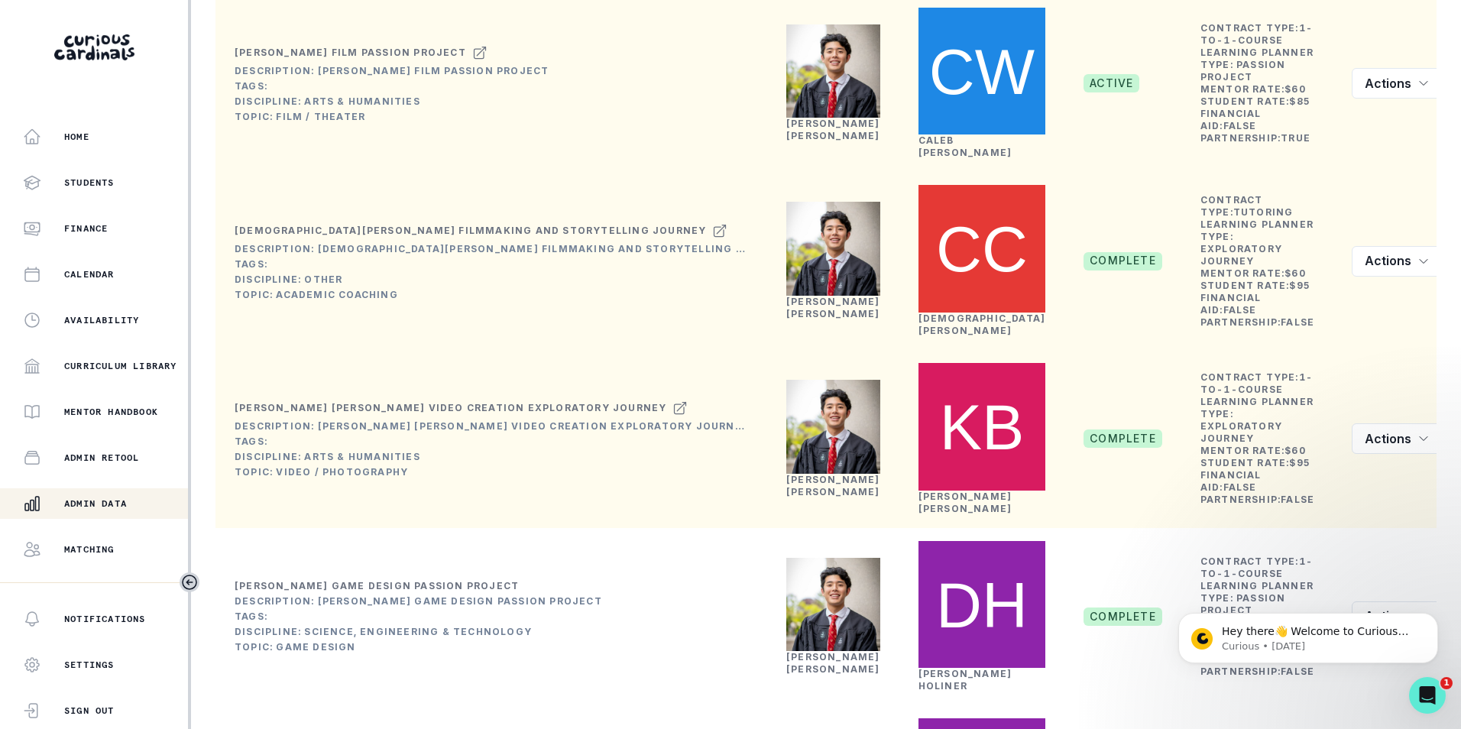
scroll to position [789, 0]
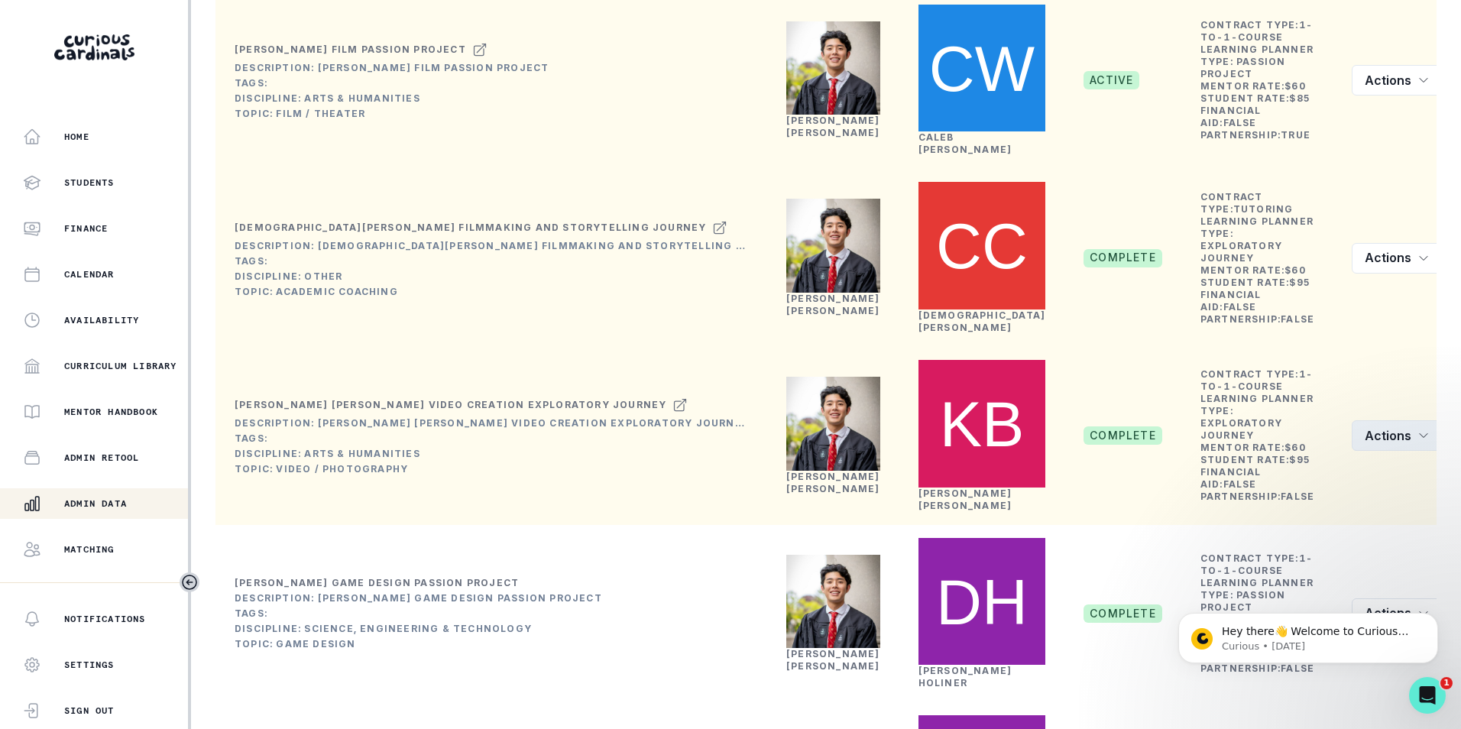
click at [1417, 429] on icon "row menu" at bounding box center [1423, 435] width 12 height 12
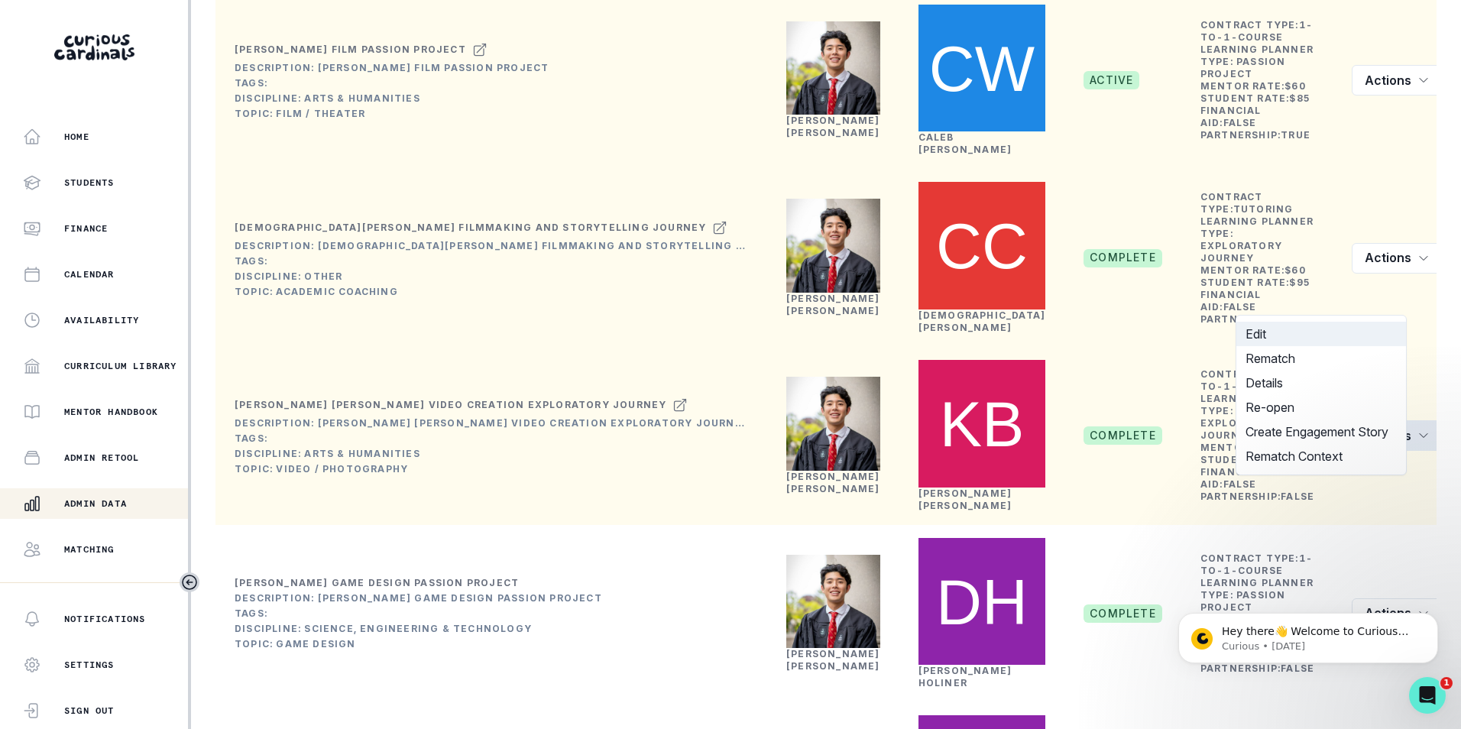
click at [1337, 333] on button "Edit" at bounding box center [1321, 334] width 170 height 24
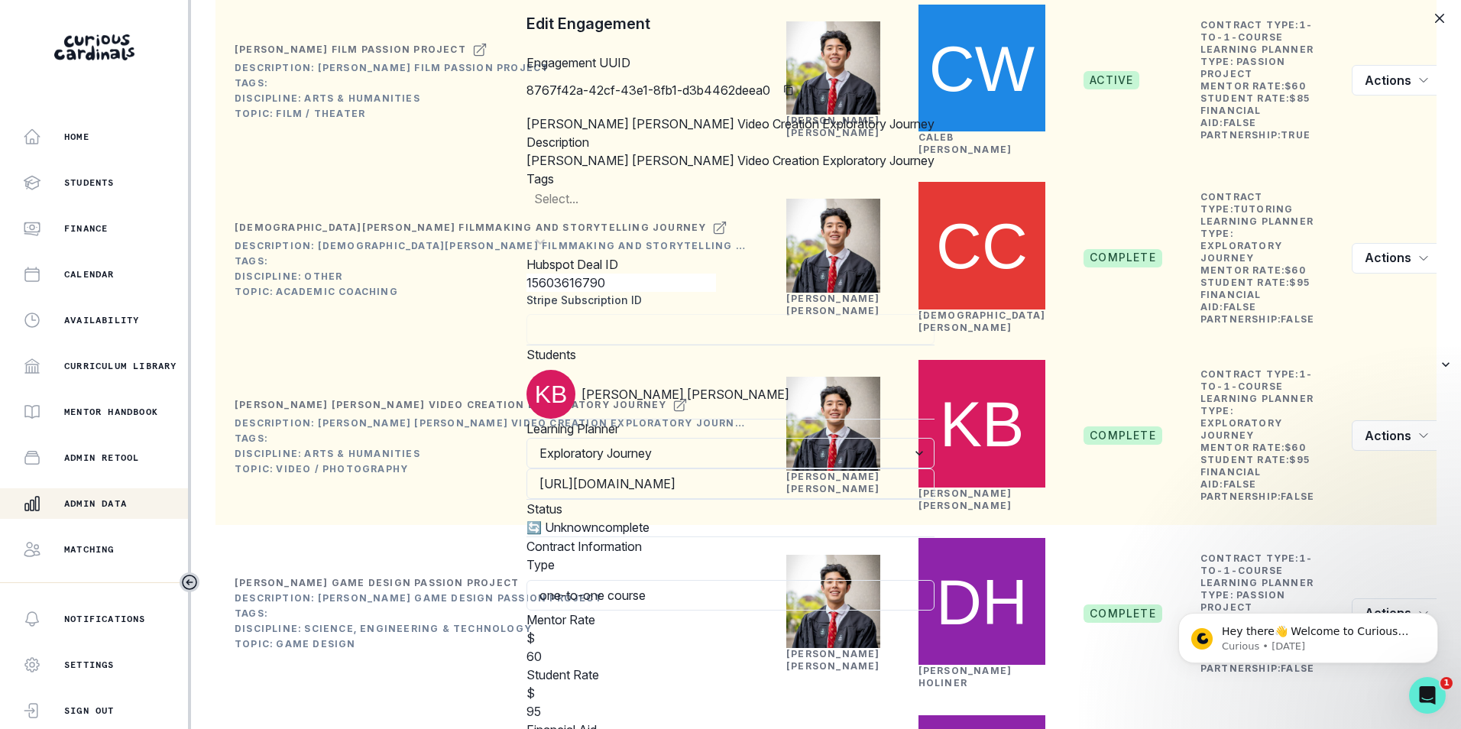
scroll to position [432, 0]
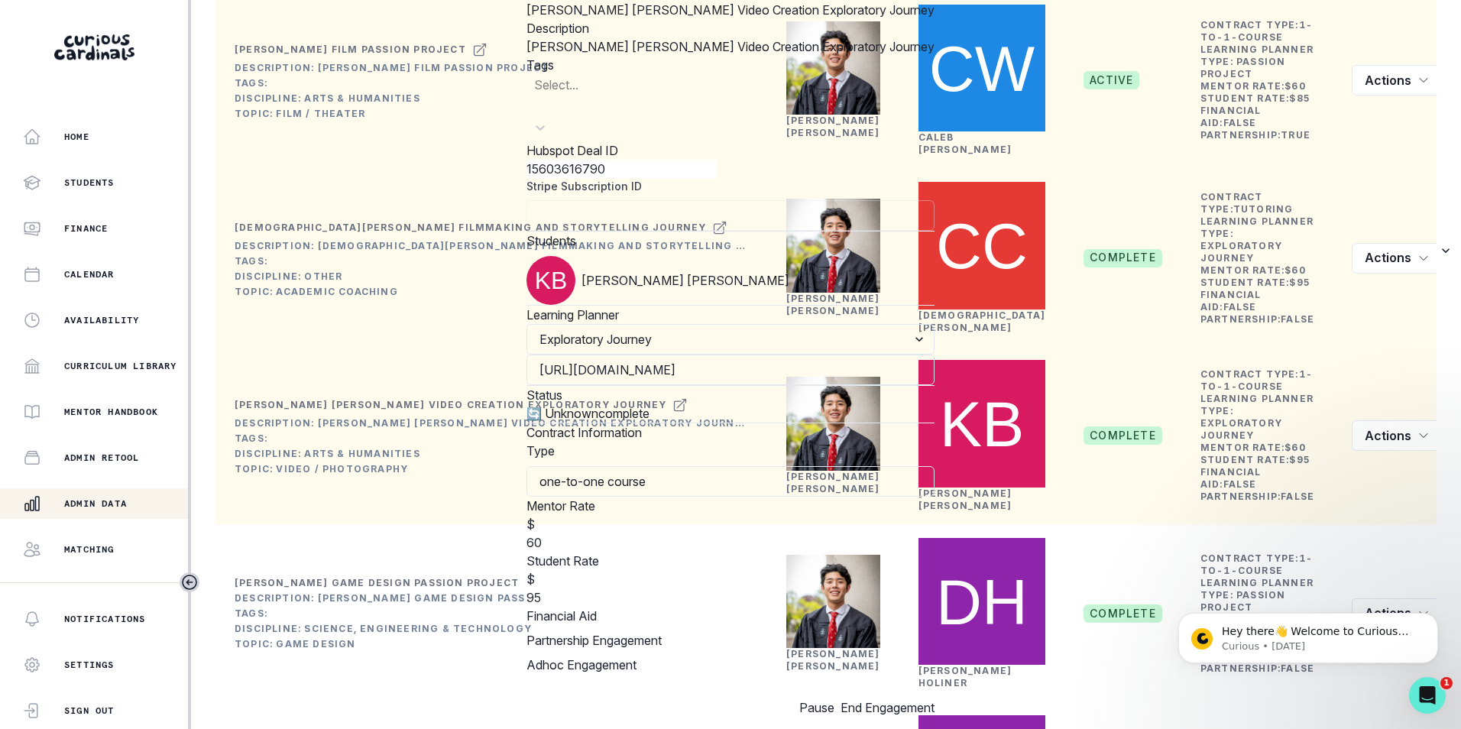
click at [210, 336] on div "Edit Engagement Engagement UUID 8767f42a-42cf-43e1-8fb1-d3b4462deea0 [PERSON_NA…" at bounding box center [730, 364] width 1461 height 729
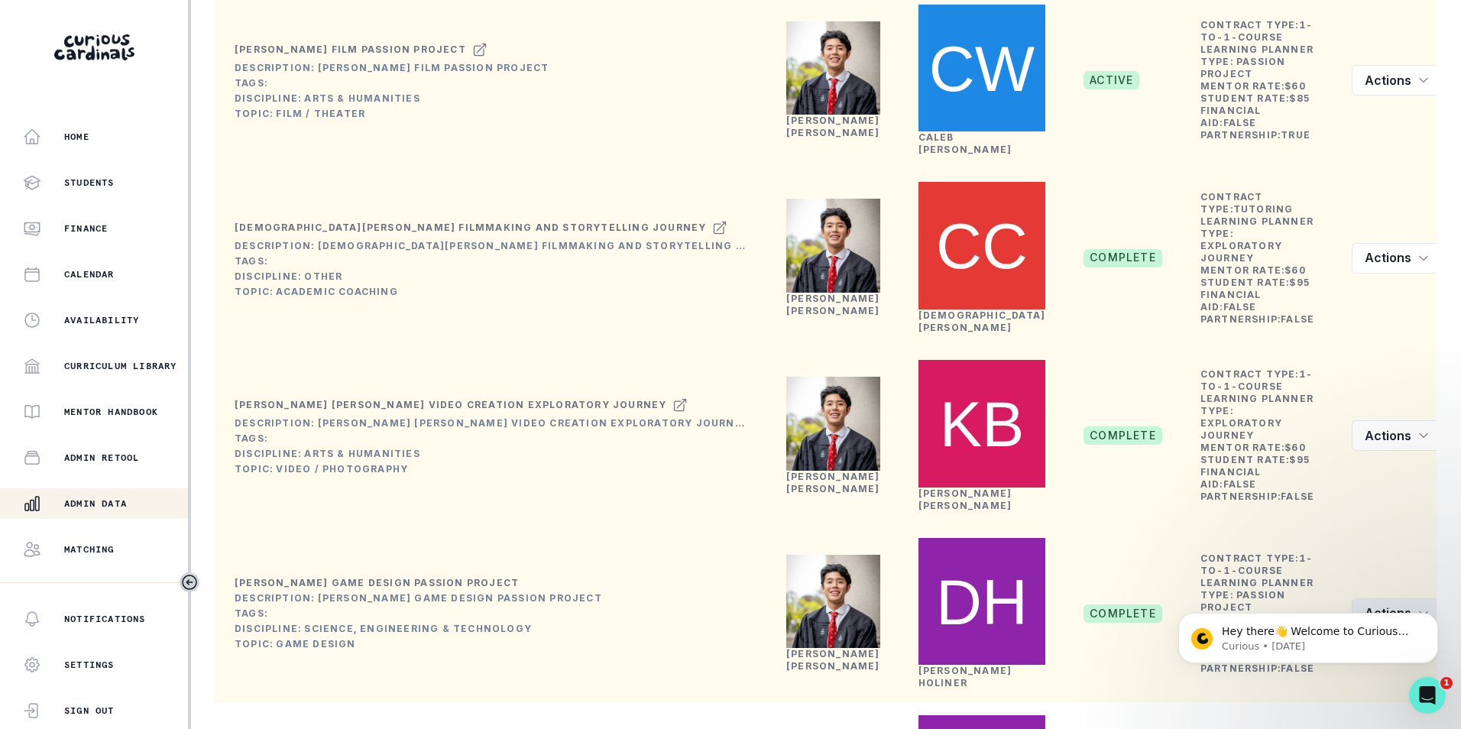
click at [1393, 598] on button "Actions" at bounding box center [1396, 613] width 91 height 31
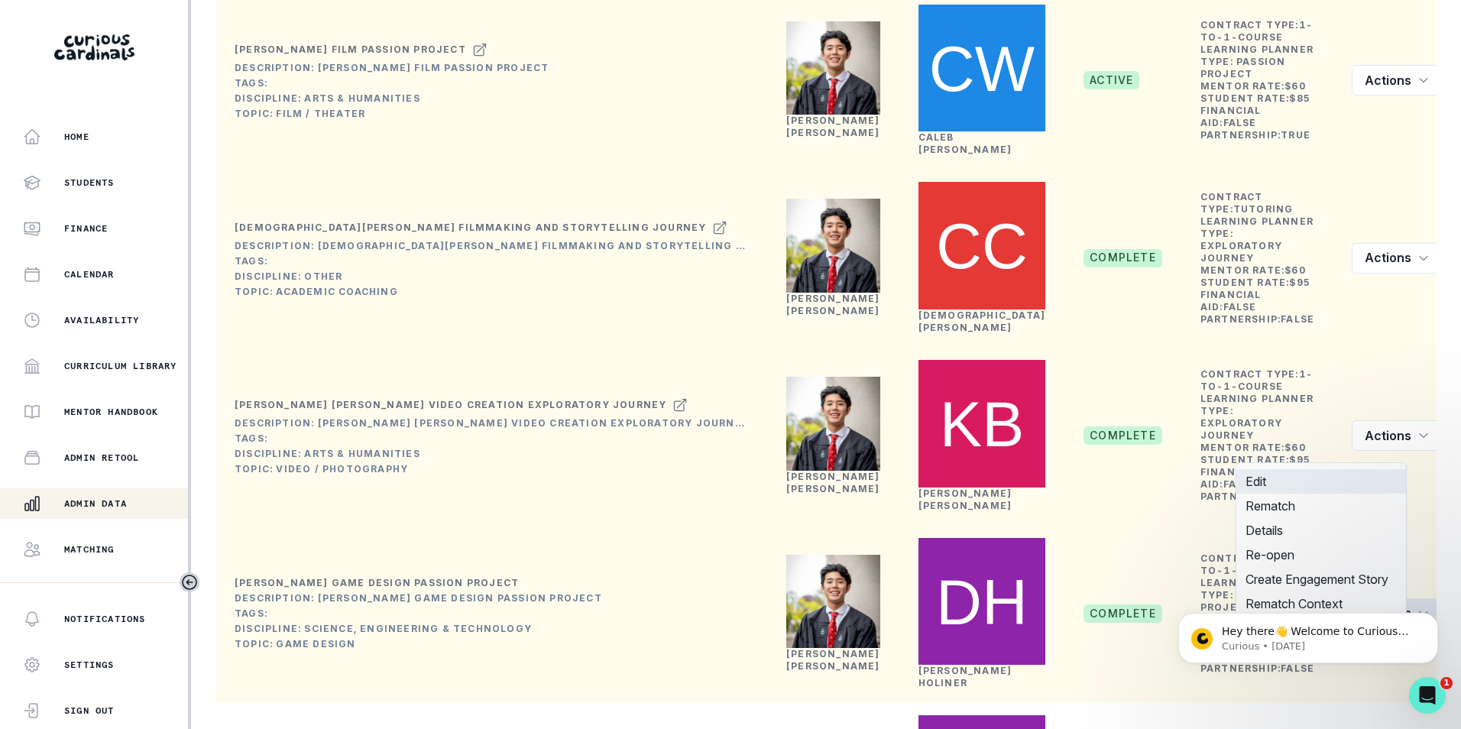
click at [1313, 490] on button "Edit" at bounding box center [1321, 481] width 170 height 24
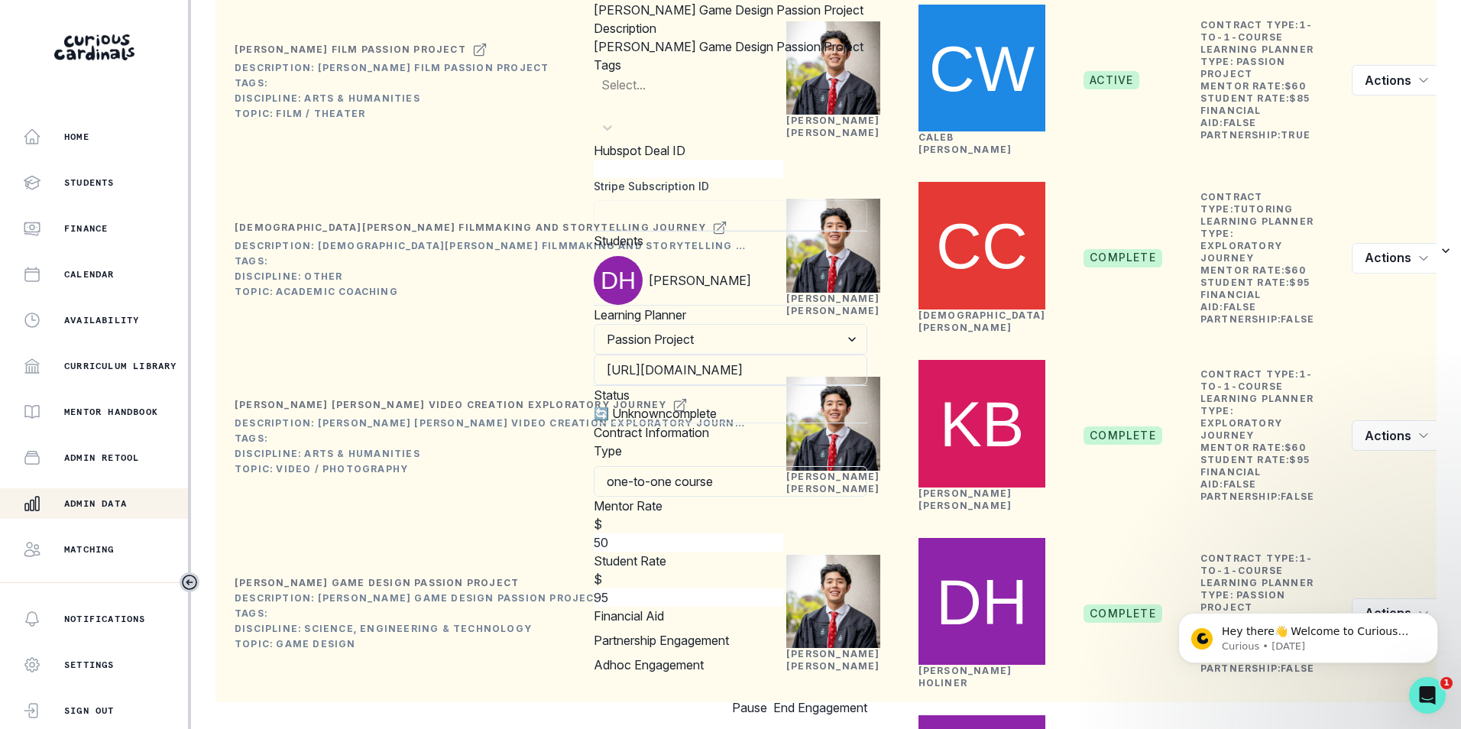
scroll to position [382, 0]
click at [594, 533] on input "50" at bounding box center [688, 542] width 189 height 18
type input "60"
click at [691, 698] on button "Update" at bounding box center [711, 707] width 40 height 18
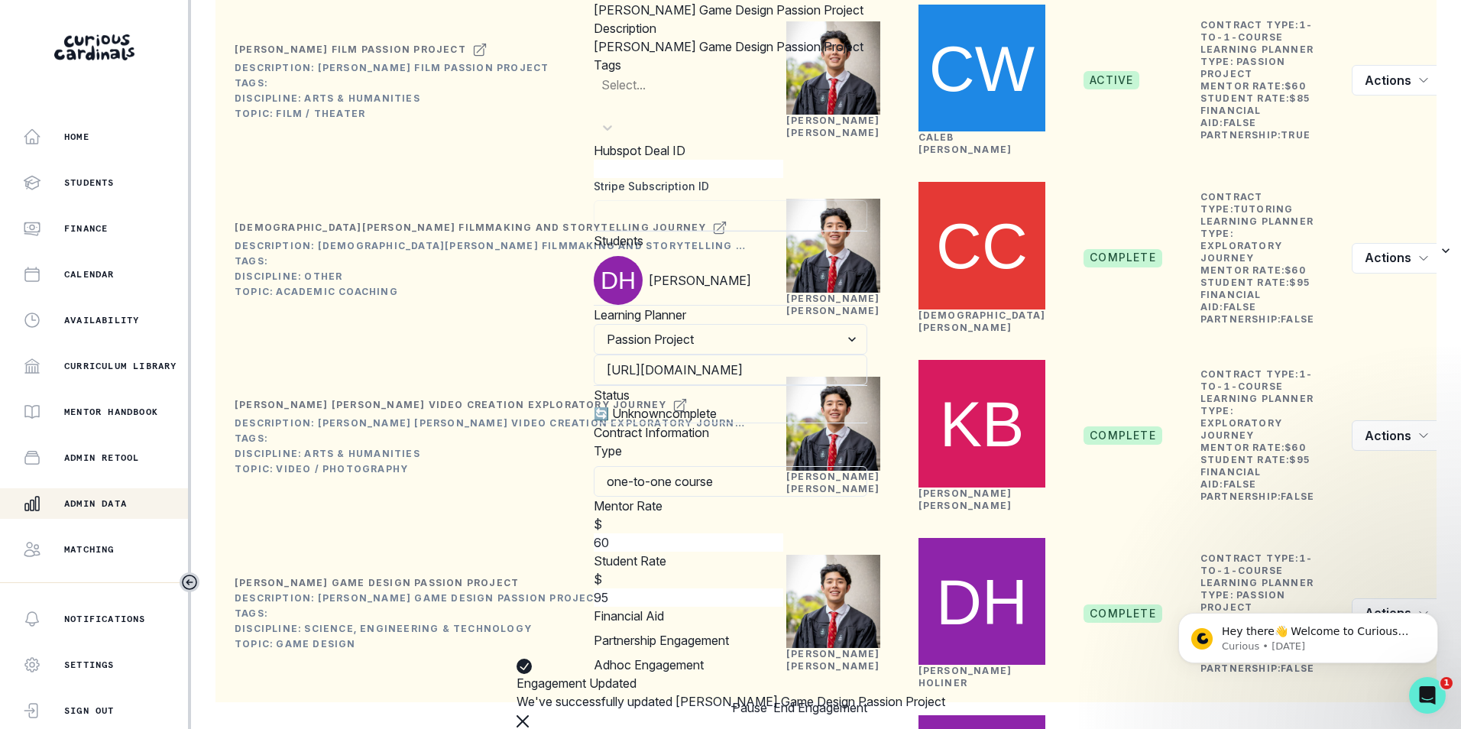
click at [214, 381] on div "Edit Engagement Engagement UUID 7ebe9b2f-cdcb-4549-a05f-5ad12e40aaad [PERSON_NA…" at bounding box center [730, 364] width 1461 height 729
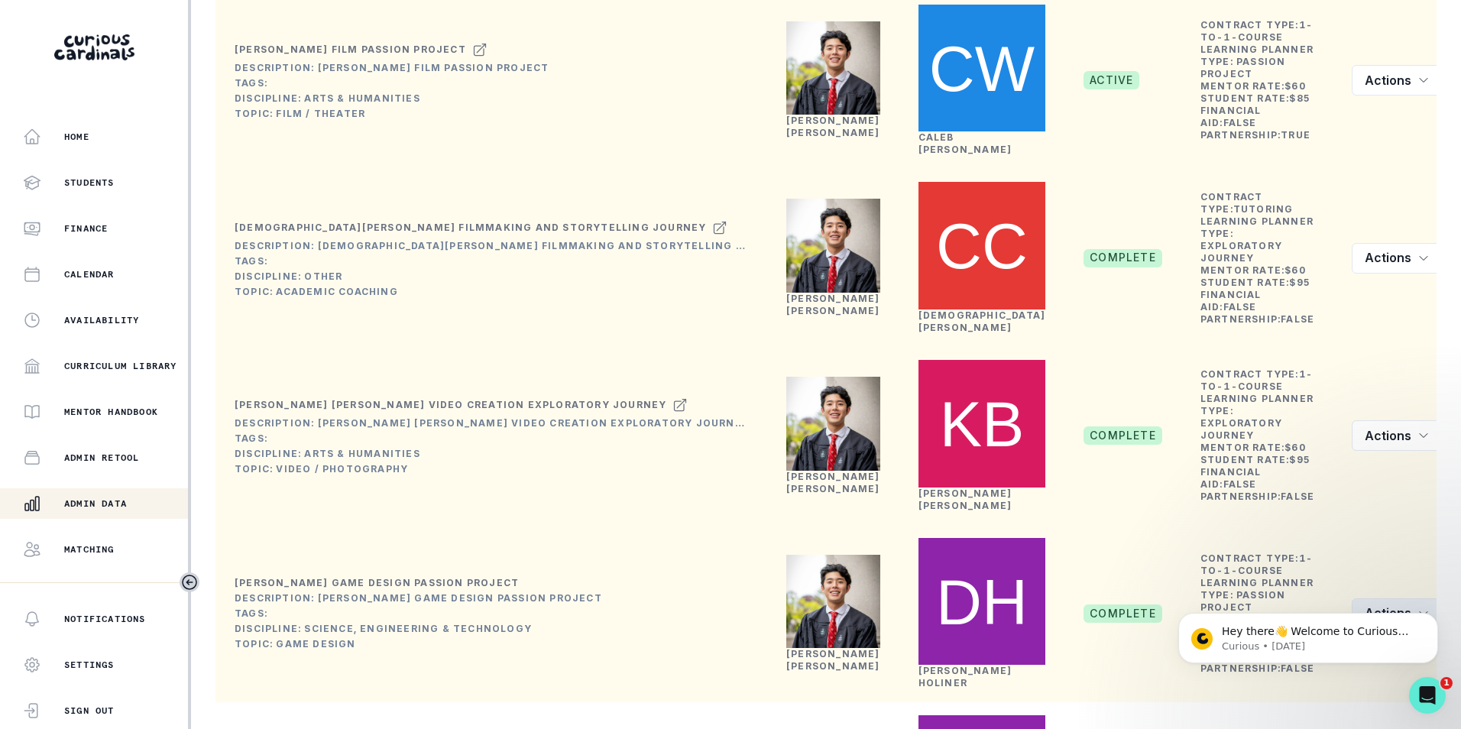
click at [1417, 607] on icon "row menu" at bounding box center [1423, 613] width 12 height 12
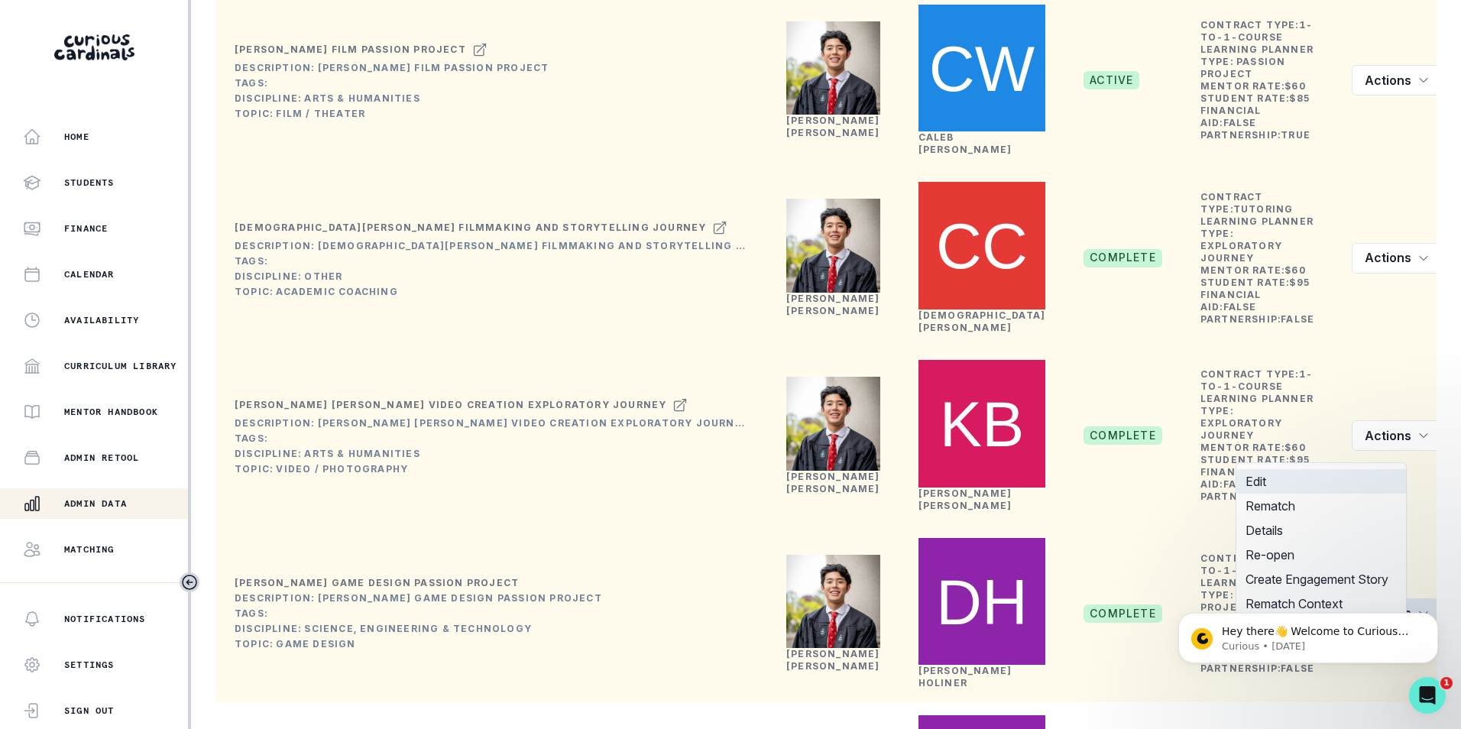
click at [1343, 482] on button "Edit" at bounding box center [1321, 481] width 170 height 24
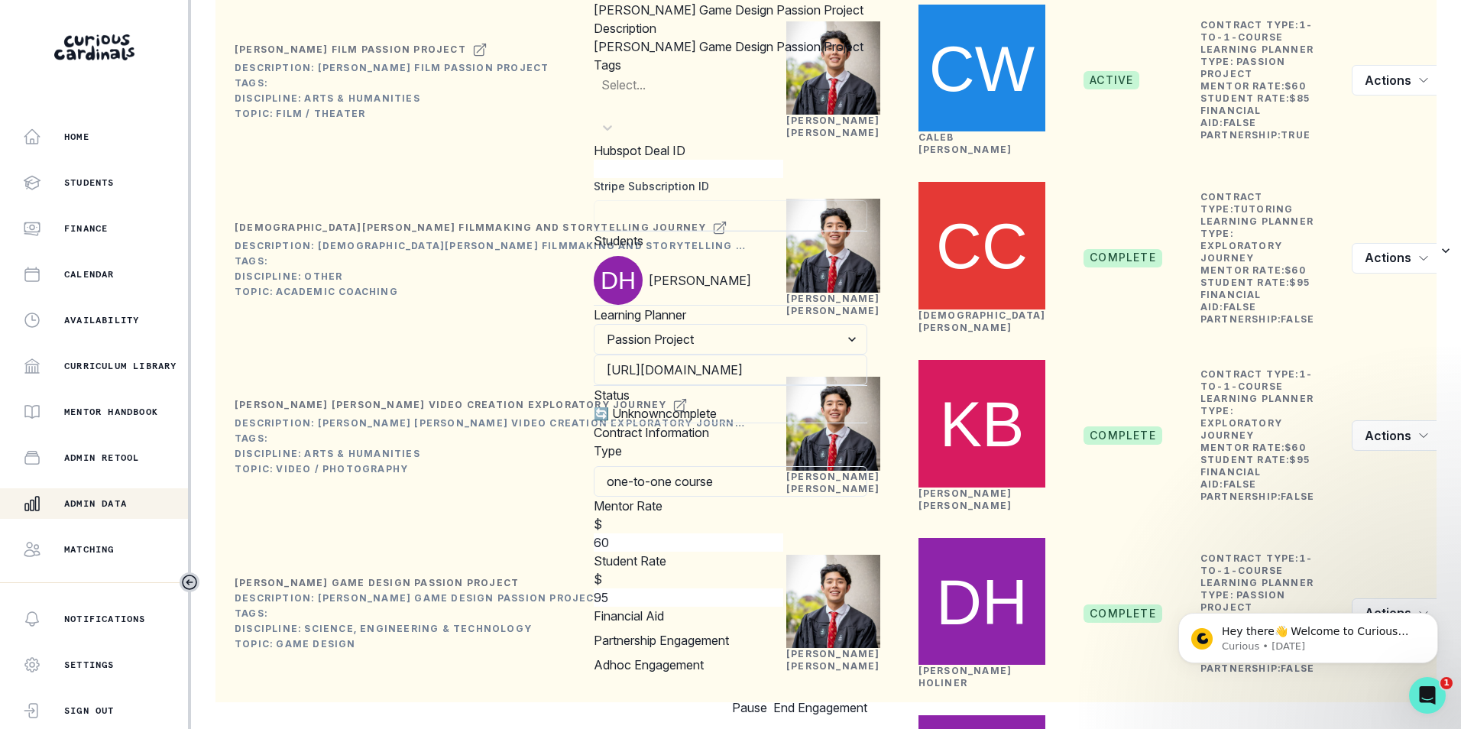
click at [203, 366] on div "Edit Engagement Engagement UUID 7ebe9b2f-cdcb-4549-a05f-5ad12e40aaad [PERSON_NA…" at bounding box center [730, 364] width 1461 height 729
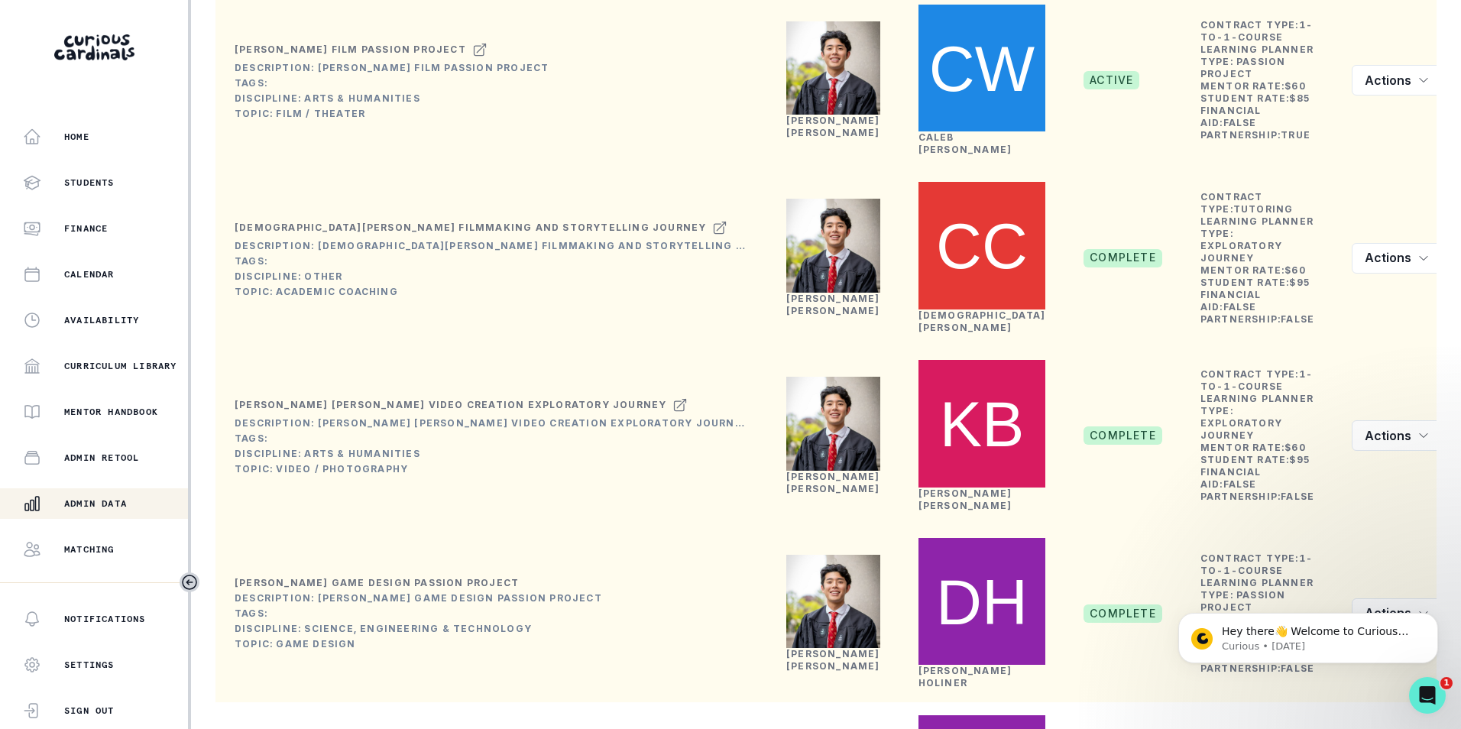
click at [1382, 587] on body "Hey there👋 Welcome to Curious Cardinals 🙌 Take a look around! If you have any q…" at bounding box center [1307, 634] width 293 height 95
click at [1382, 585] on html "Hey there👋 Welcome to Curious Cardinals 🙌 Take a look around! If you have any q…" at bounding box center [1308, 634] width 306 height 107
click at [1431, 614] on icon "Dismiss notification" at bounding box center [1433, 617] width 8 height 8
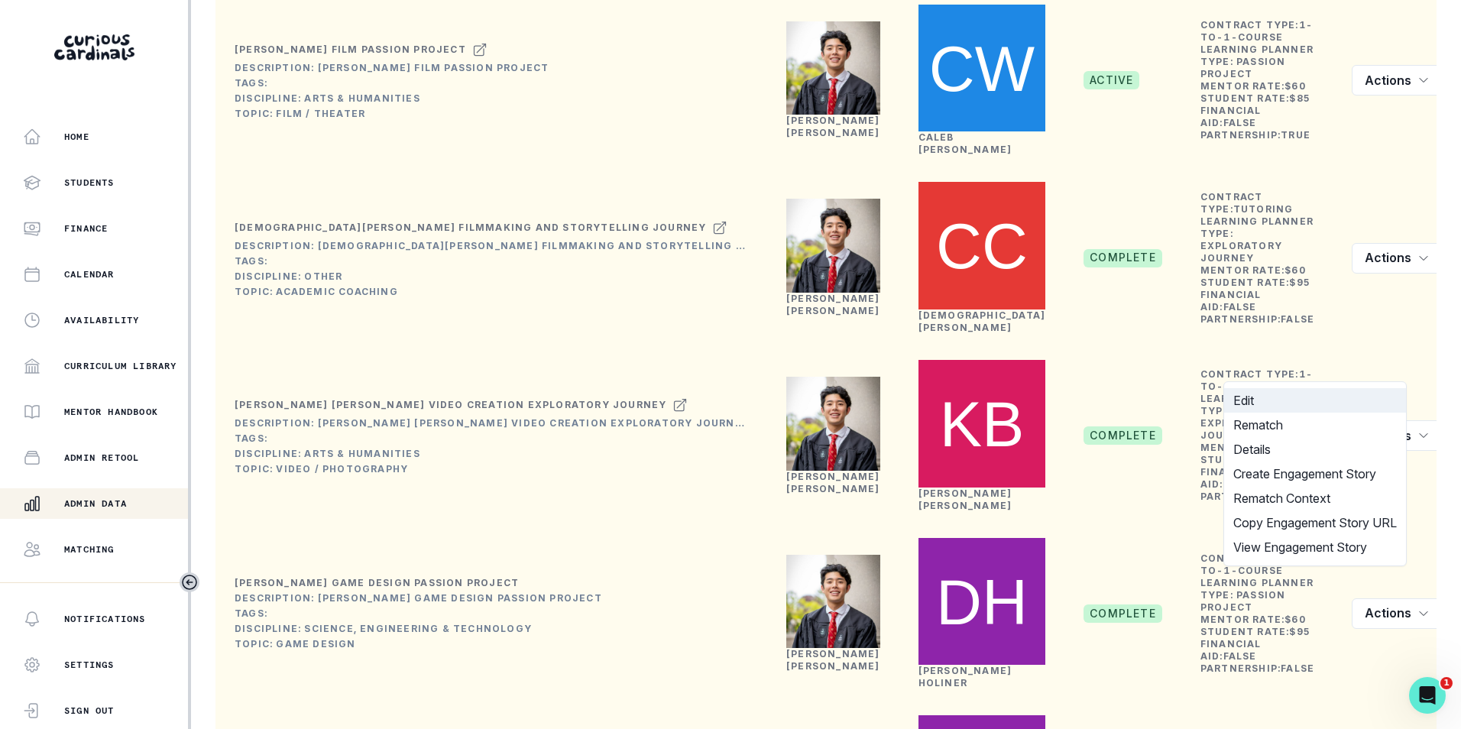
click at [1292, 406] on button "Edit" at bounding box center [1315, 400] width 182 height 24
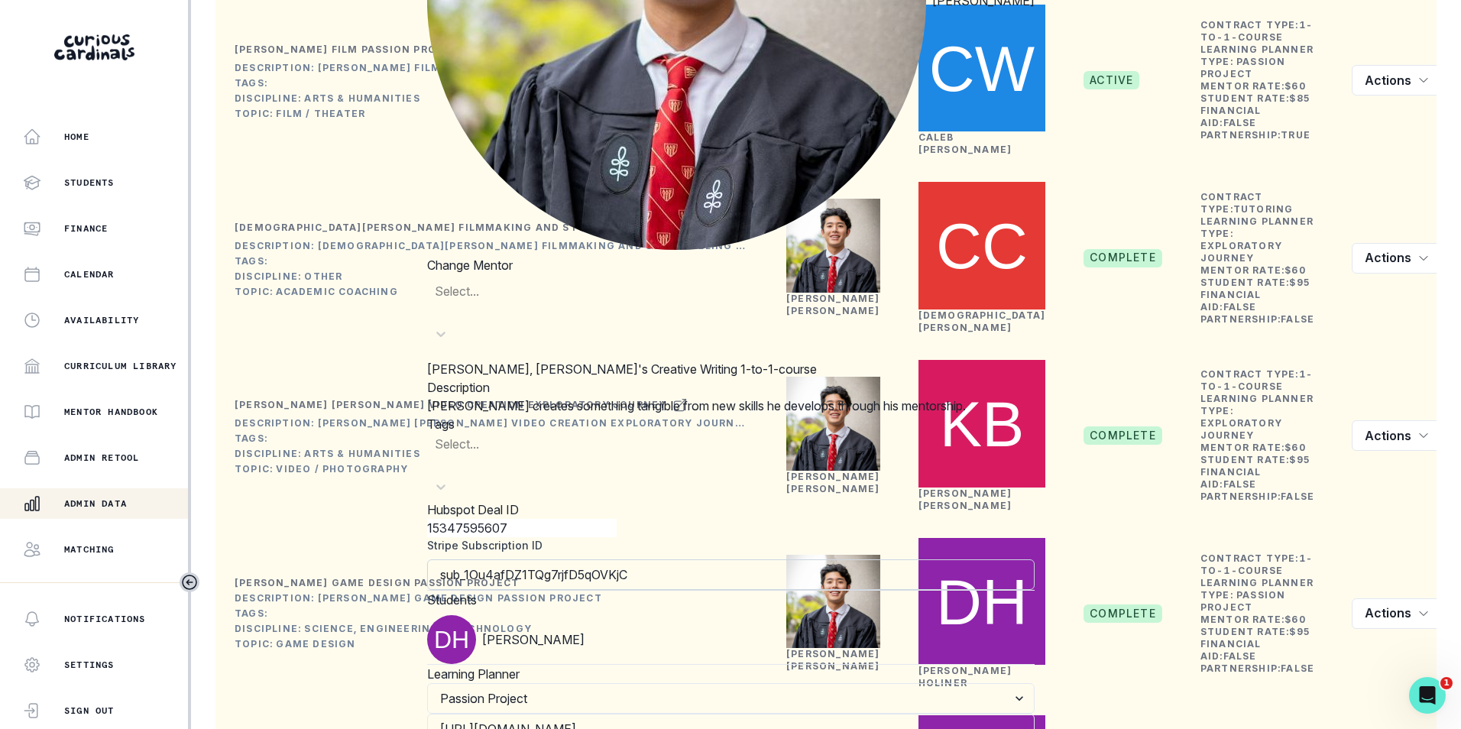
scroll to position [458, 0]
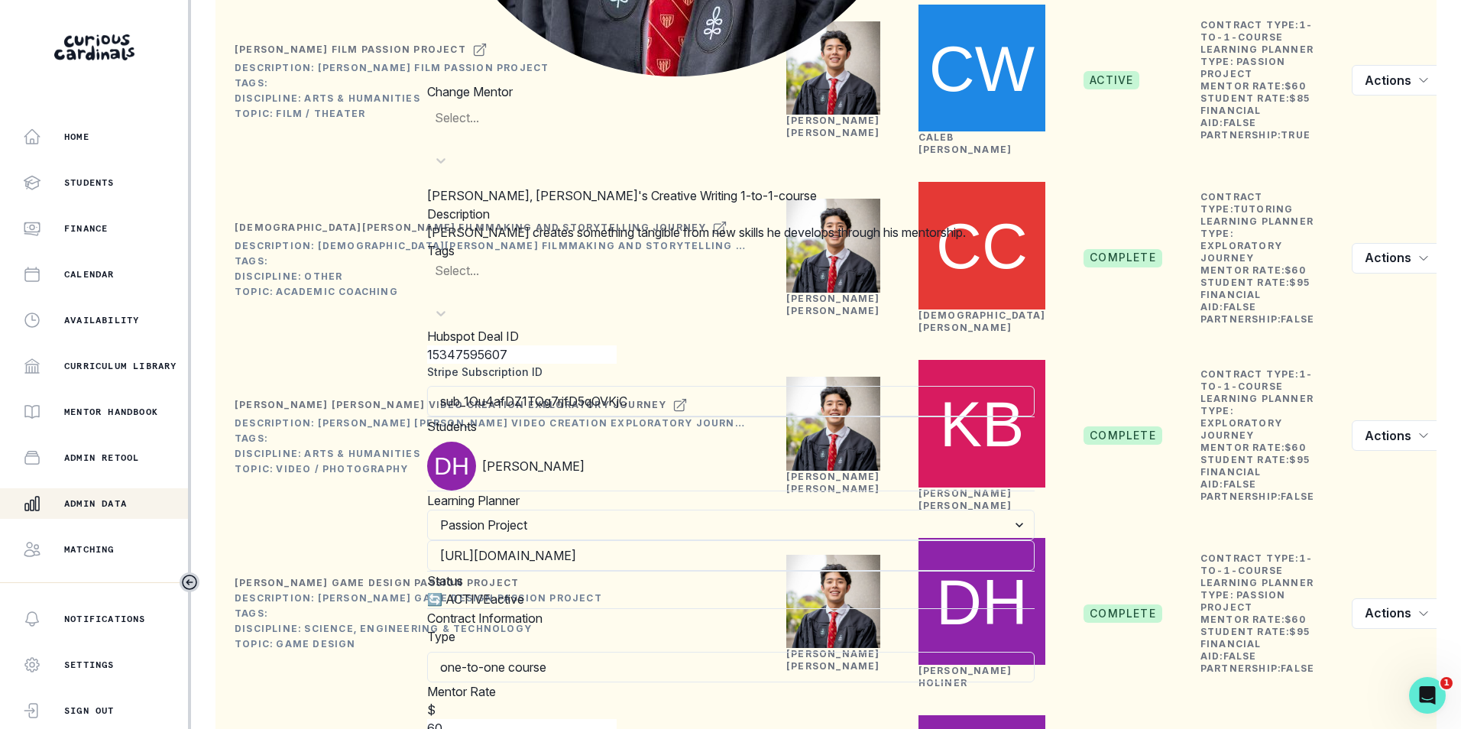
scroll to position [550, 0]
type input "60"
